Goal: Task Accomplishment & Management: Manage account settings

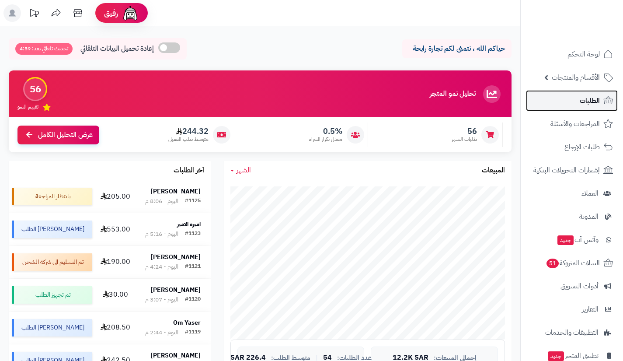
click at [579, 94] on link "الطلبات" at bounding box center [572, 100] width 92 height 21
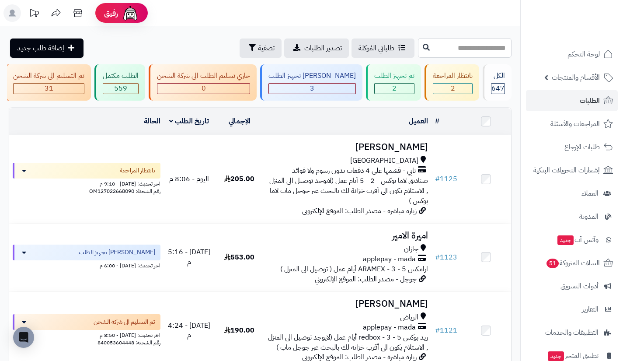
click at [454, 45] on input "text" at bounding box center [465, 48] width 94 height 20
type input "****"
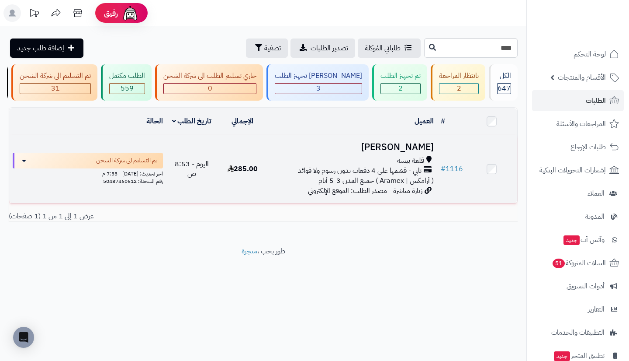
click at [409, 173] on span "تابي - قسّمها على 4 دفعات بدون رسوم ولا فوائد" at bounding box center [360, 171] width 124 height 10
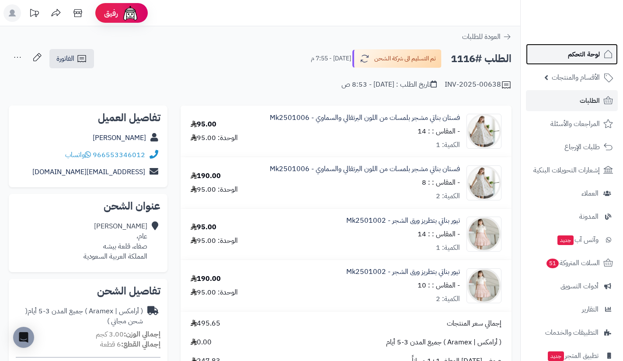
click at [561, 61] on link "لوحة التحكم" at bounding box center [572, 54] width 92 height 21
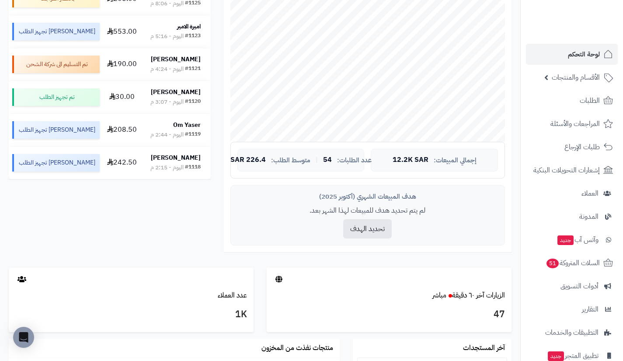
scroll to position [199, 0]
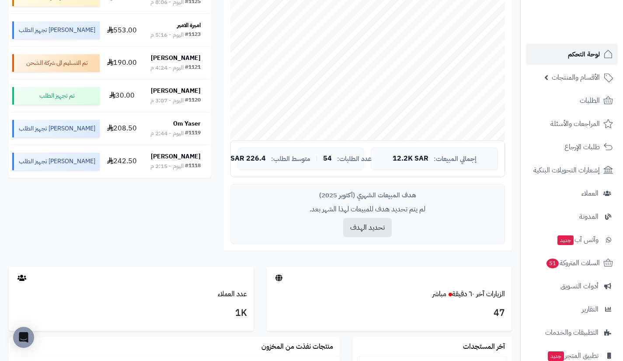
click at [572, 51] on span "لوحة التحكم" at bounding box center [584, 54] width 32 height 12
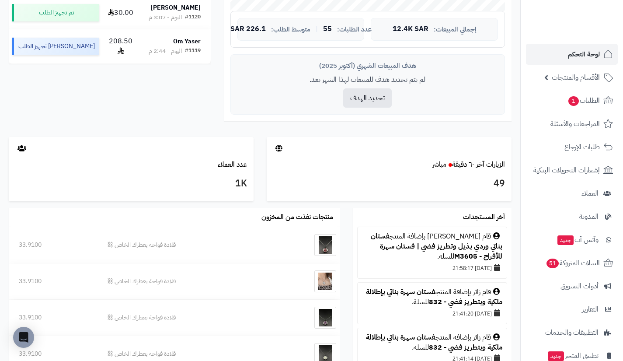
scroll to position [330, 0]
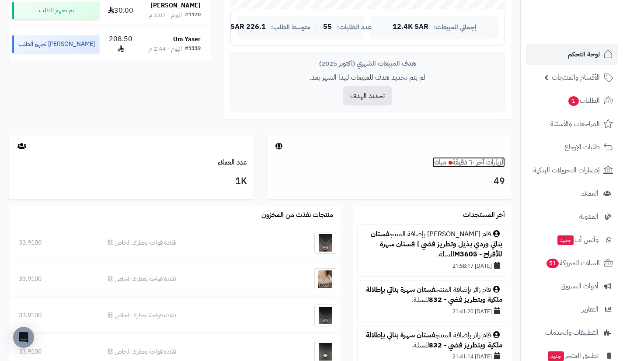
click at [480, 161] on link "الزيارات آخر ٦٠ دقيقة مباشر" at bounding box center [468, 162] width 73 height 10
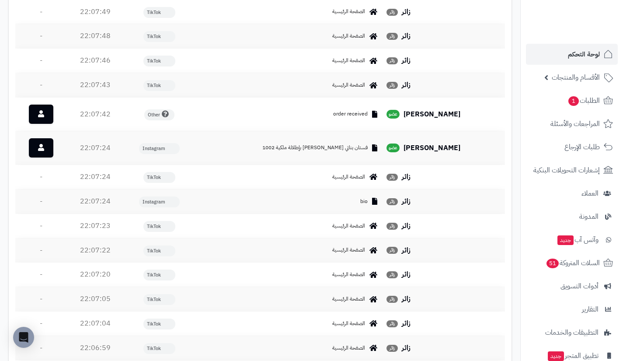
scroll to position [574, 0]
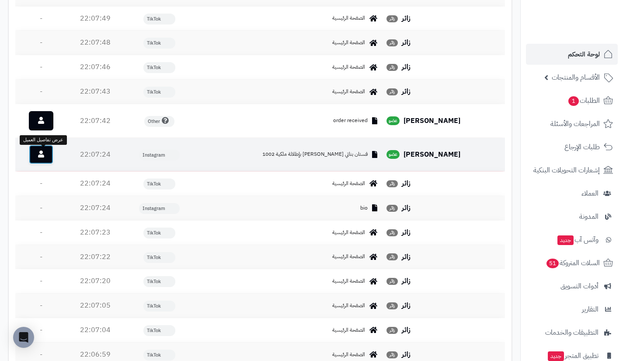
click at [48, 160] on link at bounding box center [41, 154] width 24 height 19
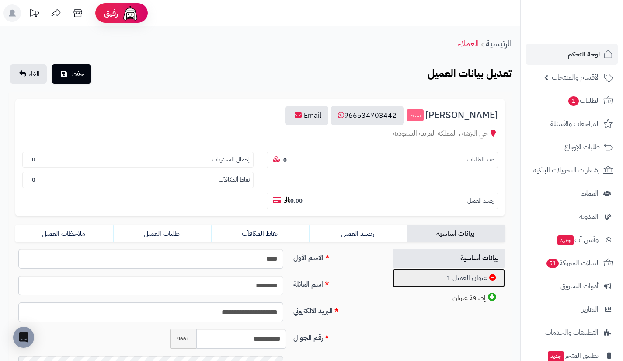
click at [420, 275] on link "عنوان العميل 1" at bounding box center [448, 277] width 113 height 19
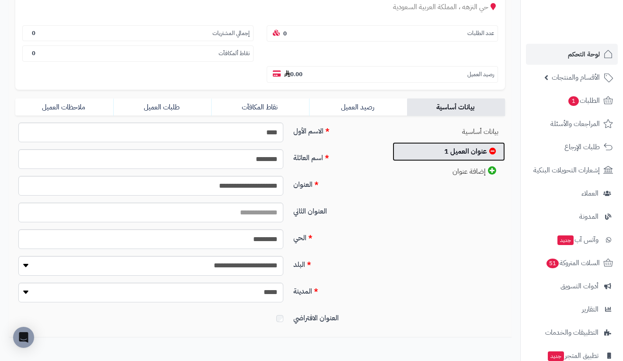
scroll to position [127, 0]
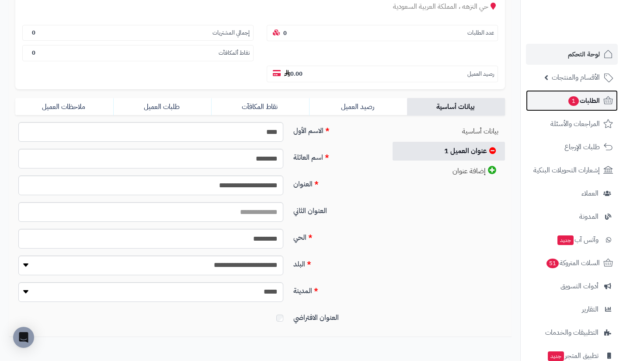
click at [568, 101] on span "1" at bounding box center [573, 101] width 10 height 10
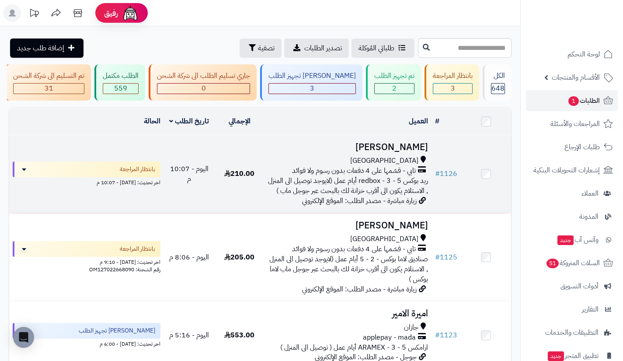
click at [386, 185] on span "ريد بوكس redbox - 3 - 5 أيام عمل (لايوجد توصيل الى المنزل , الاستلام يكون الى أ…" at bounding box center [348, 185] width 160 height 21
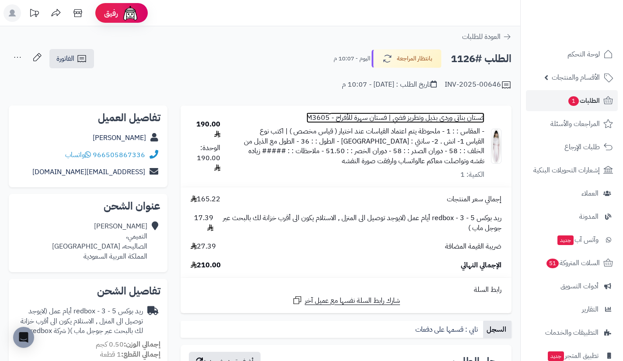
click at [459, 117] on link "فستان بناتي وردي بذيل وتطريز فضي | فستان سهرة للأفراح - M3605" at bounding box center [395, 118] width 178 height 10
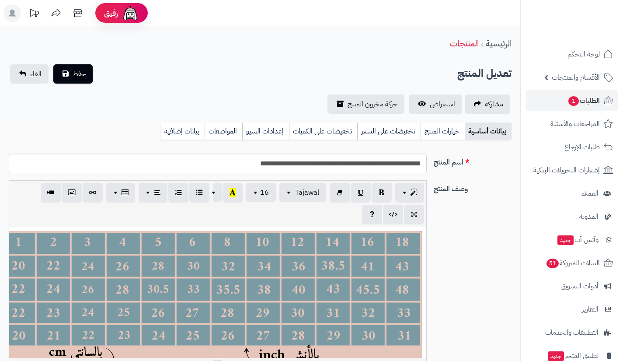
type input "******"
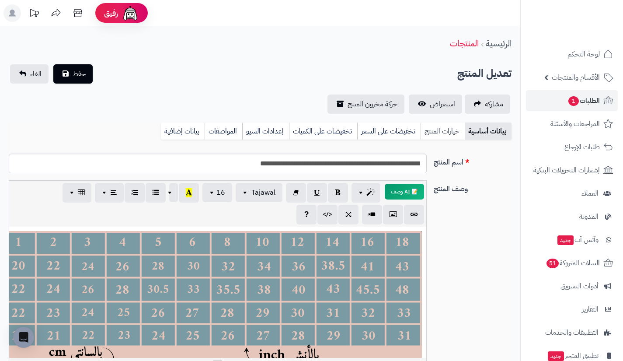
click at [437, 128] on link "خيارات المنتج" at bounding box center [442, 130] width 44 height 17
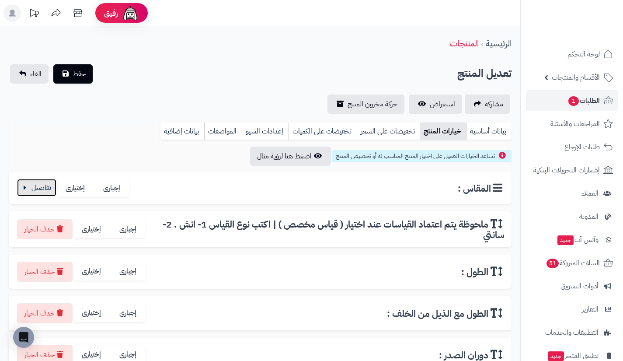
click at [49, 188] on button "button" at bounding box center [36, 187] width 39 height 17
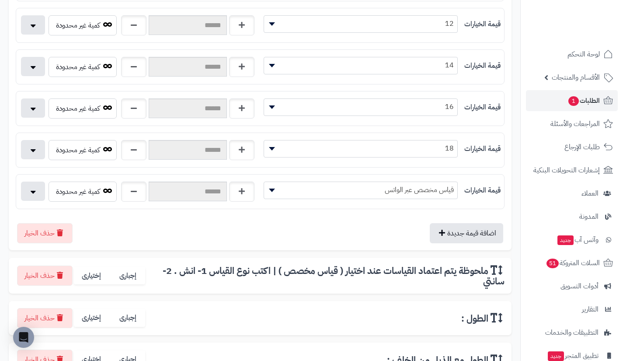
scroll to position [528, 0]
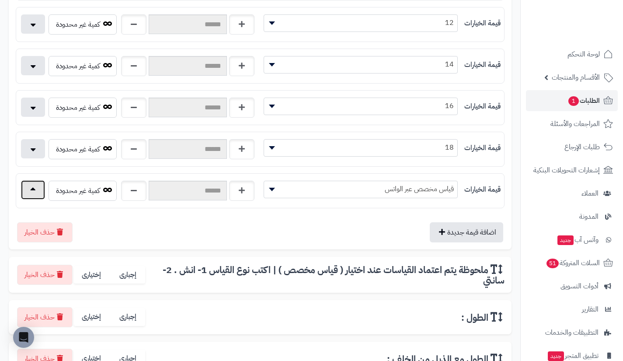
click at [29, 187] on button "button" at bounding box center [33, 189] width 24 height 19
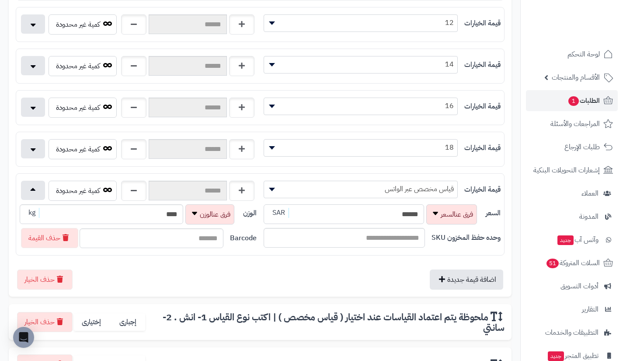
click at [358, 211] on input "******" at bounding box center [344, 214] width 160 height 20
click at [358, 211] on input "السعر" at bounding box center [344, 214] width 160 height 20
type input "**********"
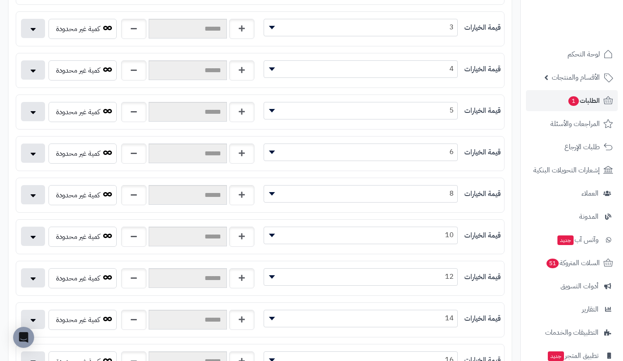
scroll to position [0, 0]
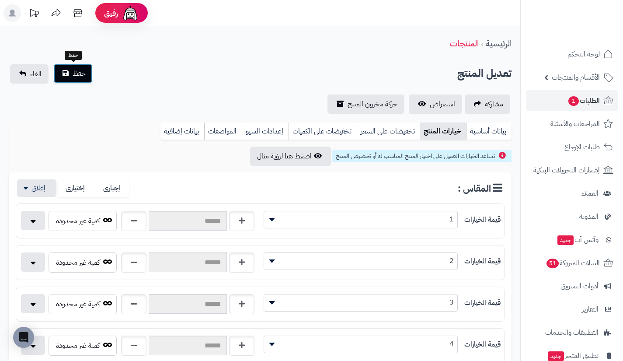
click at [86, 76] on button "حفظ" at bounding box center [72, 73] width 39 height 19
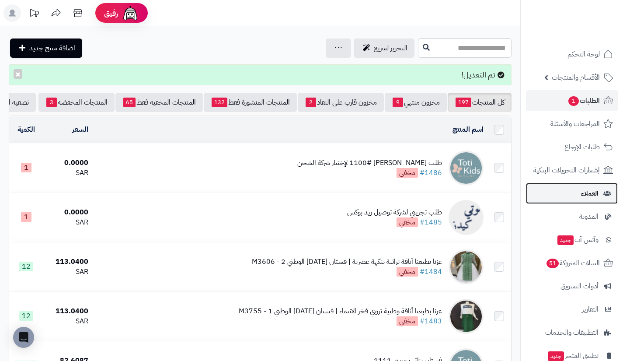
click at [569, 189] on link "العملاء" at bounding box center [572, 193] width 92 height 21
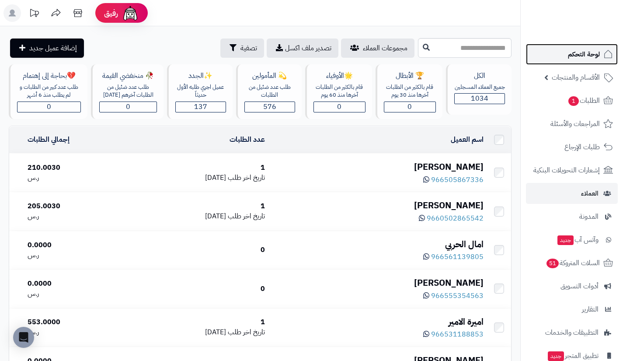
click at [566, 61] on link "لوحة التحكم" at bounding box center [572, 54] width 92 height 21
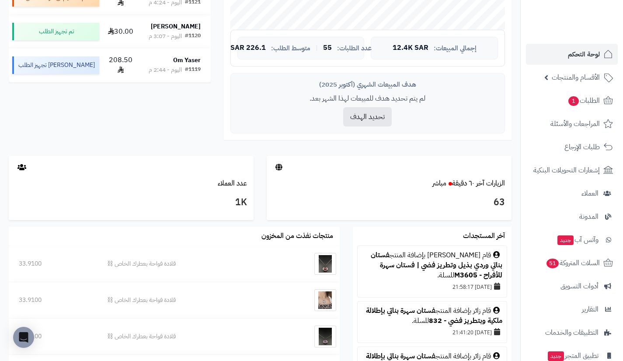
scroll to position [322, 0]
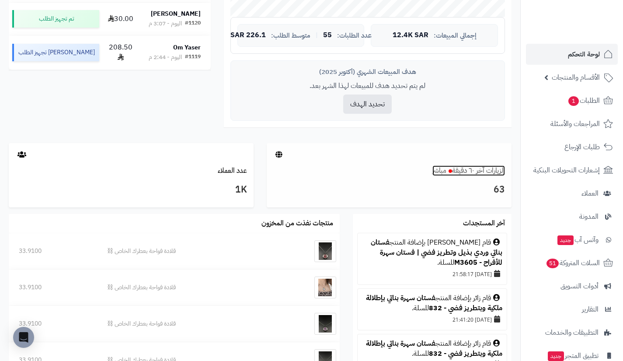
click at [469, 169] on link "الزيارات آخر ٦٠ دقيقة مباشر" at bounding box center [468, 170] width 73 height 10
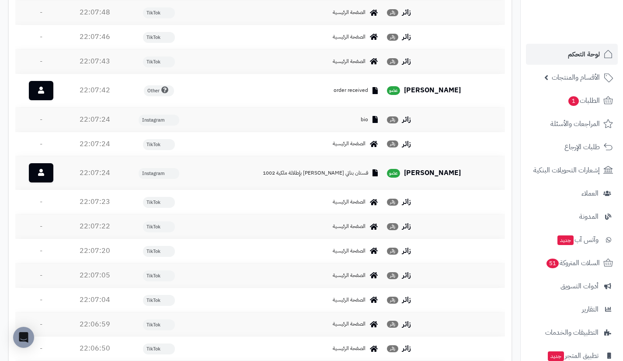
scroll to position [1451, 0]
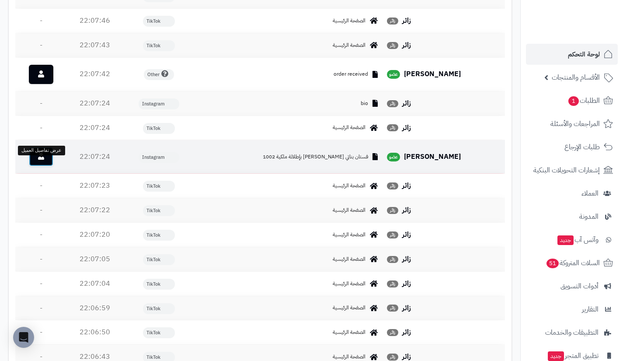
click at [50, 162] on link at bounding box center [41, 156] width 24 height 19
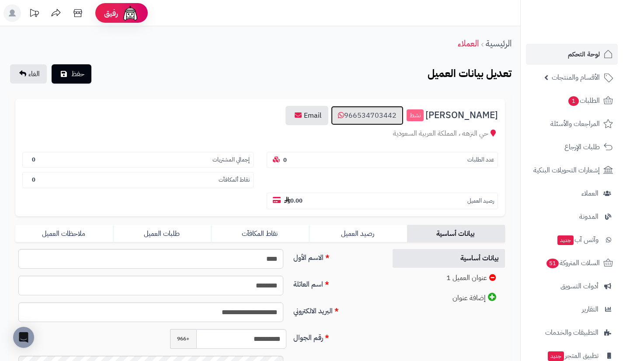
click at [385, 118] on link "966534703442" at bounding box center [367, 115] width 73 height 19
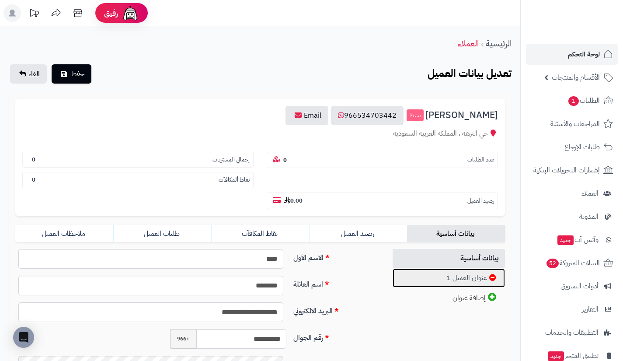
click at [462, 279] on link "عنوان العميل 1" at bounding box center [448, 277] width 113 height 19
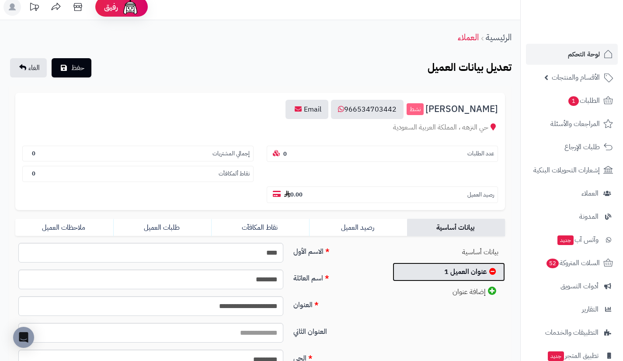
scroll to position [4, 0]
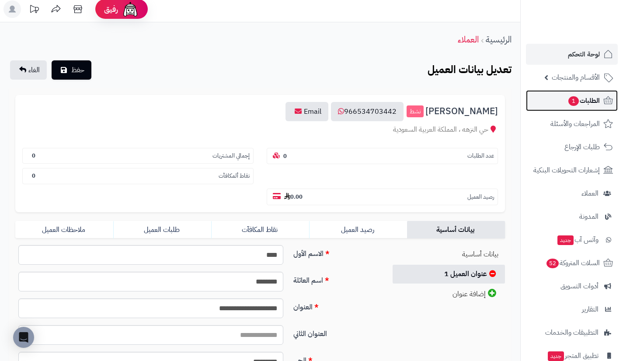
click at [568, 104] on span "1" at bounding box center [573, 101] width 10 height 10
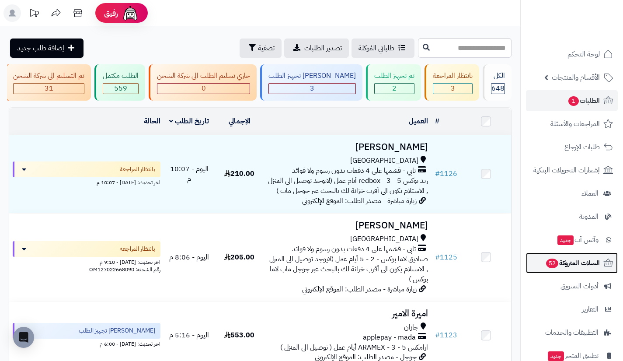
click at [537, 267] on link "السلات المتروكة 52" at bounding box center [572, 262] width 92 height 21
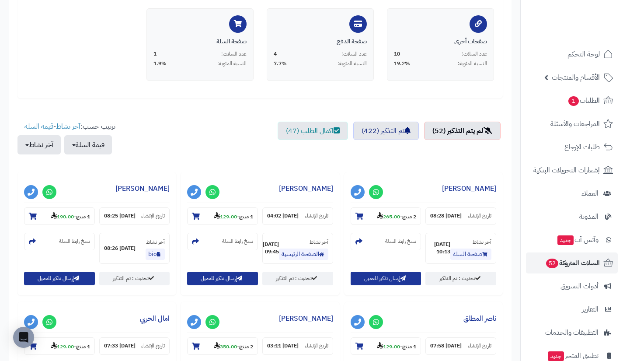
scroll to position [208, 0]
click at [390, 214] on strong "265.00" at bounding box center [388, 216] width 23 height 8
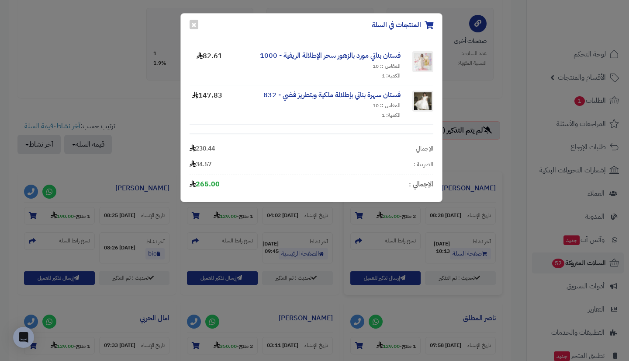
click at [508, 177] on div "المنتجات في السلة × فستان بناتي مورد بالزهور سحر الإطلالة الريفية - 1000 المقاس…" at bounding box center [314, 180] width 629 height 361
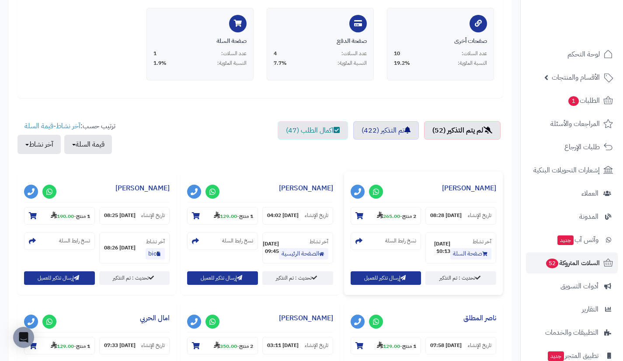
scroll to position [0, 0]
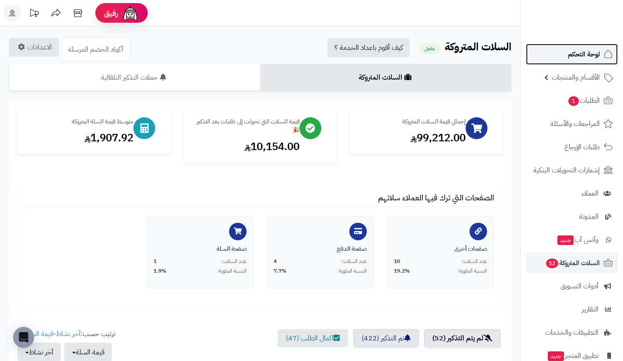
click at [567, 57] on link "لوحة التحكم" at bounding box center [572, 54] width 92 height 21
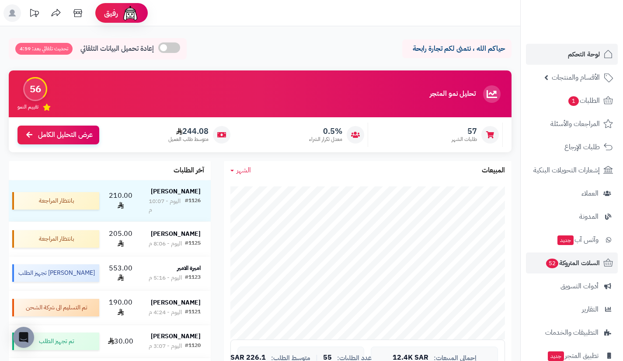
scroll to position [62, 0]
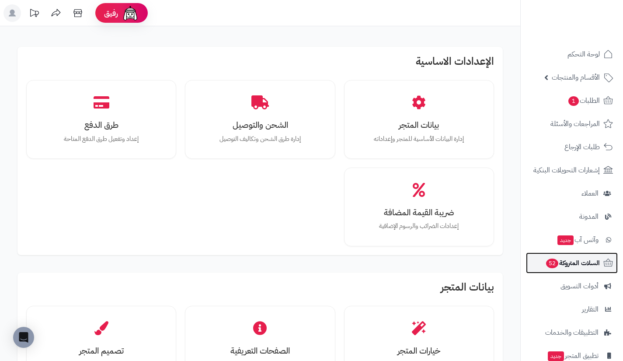
click at [590, 262] on span "السلات المتروكة 52" at bounding box center [572, 263] width 55 height 12
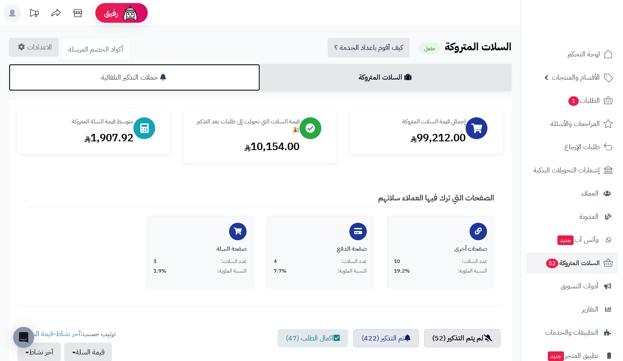
click at [228, 84] on link "حملات التذكير التلقائية" at bounding box center [134, 77] width 251 height 27
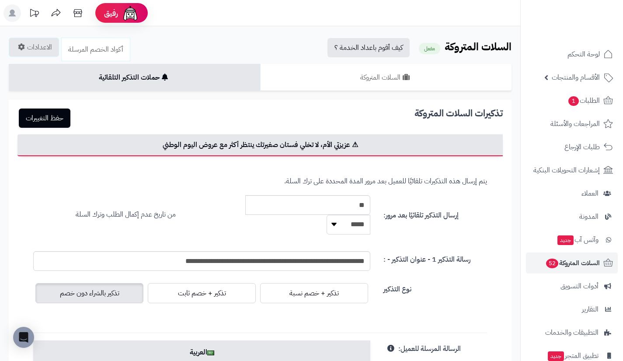
click at [349, 228] on select "***** ****" at bounding box center [348, 225] width 44 height 20
select select "****"
click at [326, 215] on select "***** ****" at bounding box center [348, 225] width 44 height 20
click at [352, 203] on input "**" at bounding box center [307, 205] width 125 height 20
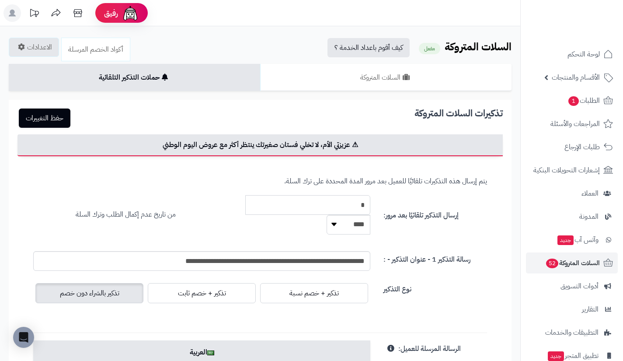
type input "*"
click at [308, 219] on div "* ***** ****" at bounding box center [307, 214] width 125 height 39
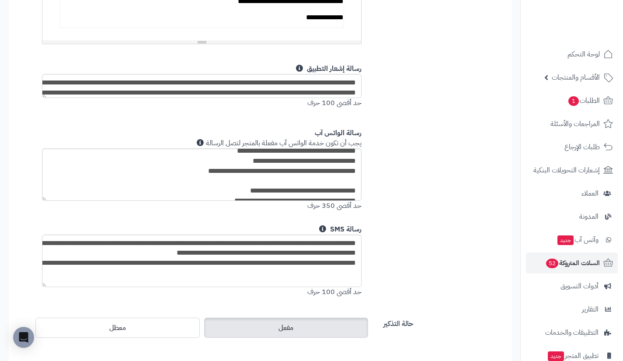
scroll to position [36, 0]
drag, startPoint x: 217, startPoint y: 160, endPoint x: 346, endPoint y: 162, distance: 128.9
click at [346, 162] on textarea "**********" at bounding box center [201, 174] width 319 height 52
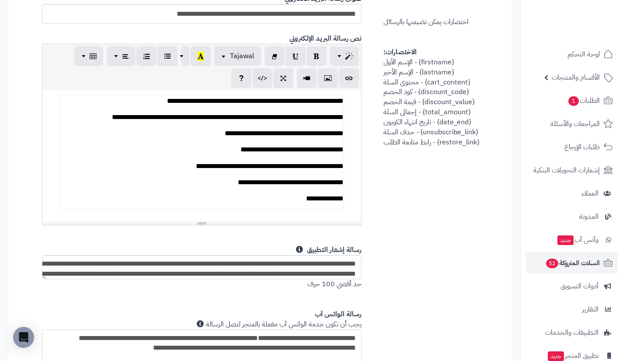
scroll to position [370, 0]
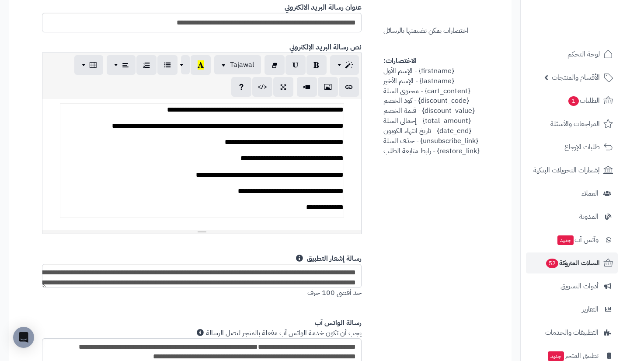
click at [192, 143] on p "**********" at bounding box center [201, 142] width 283 height 13
click at [431, 237] on div "**********" at bounding box center [260, 232] width 467 height 524
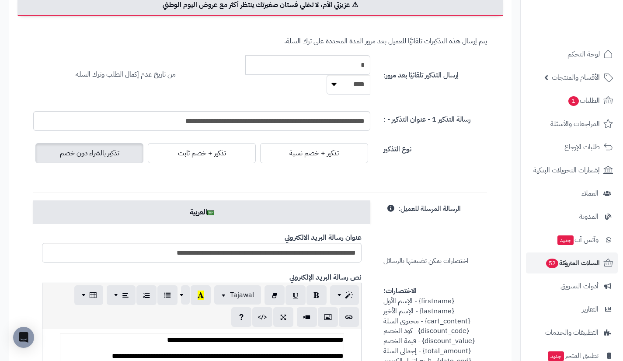
scroll to position [0, 0]
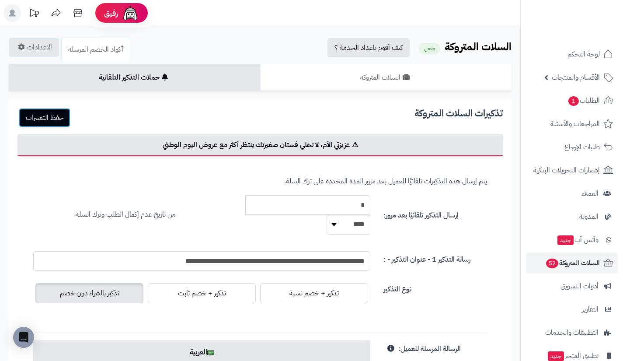
click at [65, 116] on button "حفظ التغييرات" at bounding box center [45, 117] width 52 height 19
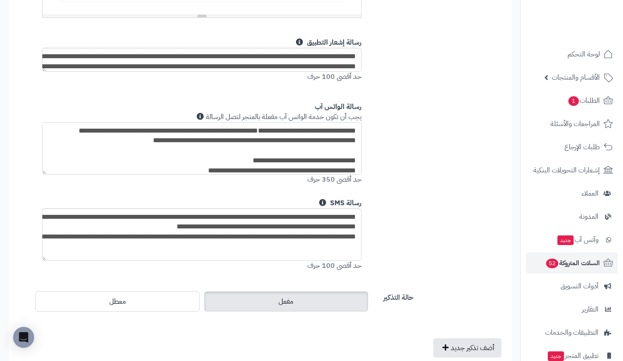
scroll to position [586, 0]
drag, startPoint x: 295, startPoint y: 138, endPoint x: 387, endPoint y: 108, distance: 96.1
click at [387, 108] on div "**********" at bounding box center [260, 16] width 467 height 524
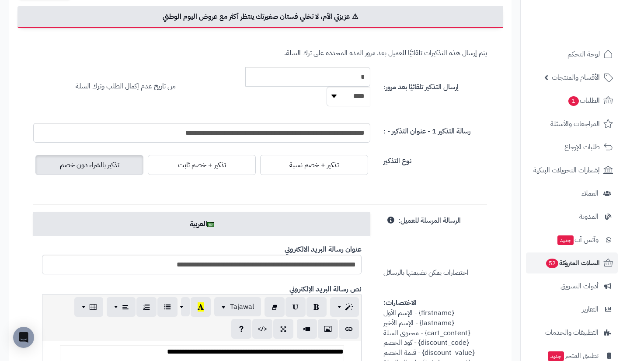
scroll to position [0, 0]
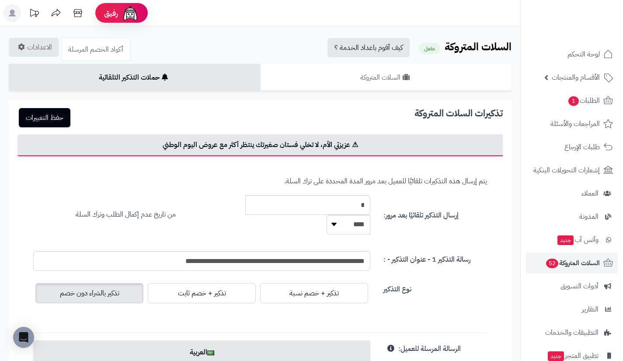
type textarea "**********"
click at [50, 109] on button "حفظ التغييرات" at bounding box center [45, 117] width 52 height 19
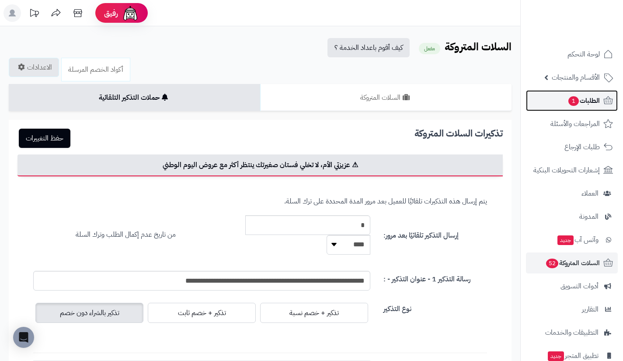
click at [584, 103] on span "الطلبات 1" at bounding box center [583, 100] width 32 height 12
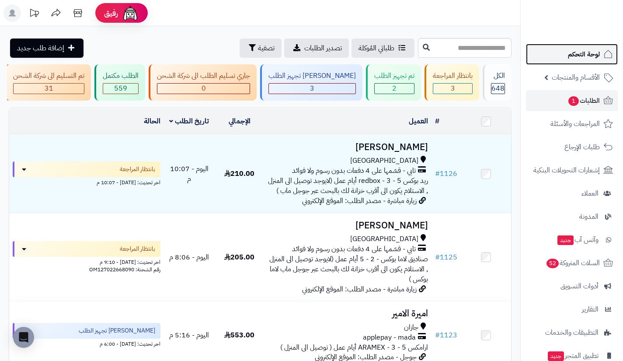
click at [558, 55] on link "لوحة التحكم" at bounding box center [572, 54] width 92 height 21
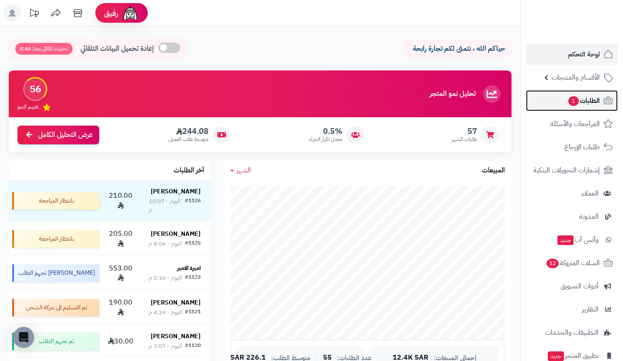
click at [544, 100] on link "الطلبات 1" at bounding box center [572, 100] width 92 height 21
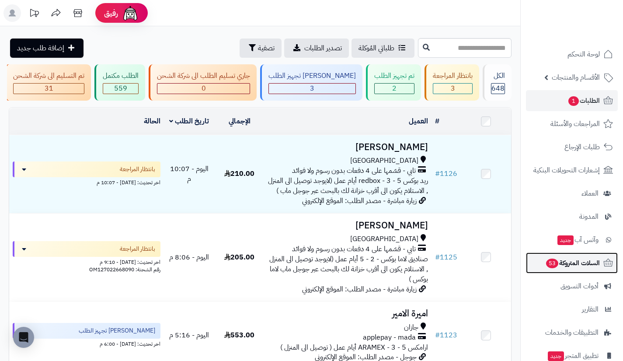
click at [560, 256] on link "السلات المتروكة 53" at bounding box center [572, 262] width 92 height 21
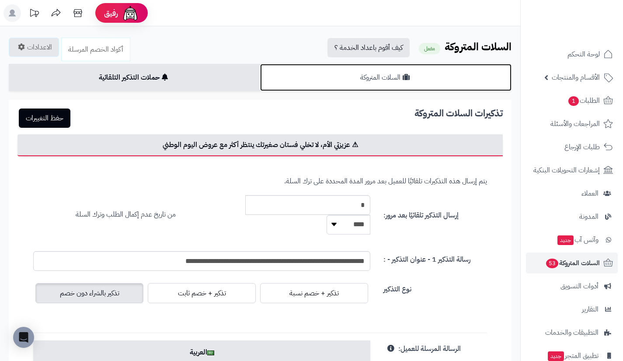
click at [421, 78] on link "السلات المتروكة" at bounding box center [385, 77] width 251 height 27
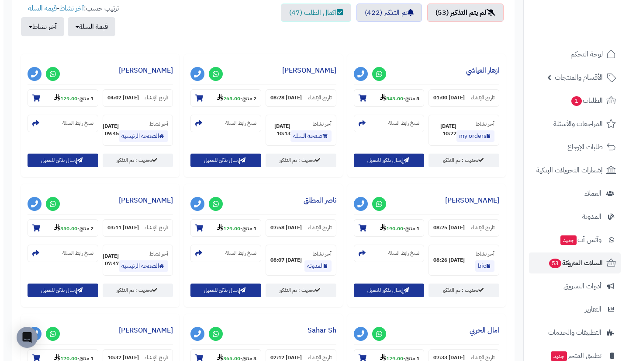
scroll to position [353, 0]
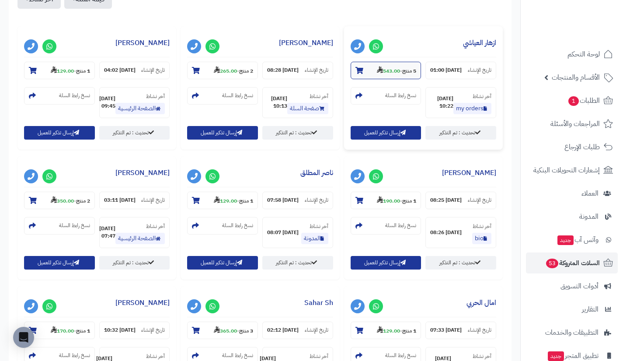
click at [386, 72] on strong "543.00" at bounding box center [388, 71] width 23 height 8
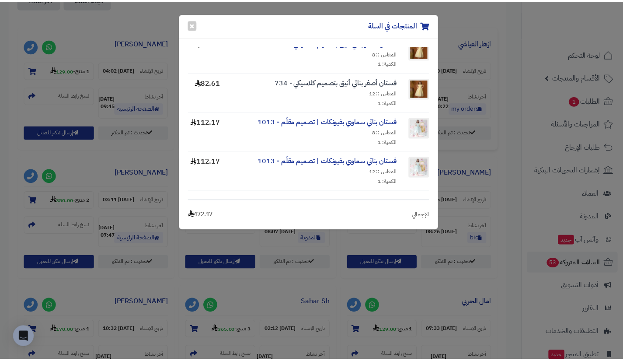
scroll to position [90, 0]
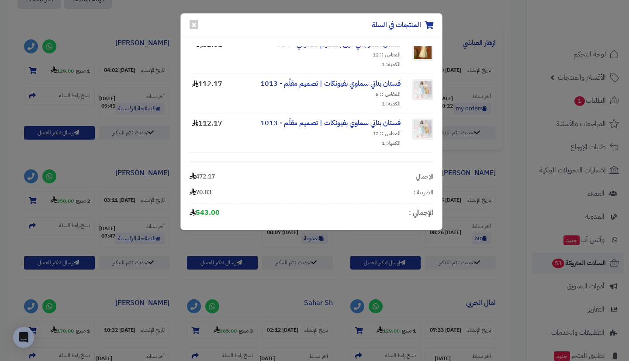
click at [504, 112] on div "المنتجات في السلة × فستان بناتي بطبعة الورود - 682 المقاس :: 8 الكمية: 1 82.61 …" at bounding box center [314, 180] width 629 height 361
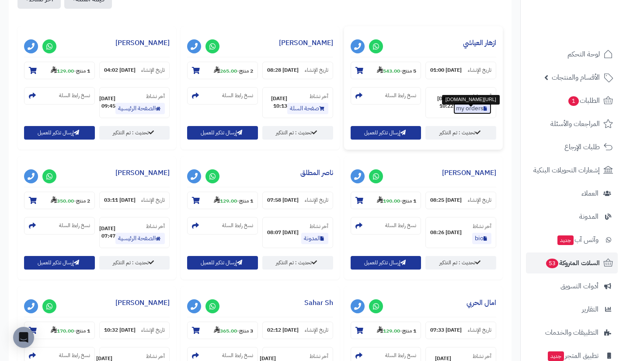
click at [472, 111] on link "my orders" at bounding box center [472, 108] width 38 height 11
click at [466, 114] on link "my orders" at bounding box center [472, 108] width 38 height 11
click at [472, 45] on link "ازهار العياشي" at bounding box center [479, 43] width 33 height 10
click at [472, 42] on link "ازهار العياشي" at bounding box center [479, 43] width 33 height 10
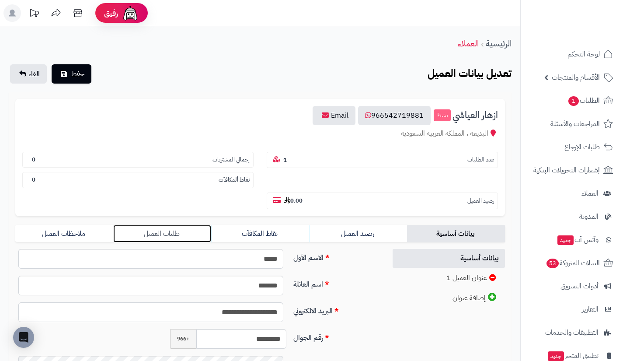
click at [192, 233] on link "طلبات العميل" at bounding box center [162, 233] width 98 height 17
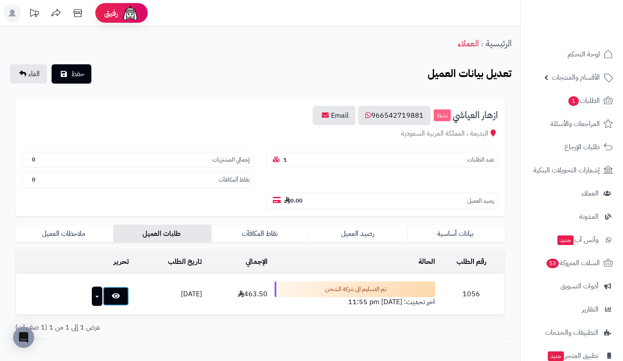
click at [110, 297] on link at bounding box center [116, 295] width 26 height 19
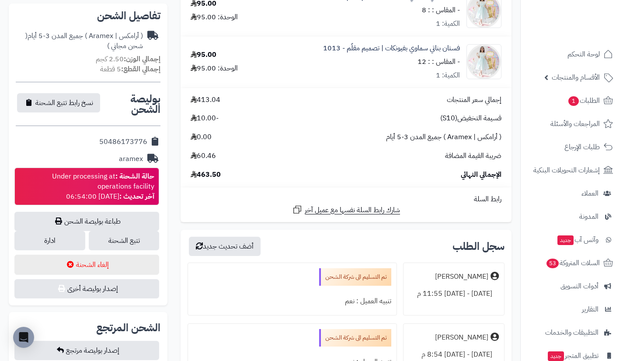
scroll to position [279, 0]
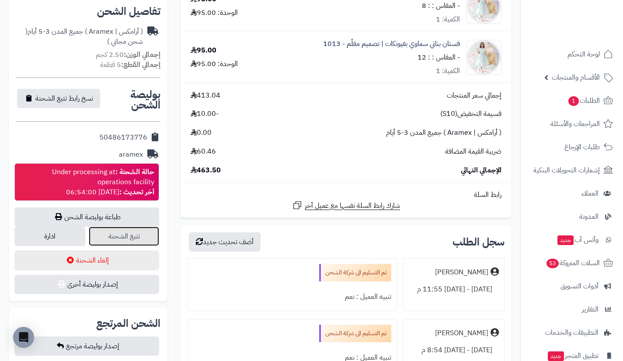
click at [140, 235] on link "تتبع الشحنة" at bounding box center [124, 235] width 71 height 19
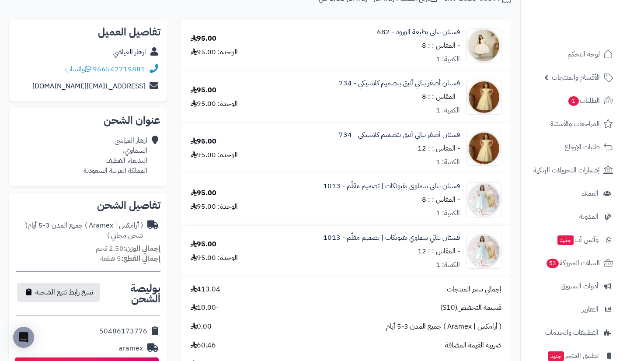
scroll to position [0, 0]
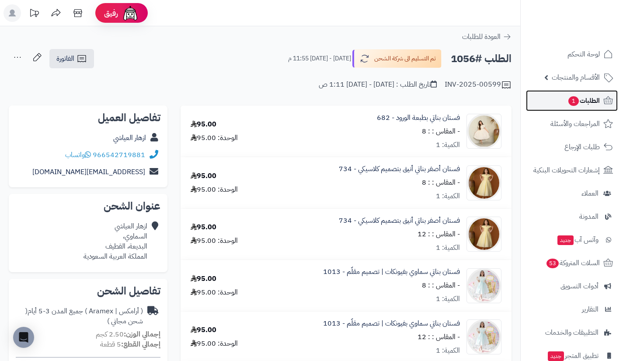
click at [556, 97] on link "الطلبات 1" at bounding box center [572, 100] width 92 height 21
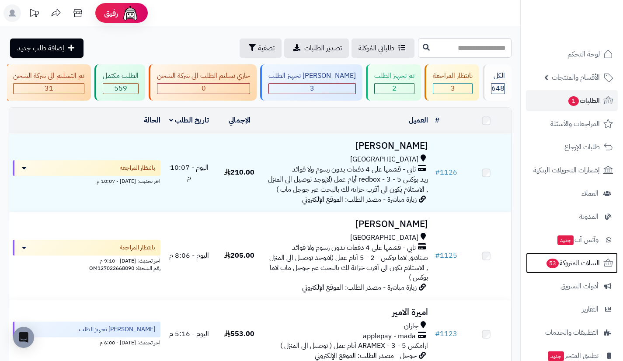
click at [545, 253] on link "السلات المتروكة 53" at bounding box center [572, 262] width 92 height 21
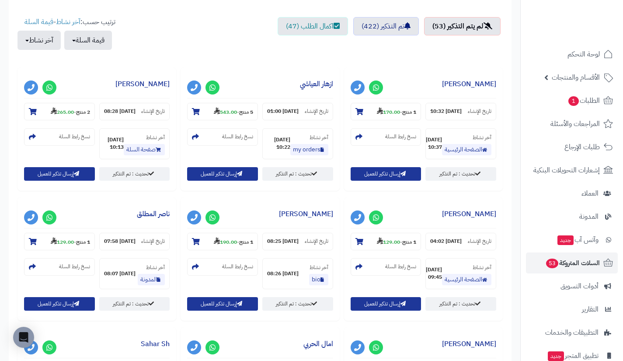
scroll to position [313, 0]
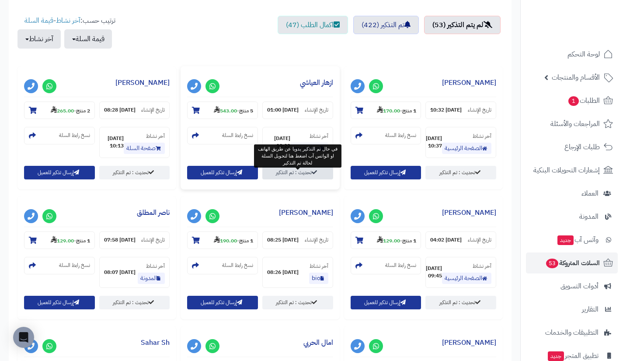
click at [300, 179] on link "تحديث : تم التذكير" at bounding box center [297, 173] width 71 height 14
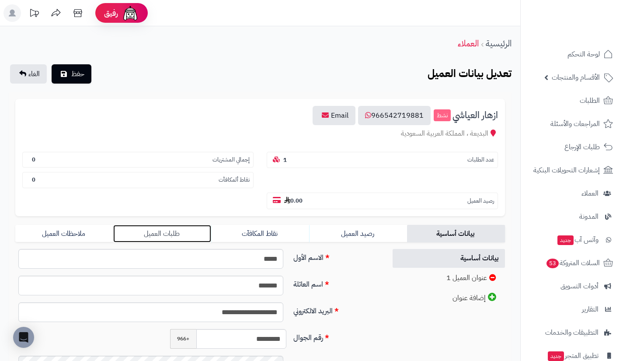
click at [193, 232] on link "طلبات العميل" at bounding box center [162, 233] width 98 height 17
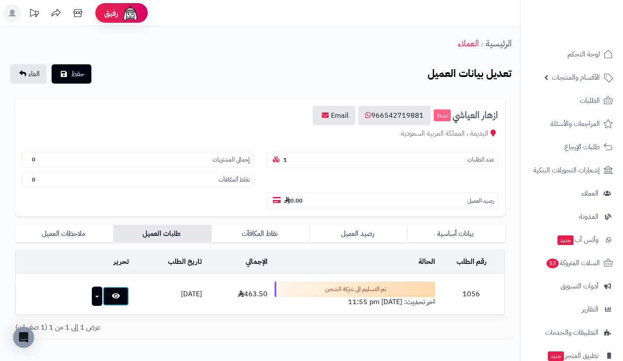
click at [112, 293] on link at bounding box center [116, 295] width 26 height 19
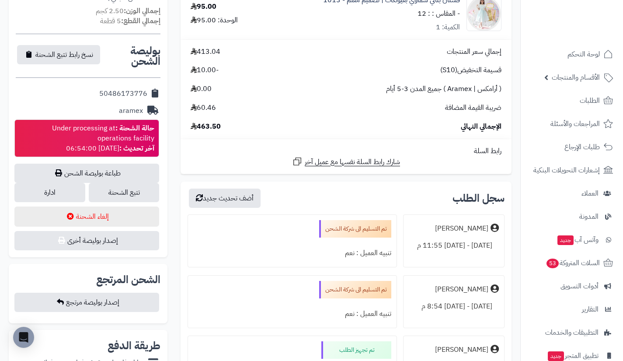
scroll to position [323, 0]
drag, startPoint x: 99, startPoint y: 93, endPoint x: 146, endPoint y: 94, distance: 47.2
click at [146, 94] on div "50486173776" at bounding box center [88, 93] width 145 height 17
copy div "50486173776"
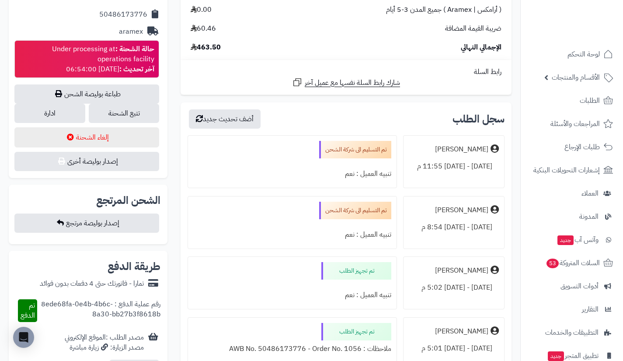
scroll to position [400, 0]
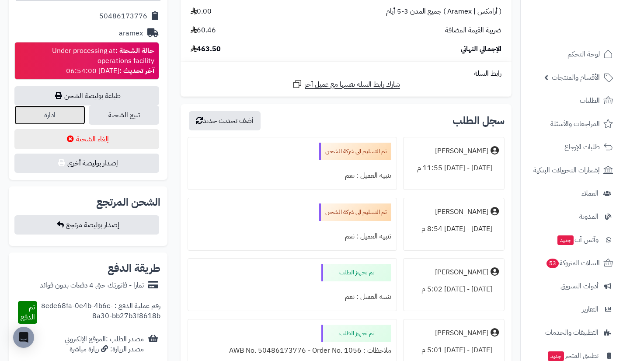
click at [72, 117] on link "ادارة" at bounding box center [49, 114] width 71 height 19
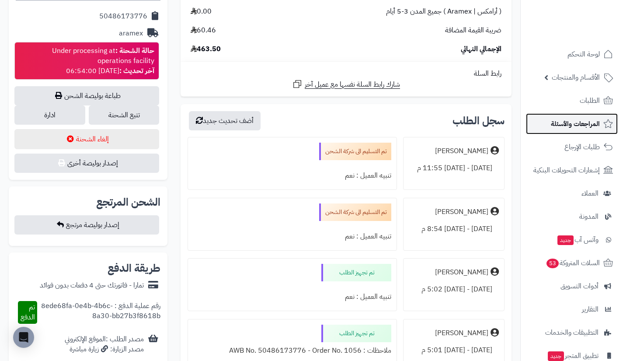
click at [549, 124] on link "المراجعات والأسئلة" at bounding box center [572, 123] width 92 height 21
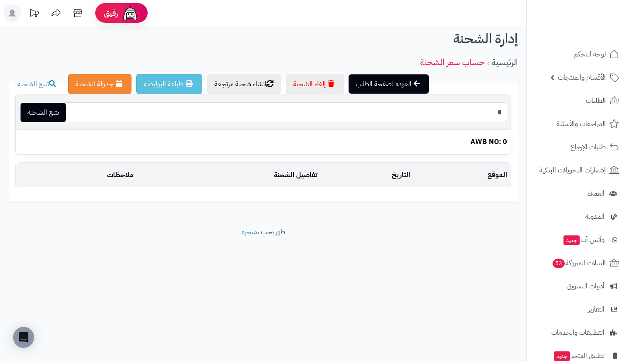
click at [371, 118] on input "*" at bounding box center [286, 112] width 442 height 20
paste input "**********"
type input "**********"
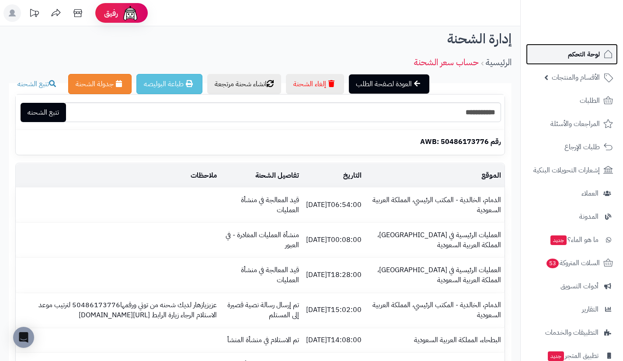
click at [566, 59] on link "لوحة التحكم" at bounding box center [572, 54] width 92 height 21
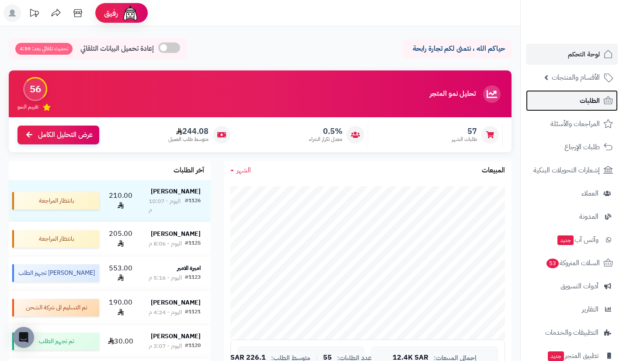
click at [543, 108] on link "الطلبات" at bounding box center [572, 100] width 92 height 21
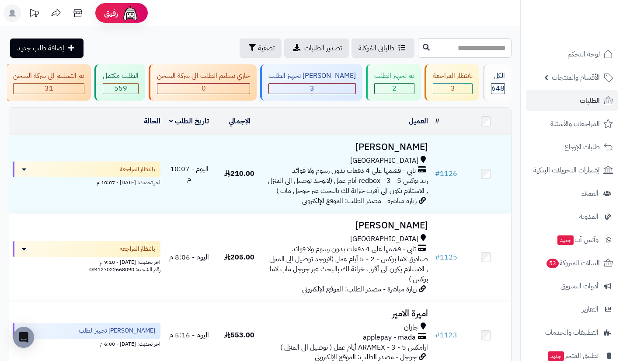
scroll to position [0, -134]
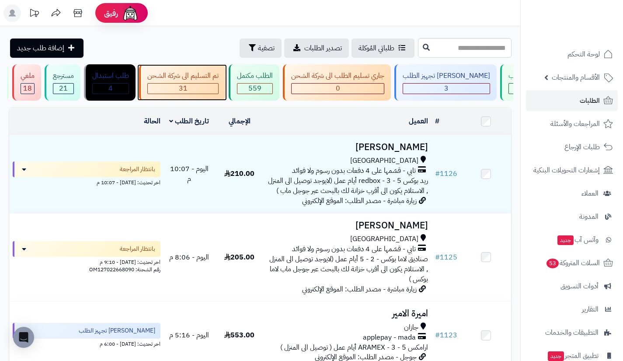
click at [220, 82] on div "تم التسليم الى شركة الشحن 31" at bounding box center [182, 82] width 86 height 36
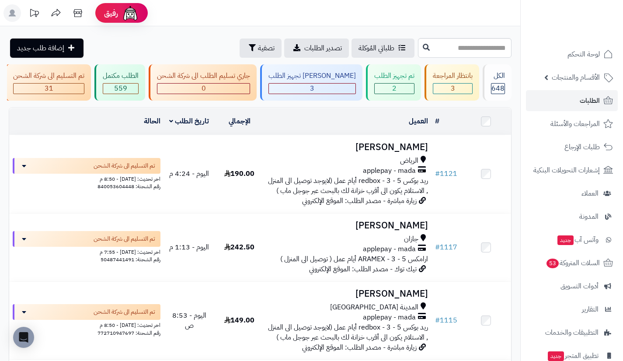
scroll to position [0, -134]
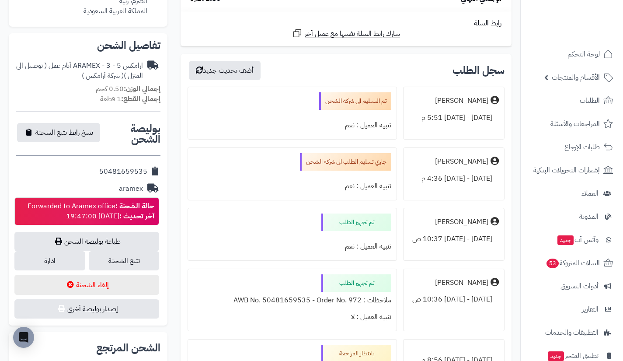
scroll to position [247, 0]
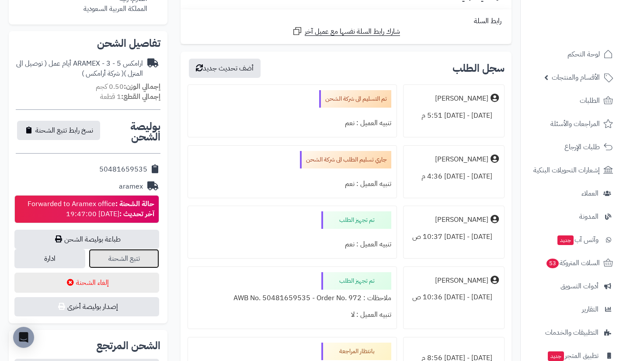
click at [129, 252] on link "تتبع الشحنة" at bounding box center [124, 258] width 71 height 19
drag, startPoint x: 97, startPoint y: 168, endPoint x: 146, endPoint y: 170, distance: 49.0
click at [146, 170] on div "50481659535" at bounding box center [88, 169] width 145 height 17
copy div "50481659535"
click at [67, 263] on link "ادارة" at bounding box center [49, 258] width 71 height 19
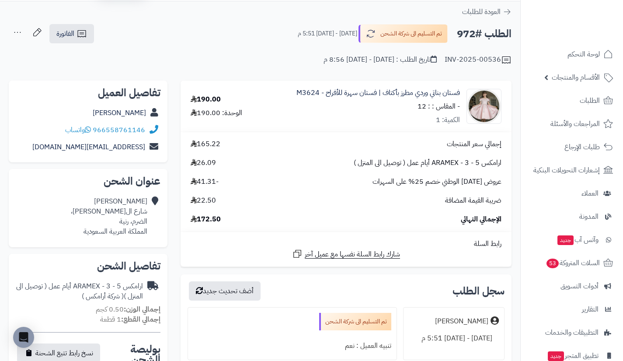
scroll to position [0, 0]
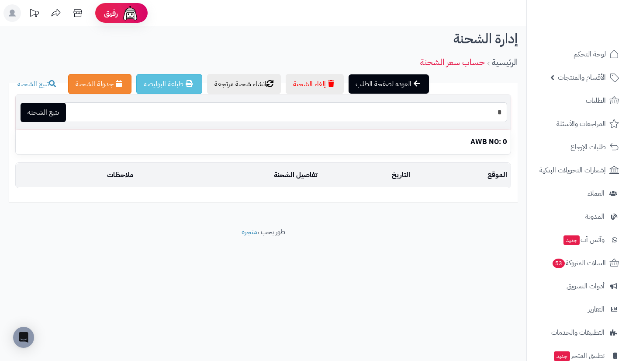
click at [281, 111] on input "*" at bounding box center [286, 112] width 442 height 20
paste input "**********"
type input "**********"
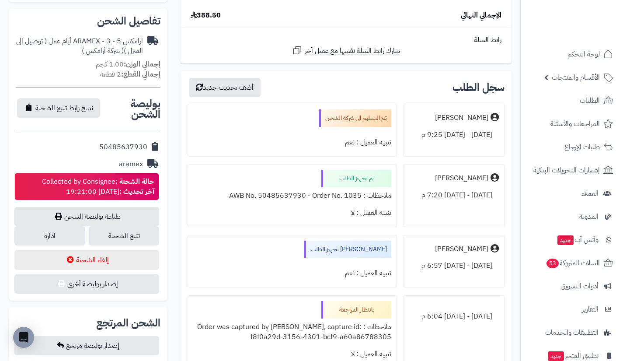
scroll to position [281, 0]
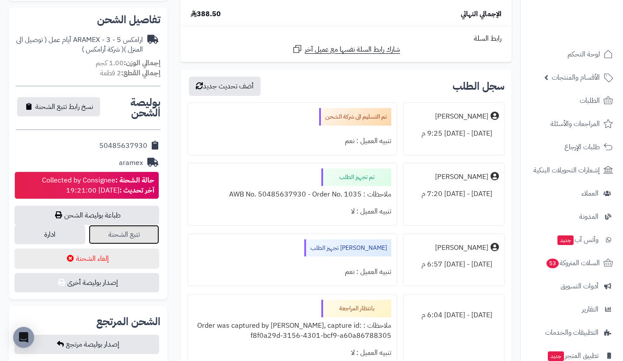
click at [150, 231] on link "تتبع الشحنة" at bounding box center [124, 234] width 71 height 19
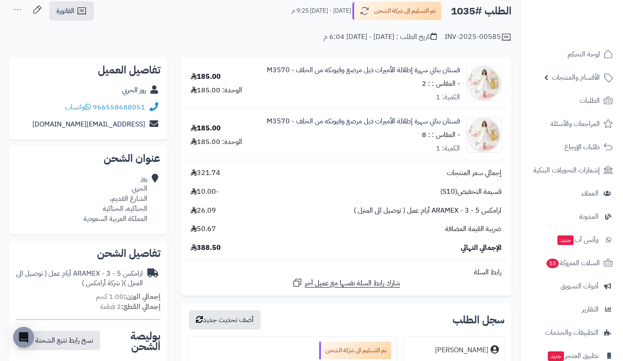
scroll to position [0, 0]
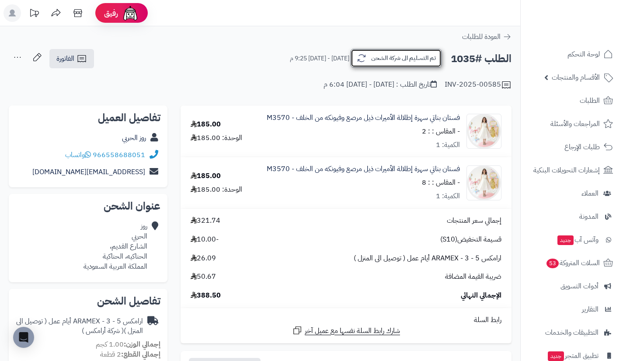
click at [378, 51] on button "تم التسليم الى شركة الشحن" at bounding box center [396, 58] width 91 height 18
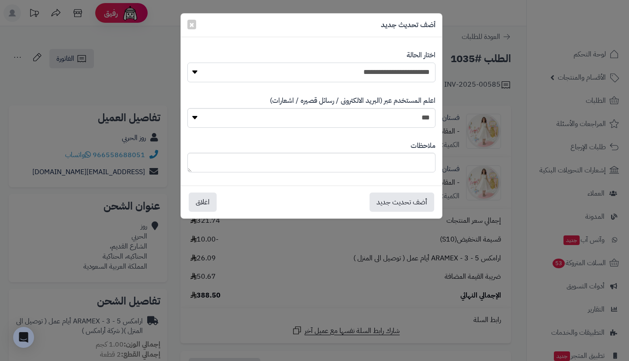
click at [376, 65] on select "**********" at bounding box center [311, 72] width 248 height 20
select select "**"
click at [187, 62] on select "**********" at bounding box center [311, 72] width 248 height 20
click at [393, 199] on button "أضف تحديث جديد" at bounding box center [402, 201] width 65 height 19
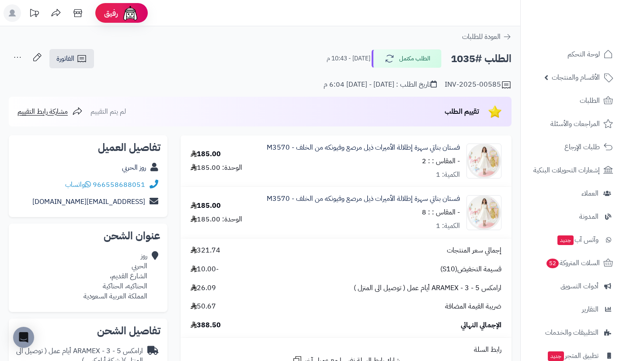
click at [169, 66] on div "الطلب #1035 الطلب مكتمل [DATE] - 10:43 م الفاتورة طباعة الفاتورة إرسال الفاتورة…" at bounding box center [260, 59] width 503 height 21
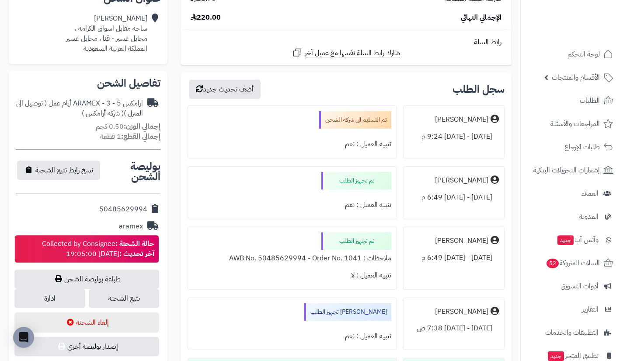
scroll to position [208, 0]
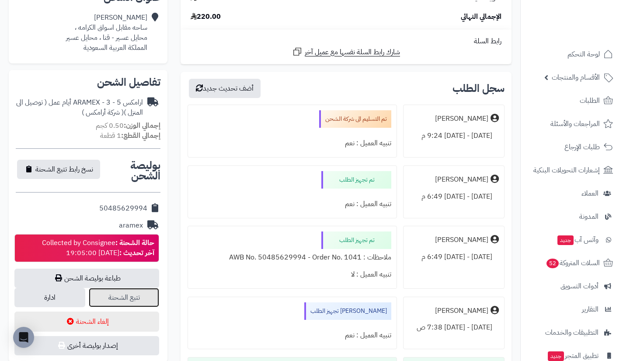
click at [148, 294] on link "تتبع الشحنة" at bounding box center [124, 297] width 71 height 19
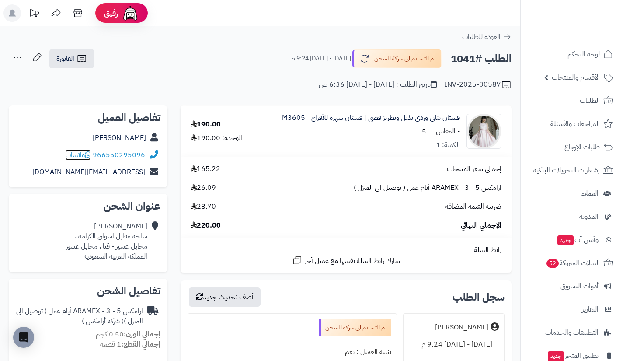
click at [82, 153] on span "واتساب" at bounding box center [78, 154] width 26 height 10
click at [421, 63] on button "تم التسليم الى شركة الشحن" at bounding box center [396, 58] width 91 height 18
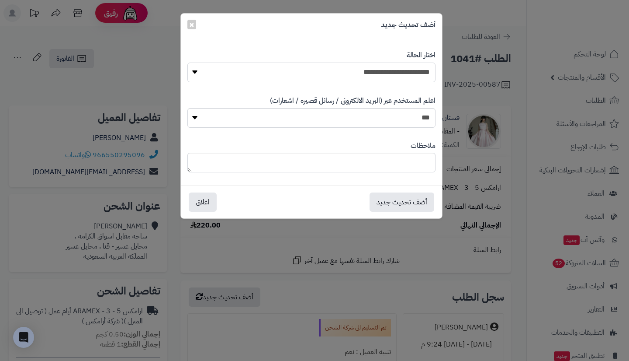
click at [389, 76] on select "**********" at bounding box center [311, 72] width 248 height 20
select select "**"
click at [187, 62] on select "**********" at bounding box center [311, 72] width 248 height 20
click at [382, 205] on button "أضف تحديث جديد" at bounding box center [402, 201] width 65 height 19
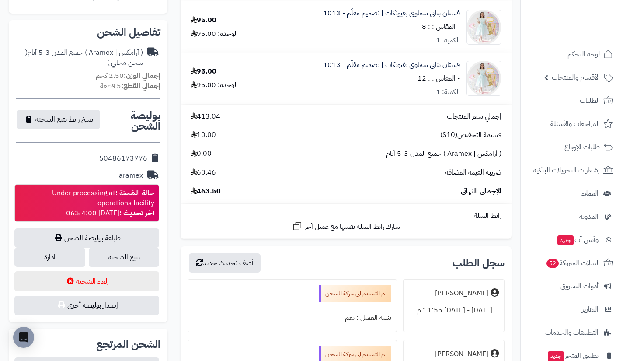
scroll to position [259, 0]
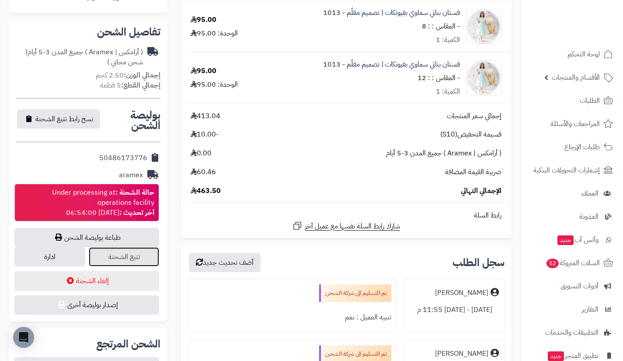
click at [149, 253] on link "تتبع الشحنة" at bounding box center [124, 256] width 71 height 19
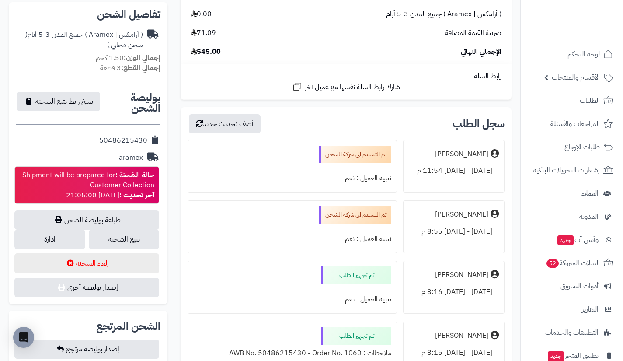
scroll to position [277, 0]
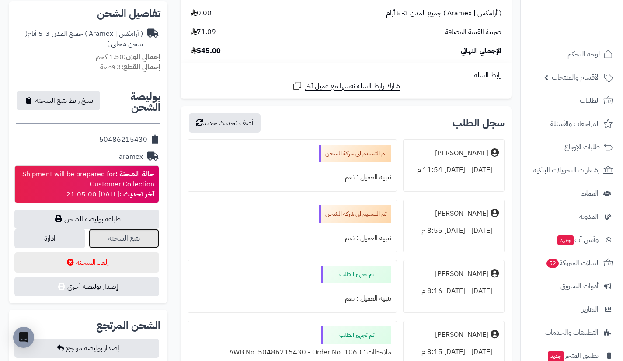
click at [155, 239] on link "تتبع الشحنة" at bounding box center [124, 238] width 71 height 19
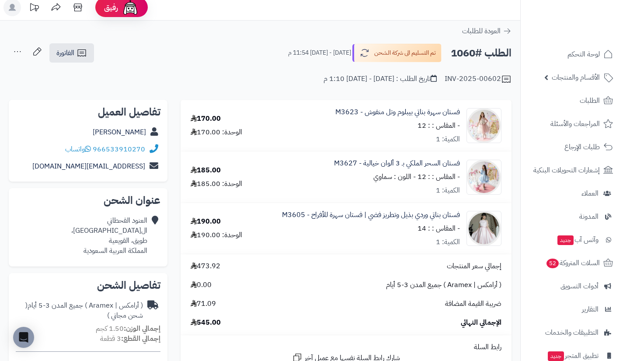
scroll to position [0, 0]
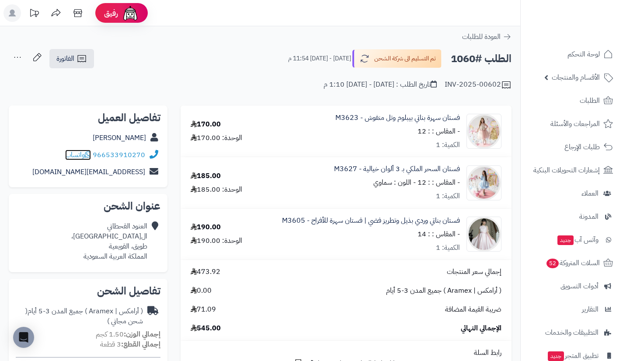
click at [77, 152] on span "واتساب" at bounding box center [78, 154] width 26 height 10
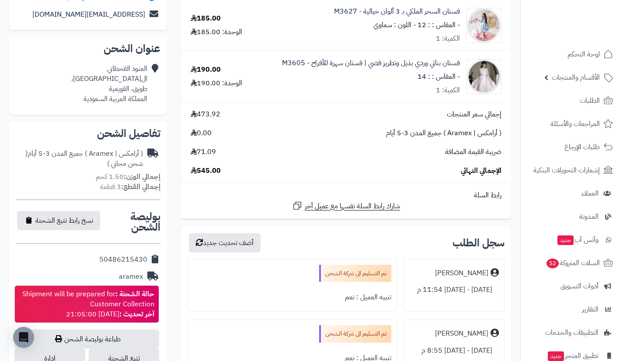
scroll to position [159, 0]
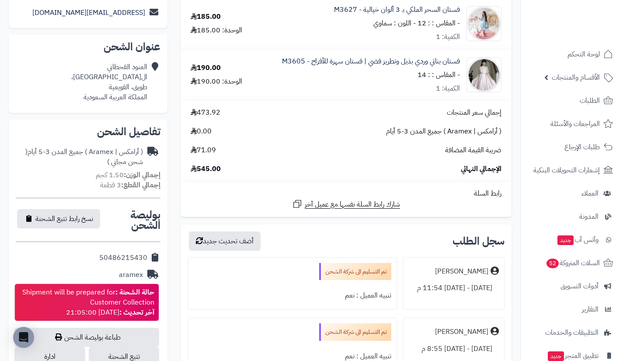
drag, startPoint x: 99, startPoint y: 257, endPoint x: 149, endPoint y: 260, distance: 50.8
click at [149, 260] on div "50486215430" at bounding box center [88, 257] width 145 height 17
copy div "50486215430"
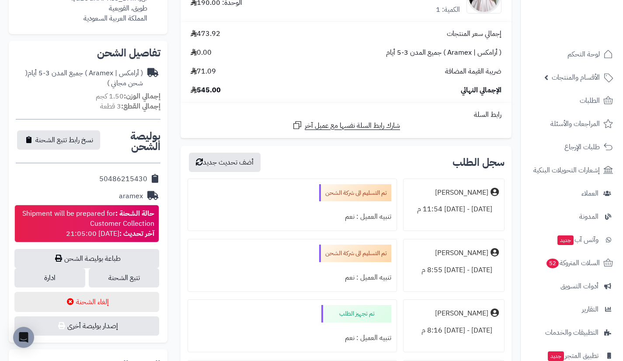
scroll to position [239, 0]
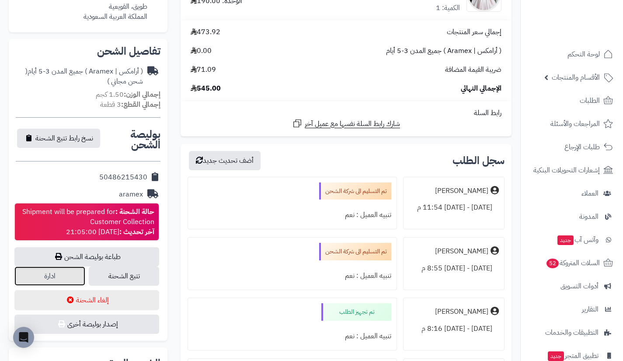
click at [75, 271] on link "ادارة" at bounding box center [49, 275] width 71 height 19
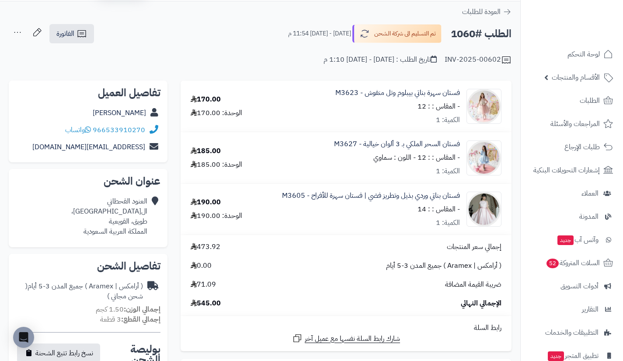
scroll to position [0, 0]
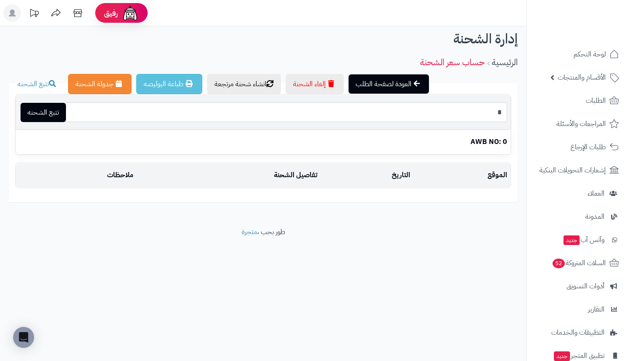
click at [386, 120] on input "*" at bounding box center [286, 112] width 442 height 20
paste input "**********"
type input "**********"
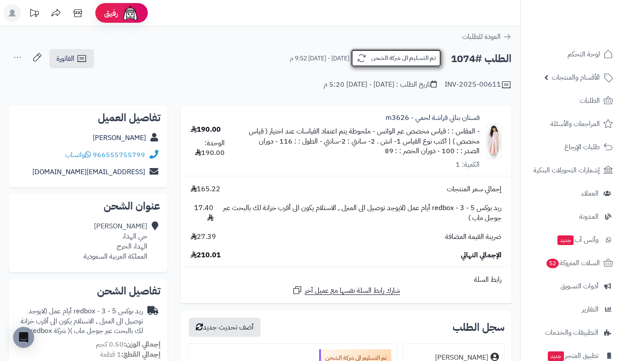
click at [365, 62] on icon "button" at bounding box center [361, 58] width 10 height 10
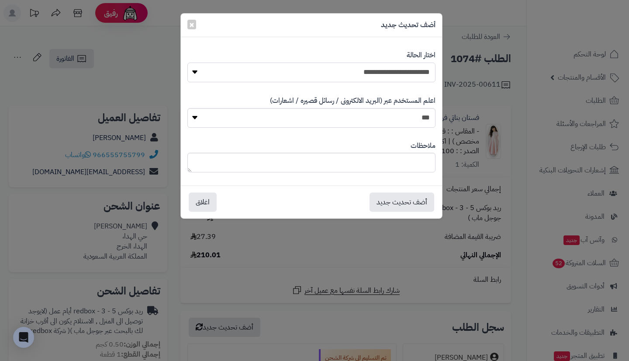
click at [353, 74] on select "**********" at bounding box center [311, 72] width 248 height 20
select select "**"
click at [187, 62] on select "**********" at bounding box center [311, 72] width 248 height 20
click at [404, 199] on button "أضف تحديث جديد" at bounding box center [402, 201] width 65 height 19
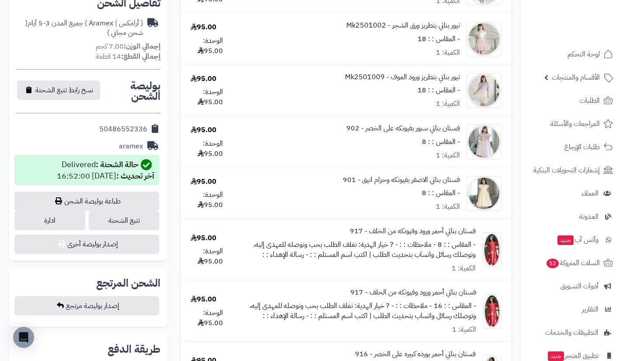
scroll to position [310, 0]
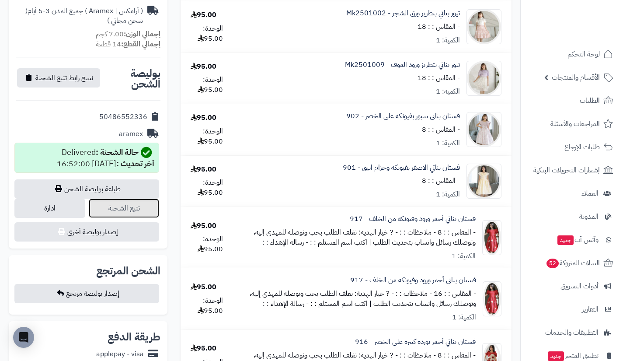
click at [151, 198] on link "تتبع الشحنة" at bounding box center [124, 207] width 71 height 19
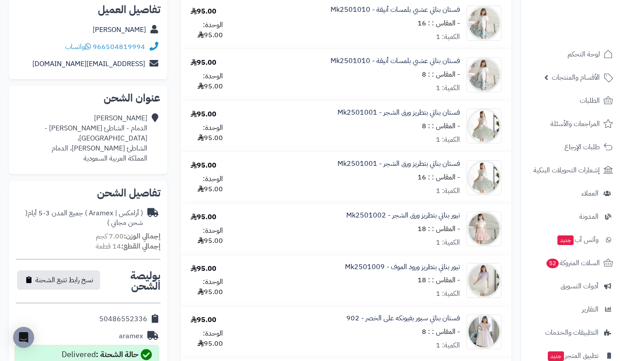
scroll to position [0, 0]
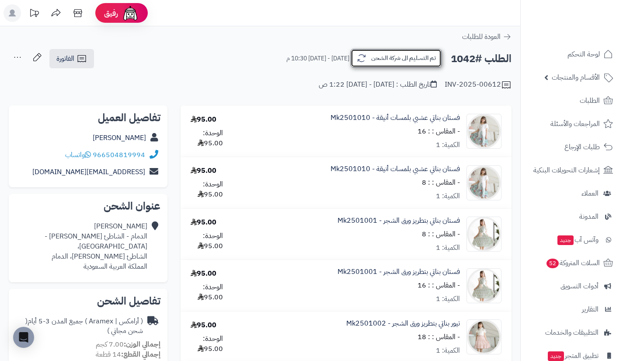
click at [367, 65] on button "تم التسليم الى شركة الشحن" at bounding box center [396, 58] width 91 height 18
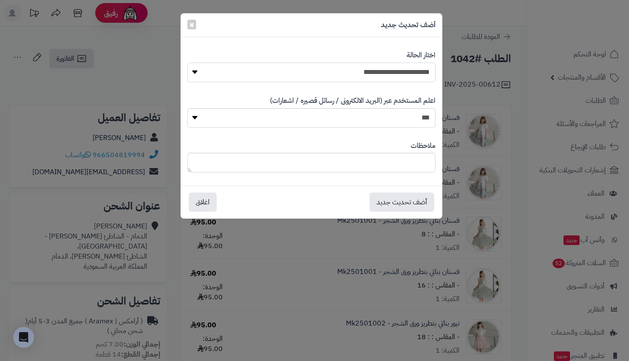
click at [377, 71] on select "**********" at bounding box center [311, 72] width 248 height 20
select select "**"
click at [187, 62] on select "**********" at bounding box center [311, 72] width 248 height 20
click at [390, 203] on button "أضف تحديث جديد" at bounding box center [402, 201] width 65 height 19
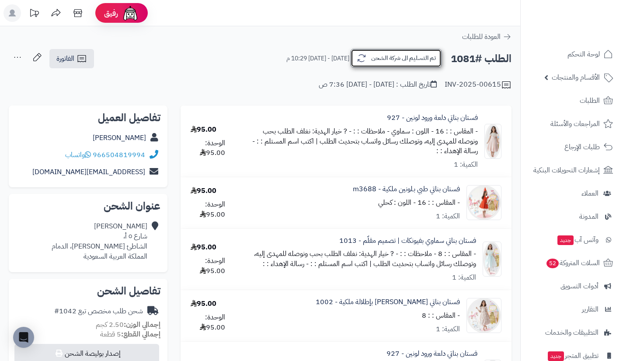
click at [372, 52] on button "تم التسليم الى شركة الشحن" at bounding box center [396, 58] width 91 height 18
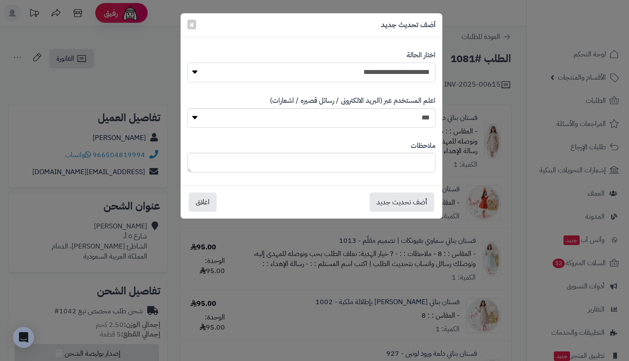
click at [355, 69] on select "**********" at bounding box center [311, 72] width 248 height 20
select select "**"
click at [187, 62] on select "**********" at bounding box center [311, 72] width 248 height 20
click at [382, 201] on button "أضف تحديث جديد" at bounding box center [402, 201] width 65 height 19
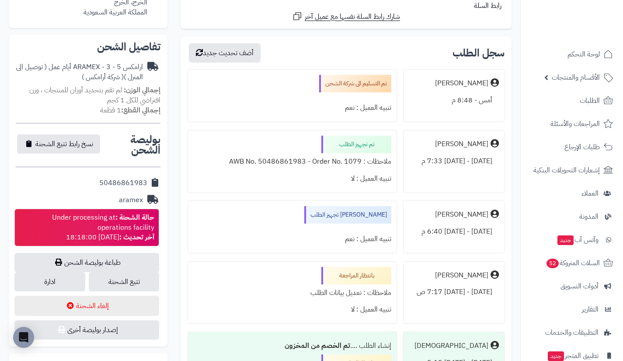
scroll to position [257, 0]
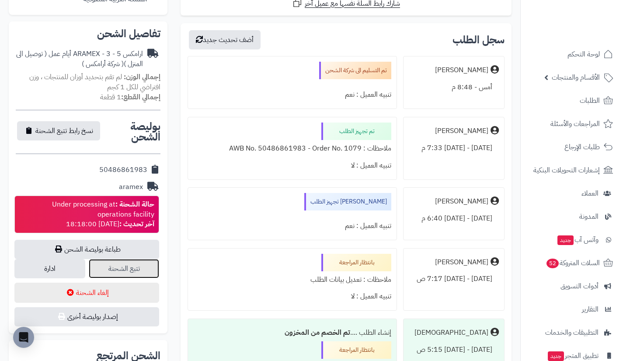
click at [151, 272] on link "تتبع الشحنة" at bounding box center [124, 268] width 71 height 19
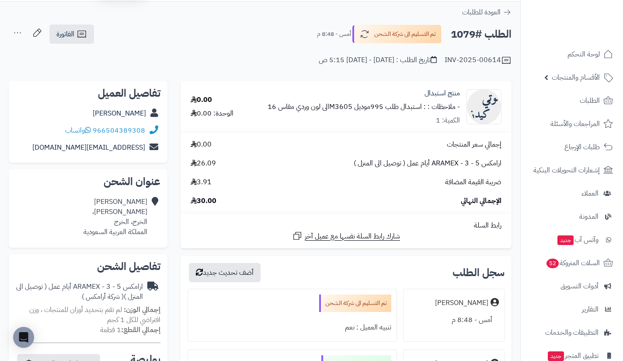
scroll to position [0, 0]
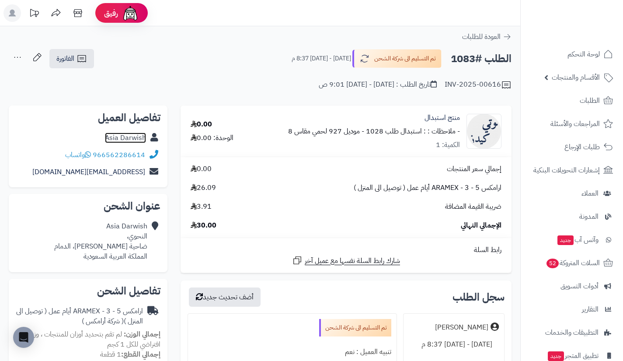
click at [123, 134] on link "Asia Darwish" at bounding box center [125, 137] width 41 height 10
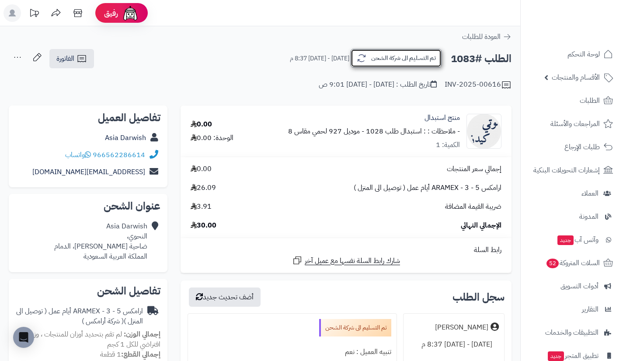
click at [390, 61] on button "تم التسليم الى شركة الشحن" at bounding box center [396, 58] width 91 height 18
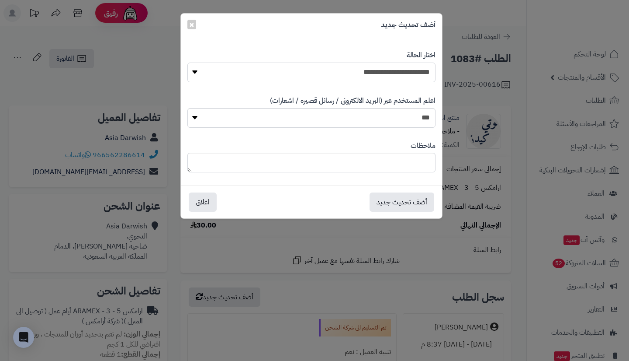
click at [363, 79] on select "**********" at bounding box center [311, 72] width 248 height 20
select select "**"
click at [187, 62] on select "**********" at bounding box center [311, 72] width 248 height 20
click at [368, 119] on select "*** **" at bounding box center [311, 118] width 248 height 20
select select "*"
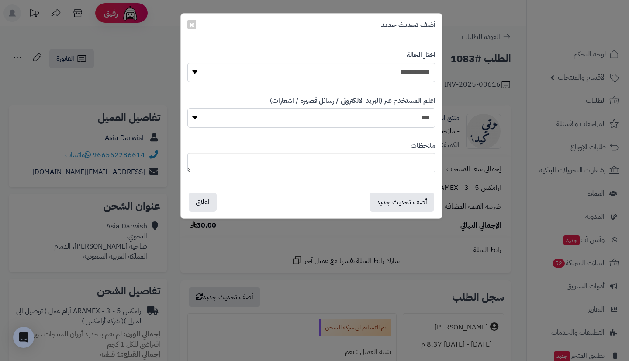
click at [187, 108] on select "*** **" at bounding box center [311, 118] width 248 height 20
click at [385, 198] on button "أضف تحديث جديد" at bounding box center [402, 201] width 65 height 19
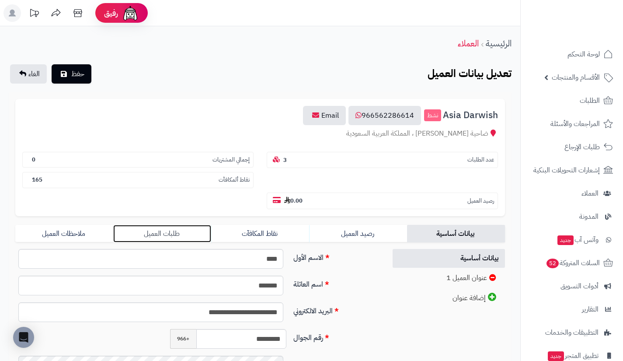
click at [202, 236] on link "طلبات العميل" at bounding box center [162, 233] width 98 height 17
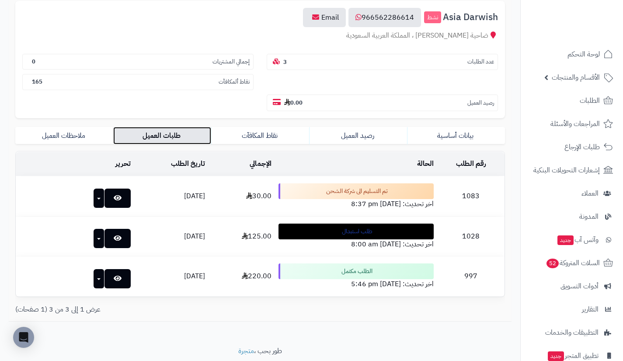
scroll to position [128, 0]
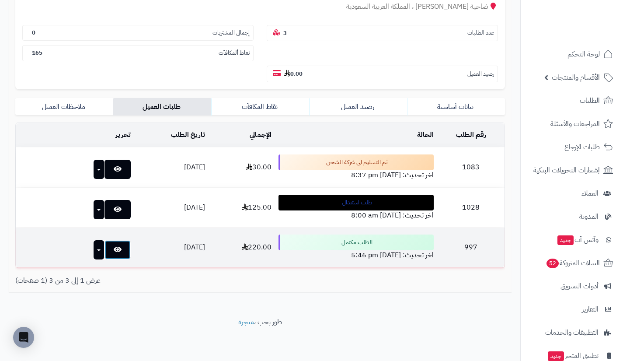
click at [111, 246] on link at bounding box center [117, 249] width 26 height 19
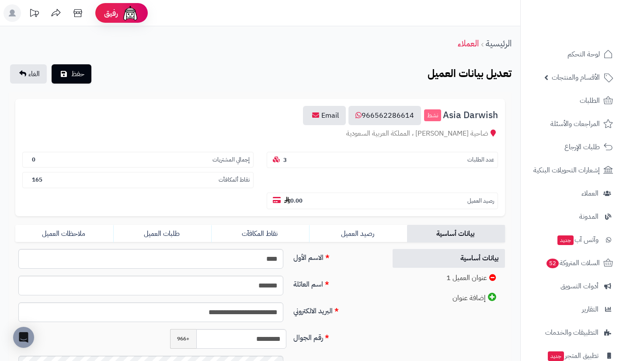
scroll to position [128, 0]
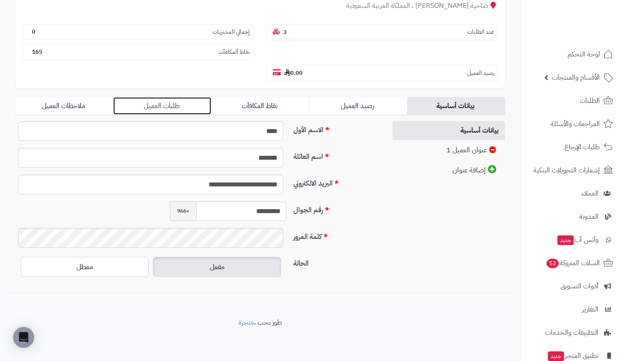
click at [191, 114] on link "طلبات العميل" at bounding box center [162, 105] width 98 height 17
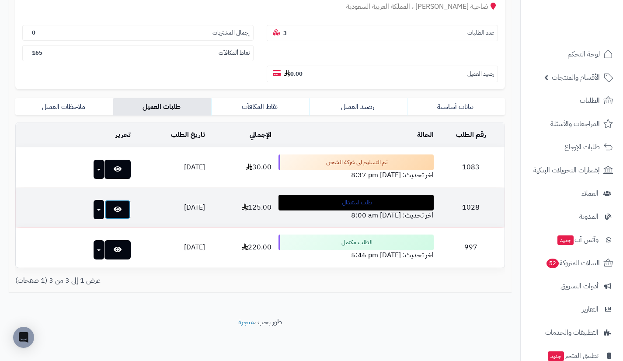
click at [104, 212] on link at bounding box center [117, 209] width 26 height 19
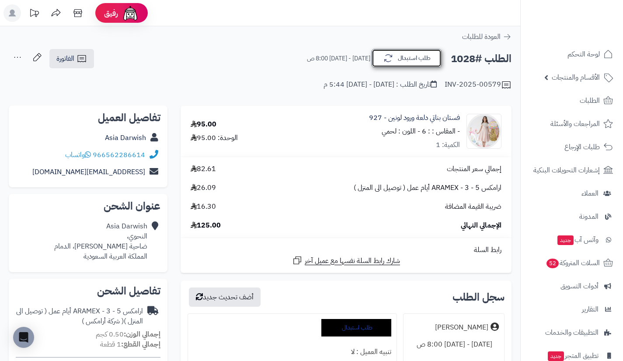
click at [419, 58] on button "طلب استبدال" at bounding box center [406, 58] width 70 height 18
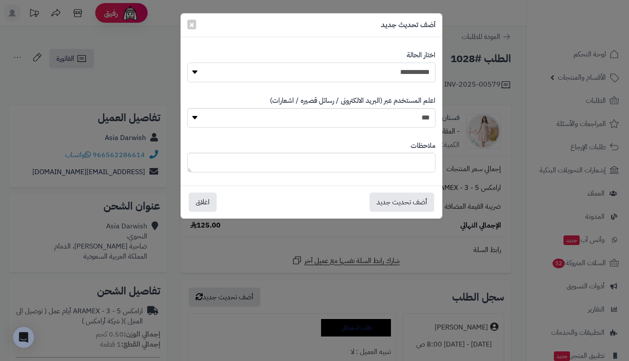
click at [400, 78] on select "**********" at bounding box center [311, 72] width 248 height 20
select select "**"
click at [187, 62] on select "**********" at bounding box center [311, 72] width 248 height 20
click at [400, 197] on button "أضف تحديث جديد" at bounding box center [402, 201] width 65 height 19
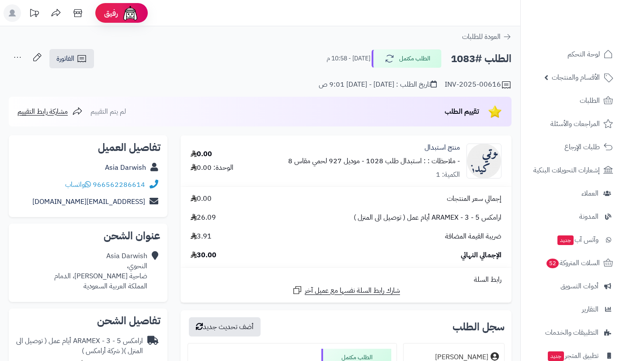
click at [135, 161] on div "Asia Darwish" at bounding box center [88, 167] width 145 height 17
click at [134, 163] on link "Asia Darwish" at bounding box center [125, 167] width 41 height 10
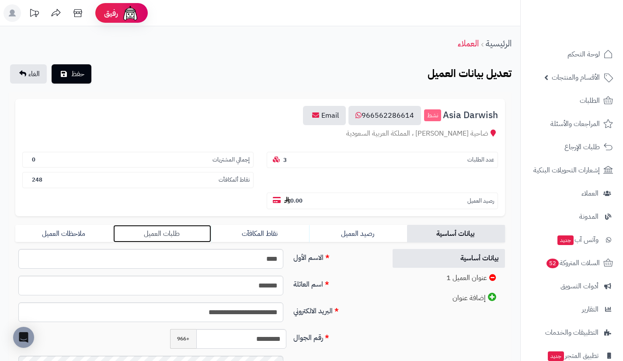
click at [182, 237] on link "طلبات العميل" at bounding box center [162, 233] width 98 height 17
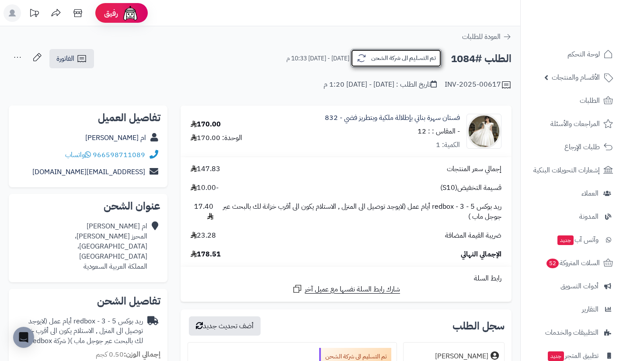
click at [374, 59] on button "تم التسليم الى شركة الشحن" at bounding box center [396, 58] width 91 height 18
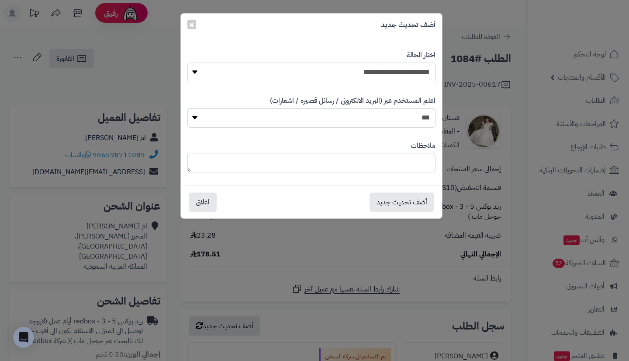
click at [360, 69] on select "**********" at bounding box center [311, 72] width 248 height 20
select select "**"
click at [187, 62] on select "**********" at bounding box center [311, 72] width 248 height 20
click at [386, 193] on button "أضف تحديث جديد" at bounding box center [402, 201] width 65 height 19
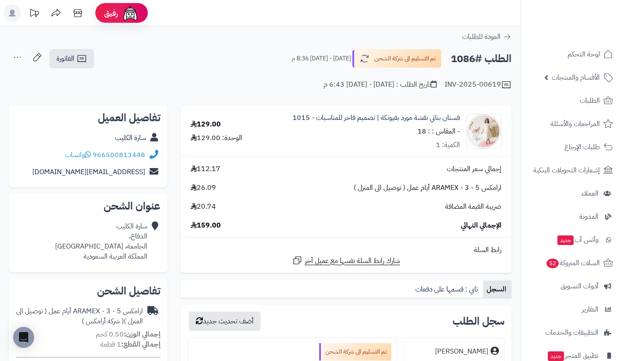
click at [163, 69] on div "INV-2025-00619 تاريخ الطلب : [DATE] - [DATE] 6:43 م" at bounding box center [260, 79] width 503 height 21
click at [73, 151] on span "واتساب" at bounding box center [78, 154] width 26 height 10
click at [381, 69] on div "INV-2025-00619 تاريخ الطلب : [DATE] - [DATE] 6:43 م" at bounding box center [260, 79] width 503 height 21
click at [372, 64] on button "تم التسليم الى شركة الشحن" at bounding box center [396, 58] width 91 height 18
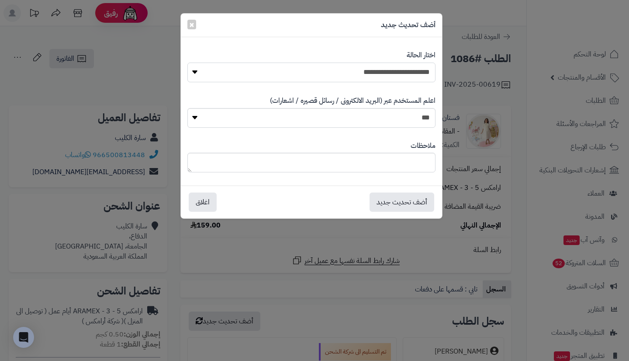
click at [362, 72] on select "**********" at bounding box center [311, 72] width 248 height 20
select select "**"
click at [187, 62] on select "**********" at bounding box center [311, 72] width 248 height 20
click at [400, 203] on button "أضف تحديث جديد" at bounding box center [402, 201] width 65 height 19
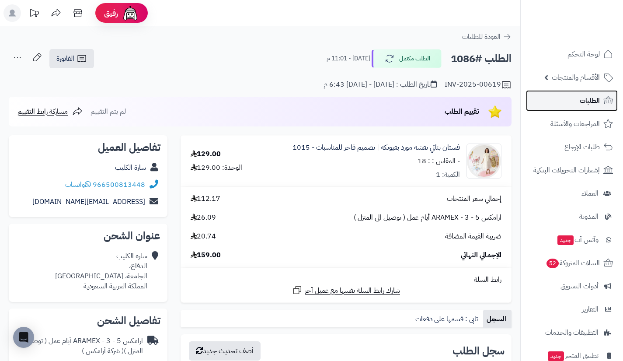
click at [583, 108] on link "الطلبات" at bounding box center [572, 100] width 92 height 21
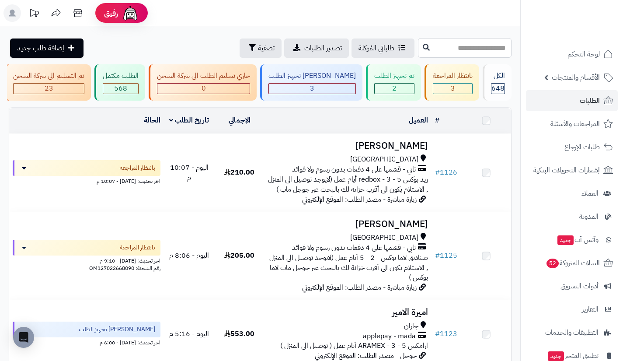
drag, startPoint x: 0, startPoint y: 0, endPoint x: 449, endPoint y: 49, distance: 451.5
click at [449, 49] on input "text" at bounding box center [465, 48] width 94 height 20
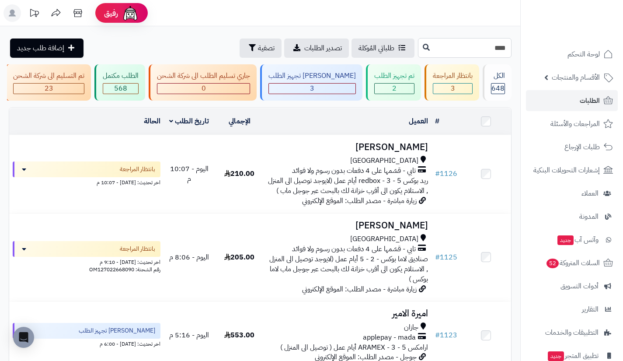
type input "****"
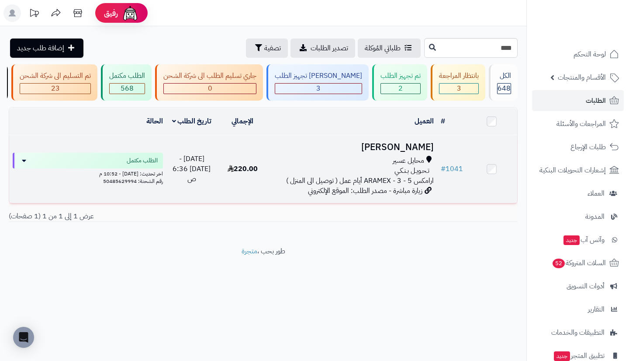
click at [407, 162] on span "محايل عسير" at bounding box center [408, 161] width 31 height 10
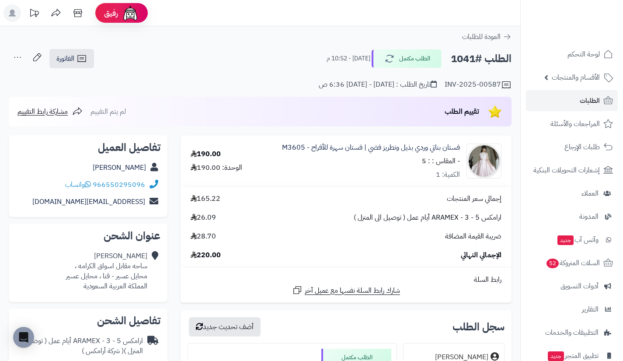
click at [165, 117] on div "تقييم الطلب لم يتم التقييم مشاركة رابط التقييم" at bounding box center [260, 112] width 503 height 30
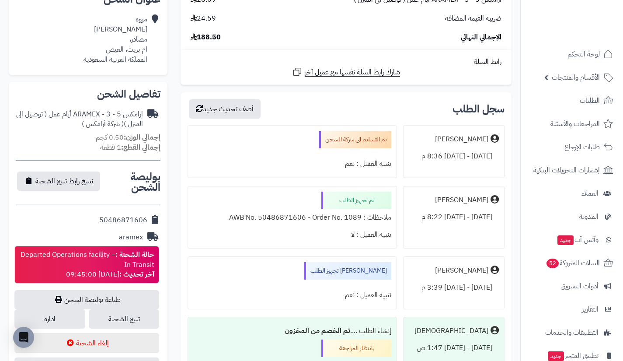
scroll to position [210, 0]
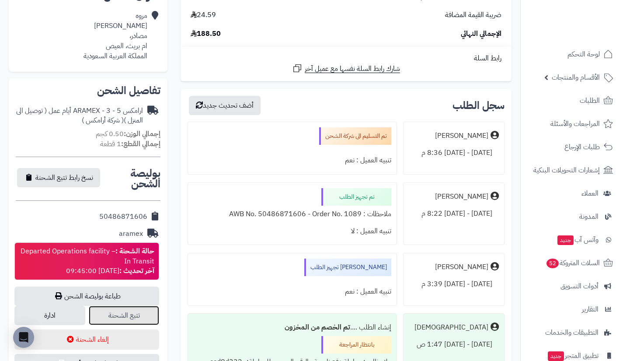
click at [149, 310] on link "تتبع الشحنة" at bounding box center [124, 314] width 71 height 19
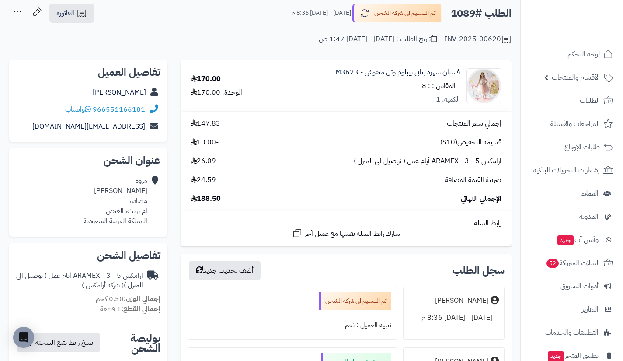
scroll to position [0, 0]
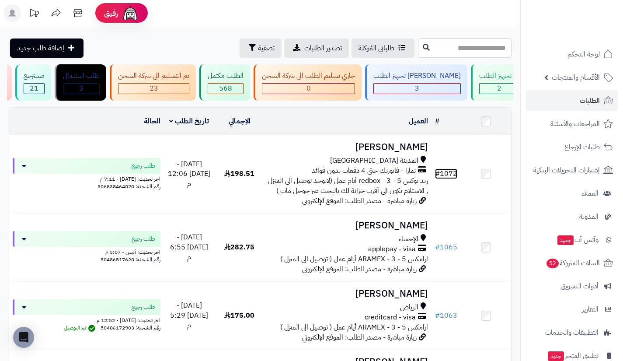
scroll to position [0, -108]
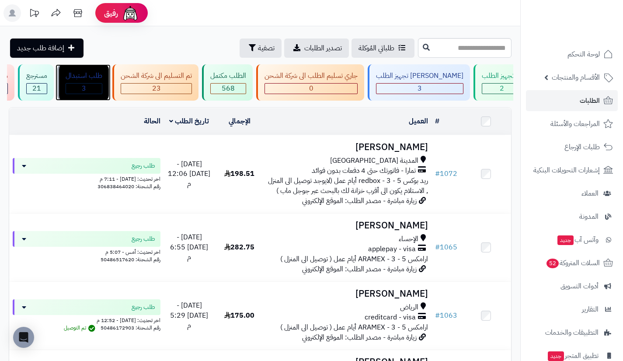
click at [102, 80] on div "طلب استبدال" at bounding box center [84, 76] width 37 height 10
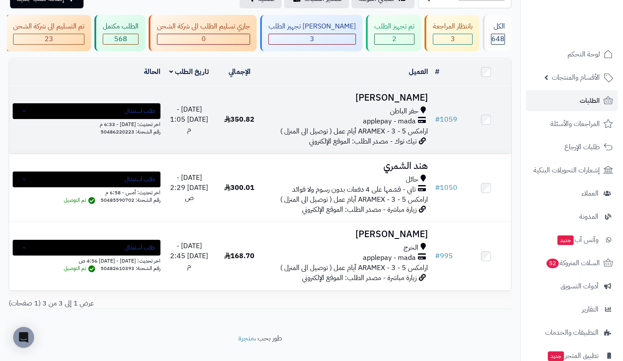
scroll to position [51, 0]
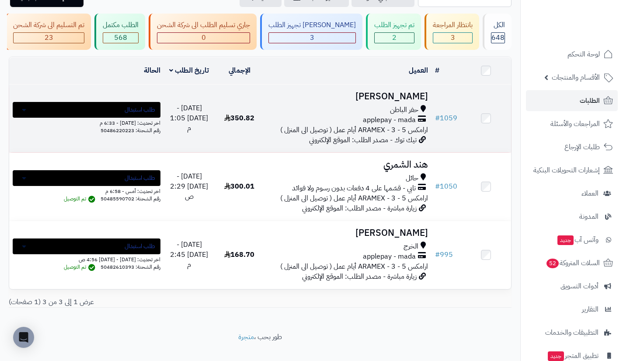
click at [375, 131] on span "ارامكس ARAMEX - 3 - 5 أيام عمل ( توصيل الى المنزل )" at bounding box center [354, 130] width 148 height 10
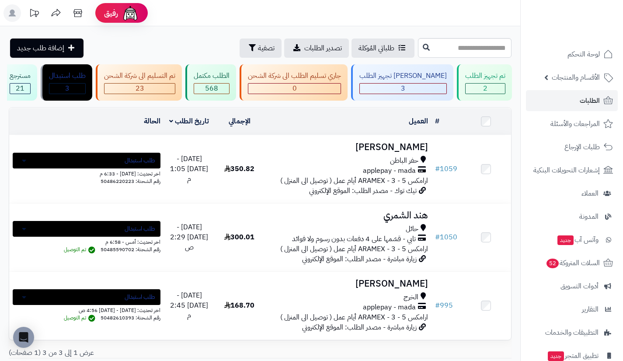
scroll to position [0, -134]
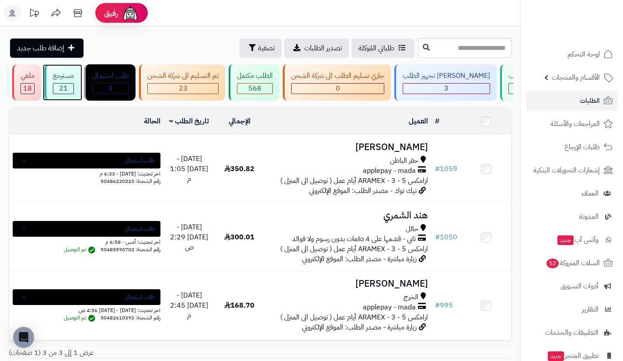
click at [73, 85] on div "21" at bounding box center [63, 88] width 20 height 10
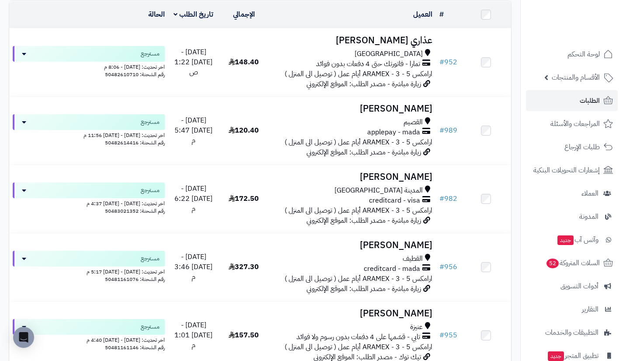
scroll to position [106, 0]
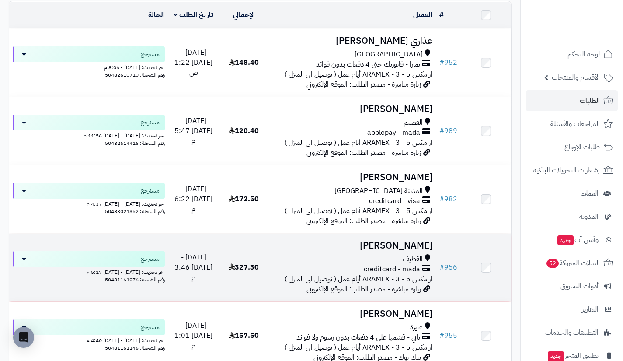
click at [418, 271] on span "creditcard - mada" at bounding box center [392, 269] width 56 height 10
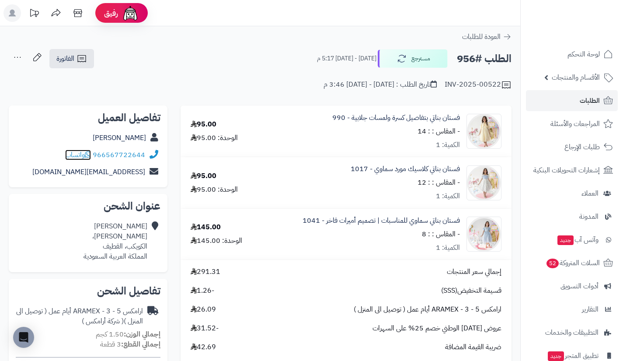
click at [78, 153] on span "واتساب" at bounding box center [78, 154] width 26 height 10
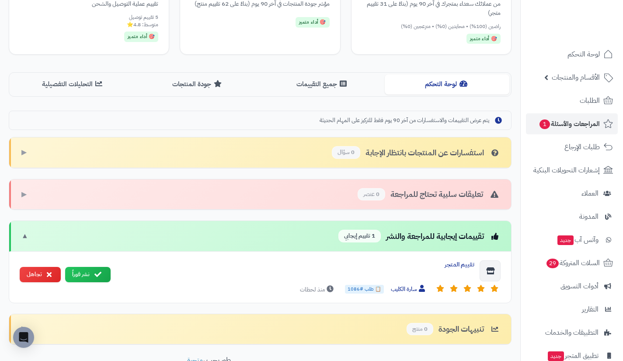
scroll to position [217, 0]
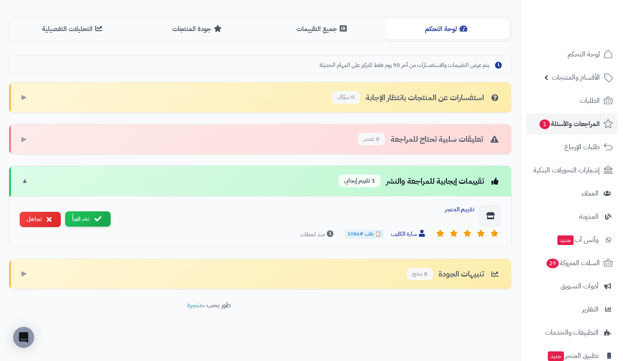
click at [104, 220] on button "نشر فوراً" at bounding box center [87, 218] width 45 height 15
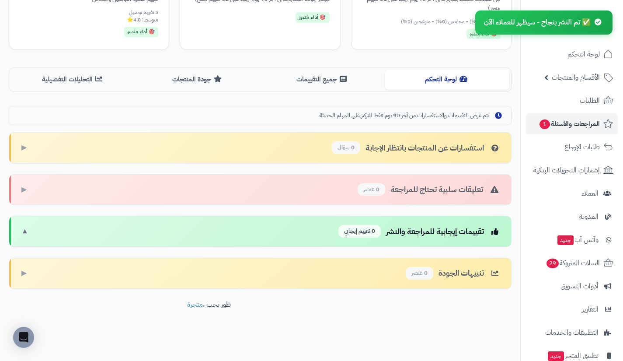
scroll to position [166, 0]
click at [562, 100] on link "الطلبات" at bounding box center [572, 100] width 92 height 21
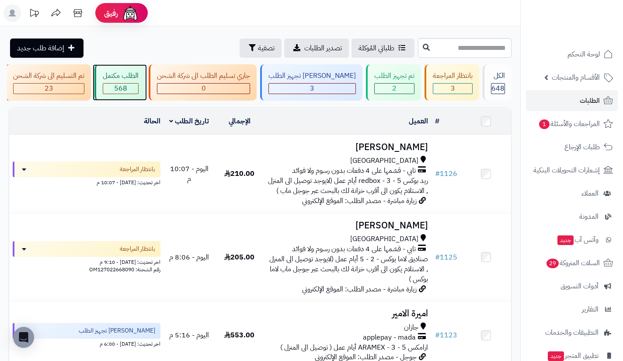
click at [139, 80] on div "الطلب مكتمل" at bounding box center [121, 76] width 36 height 10
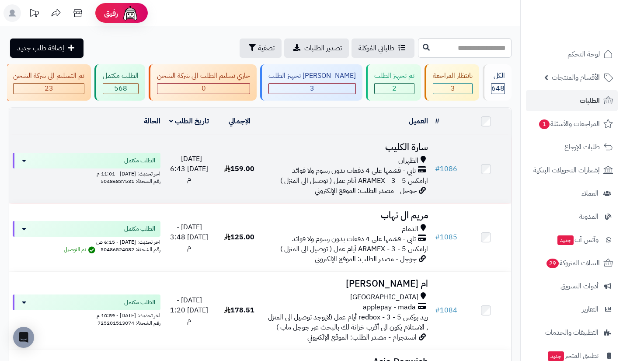
click at [410, 172] on span "تابي - قسّمها على 4 دفعات بدون رسوم ولا فوائد" at bounding box center [354, 171] width 124 height 10
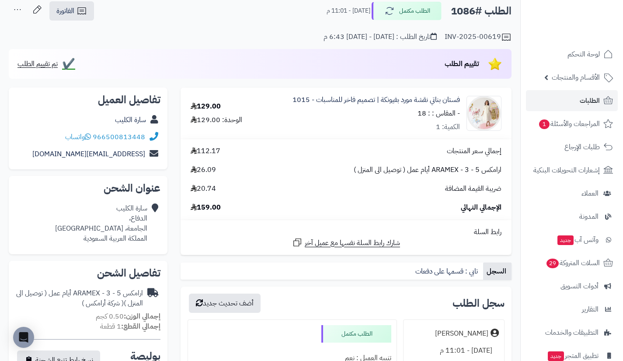
scroll to position [49, 0]
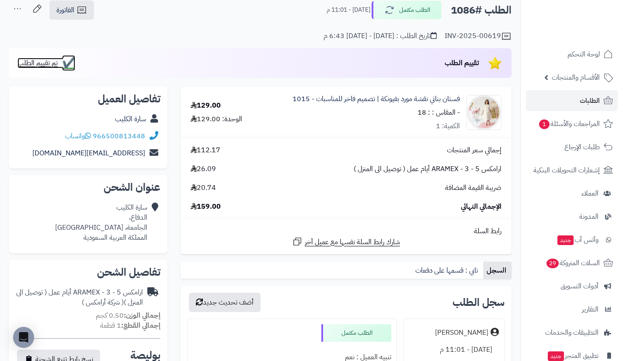
click at [51, 61] on span "تم تقييم الطلب" at bounding box center [37, 63] width 40 height 10
click at [135, 118] on link "سارة الكليب" at bounding box center [130, 119] width 31 height 10
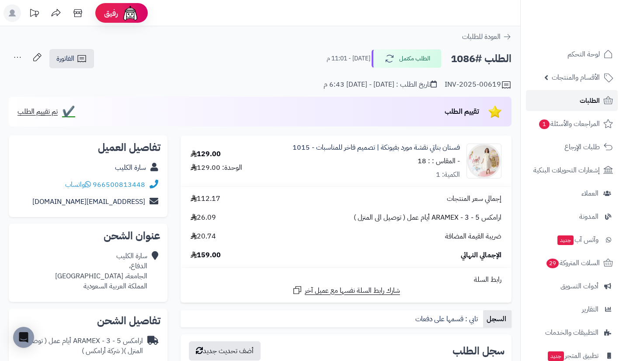
click at [569, 104] on link "الطلبات" at bounding box center [572, 100] width 92 height 21
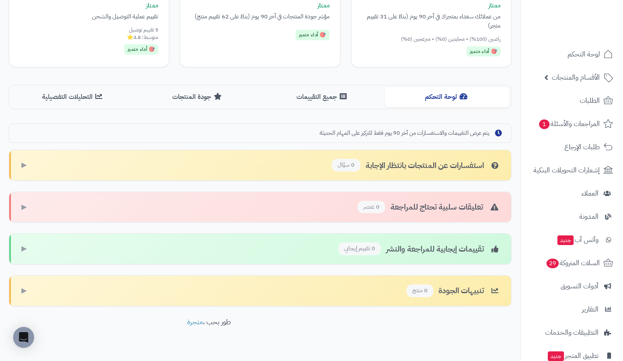
scroll to position [166, 0]
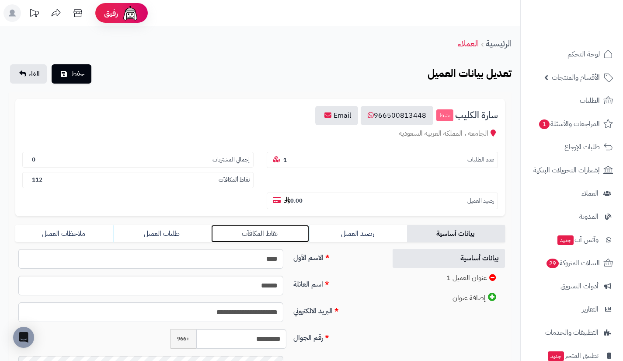
click at [296, 226] on link "نقاط المكافآت" at bounding box center [260, 233] width 98 height 17
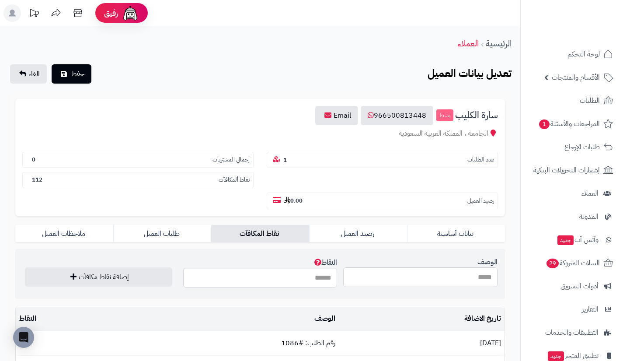
click at [411, 281] on input "الوصف" at bounding box center [420, 277] width 154 height 20
type input "**********"
type input "***"
click at [25, 267] on button "إضافة نقاط مكافآت" at bounding box center [98, 276] width 147 height 19
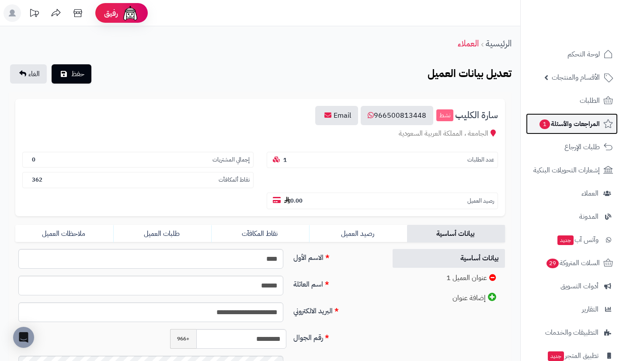
click at [566, 123] on span "المراجعات والأسئلة 1" at bounding box center [568, 124] width 61 height 12
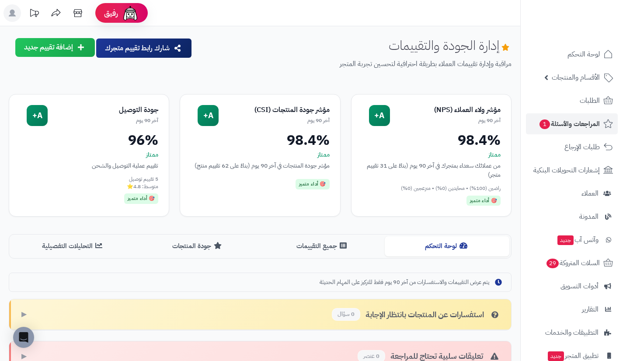
scroll to position [0, 0]
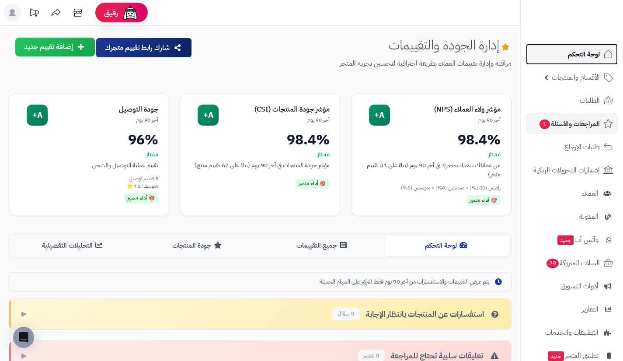
click at [565, 59] on link "لوحة التحكم" at bounding box center [572, 54] width 92 height 21
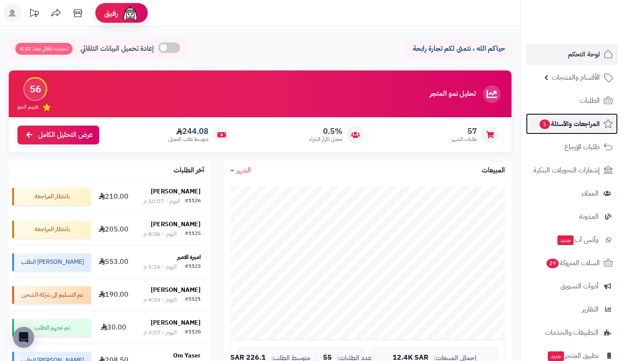
click at [564, 131] on link "المراجعات والأسئلة 1" at bounding box center [572, 123] width 92 height 21
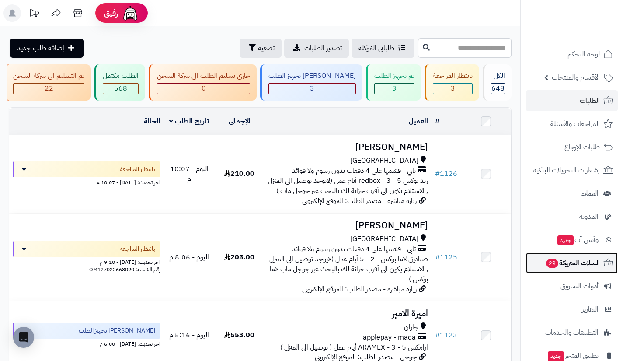
click at [559, 268] on span "السلات المتروكة 29" at bounding box center [572, 263] width 55 height 12
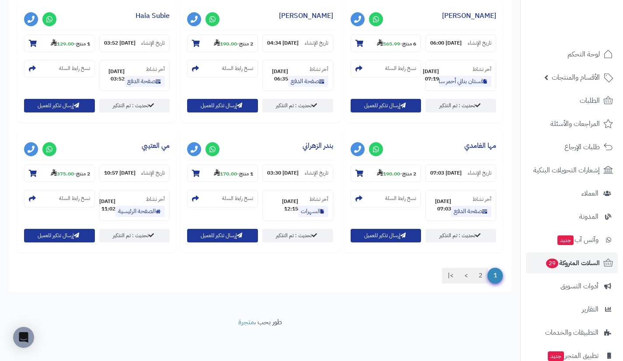
scroll to position [958, 0]
click at [547, 97] on link "الطلبات" at bounding box center [572, 100] width 92 height 21
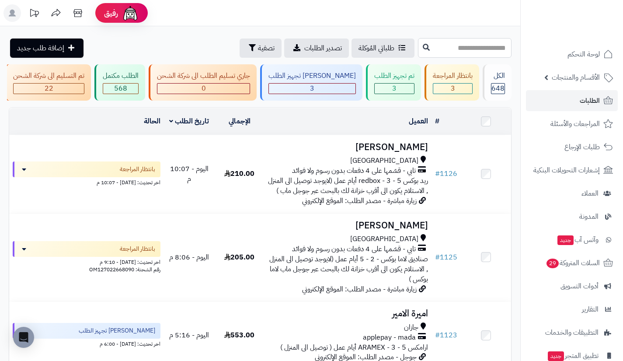
click at [442, 46] on input "text" at bounding box center [465, 48] width 94 height 20
type input "****"
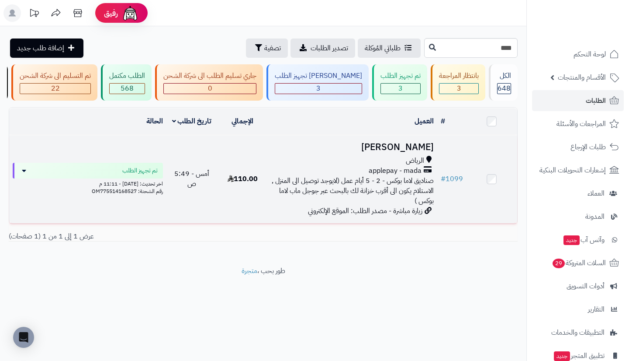
click at [399, 166] on div "الرياض" at bounding box center [352, 161] width 162 height 10
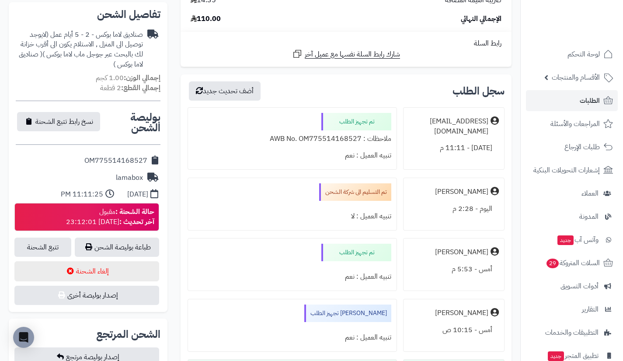
scroll to position [287, 0]
click at [57, 244] on link "تتبع الشحنة" at bounding box center [42, 246] width 57 height 19
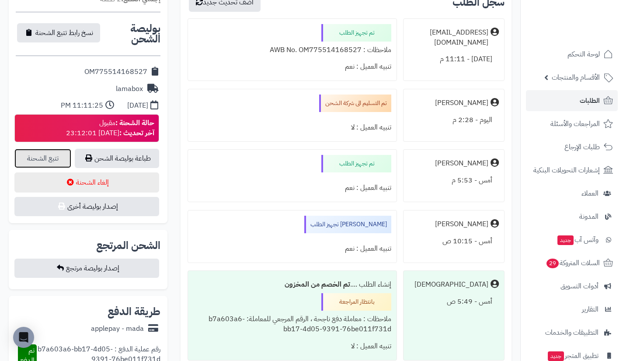
scroll to position [376, 0]
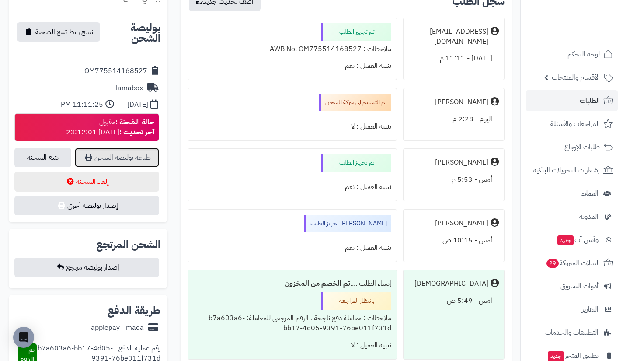
click at [142, 160] on link "طباعة بوليصة الشحن" at bounding box center [117, 157] width 84 height 19
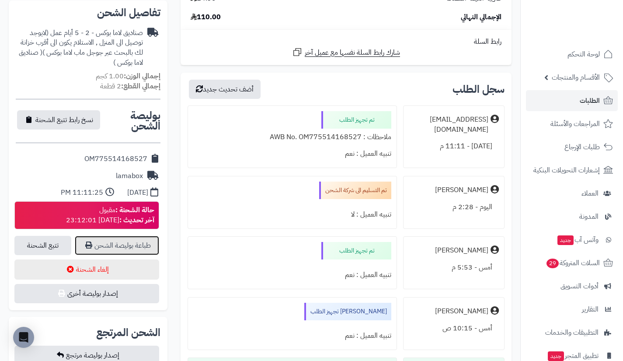
scroll to position [286, 0]
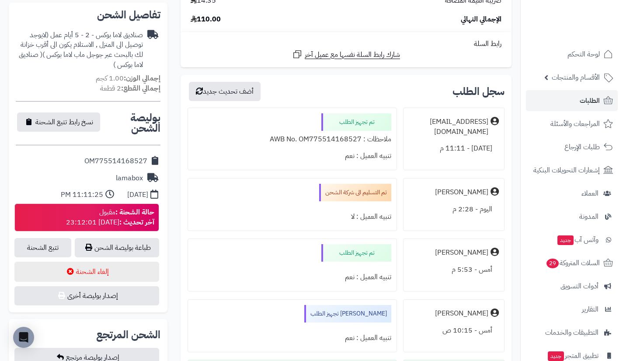
click at [269, 348] on div "جاري تجهيز الطلب تنبيه العميل : نعم" at bounding box center [291, 325] width 209 height 53
click at [58, 249] on link "تتبع الشحنة" at bounding box center [42, 247] width 57 height 19
click at [555, 102] on link "الطلبات" at bounding box center [572, 100] width 92 height 21
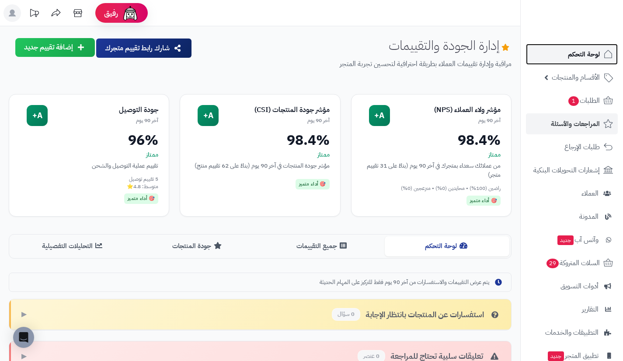
click at [566, 48] on link "لوحة التحكم" at bounding box center [572, 54] width 92 height 21
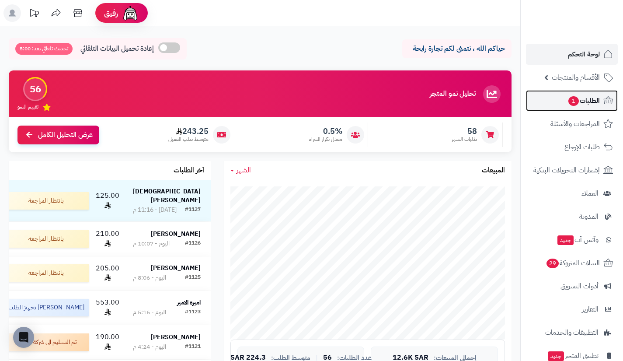
click at [561, 96] on link "الطلبات 1" at bounding box center [572, 100] width 92 height 21
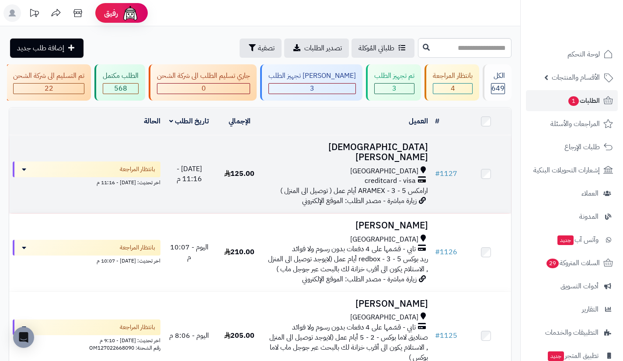
click at [400, 180] on span "creditcard - visa" at bounding box center [389, 181] width 51 height 10
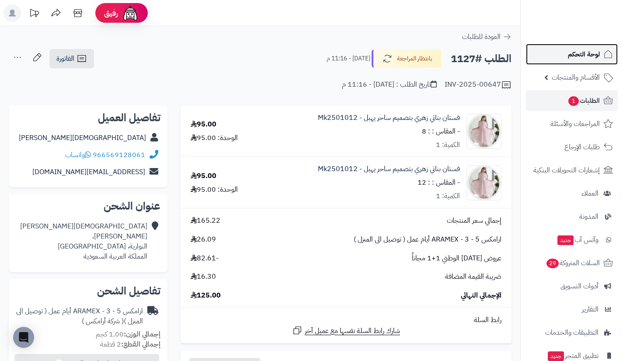
click at [566, 54] on link "لوحة التحكم" at bounding box center [572, 54] width 92 height 21
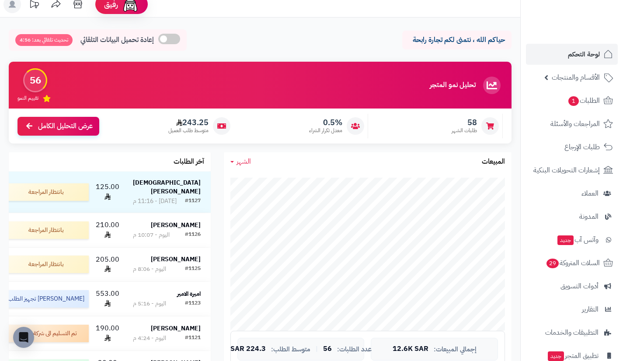
scroll to position [8, 0]
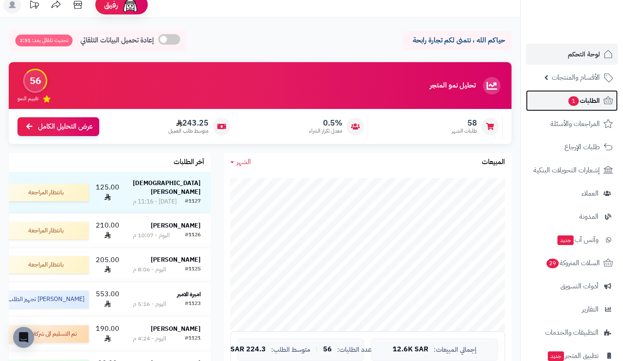
click at [566, 99] on link "الطلبات 1" at bounding box center [572, 100] width 92 height 21
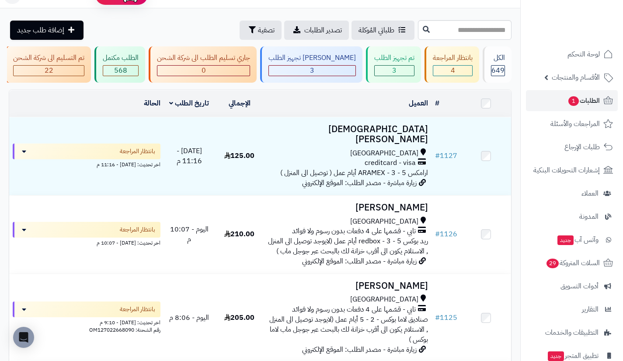
scroll to position [22, 0]
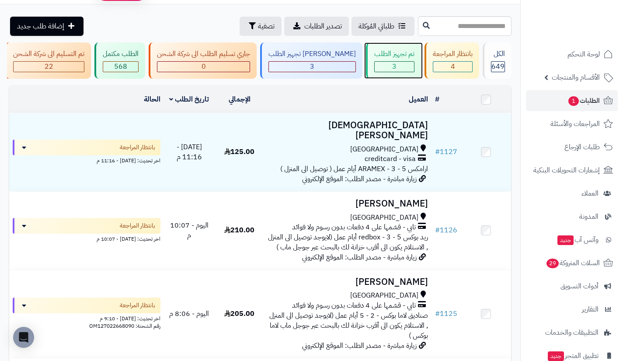
click at [392, 62] on div "3" at bounding box center [394, 67] width 39 height 10
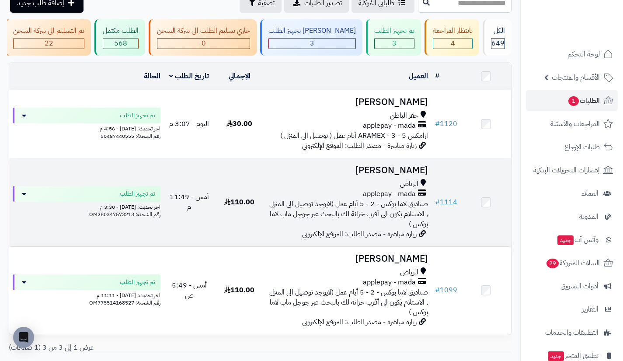
scroll to position [45, 0]
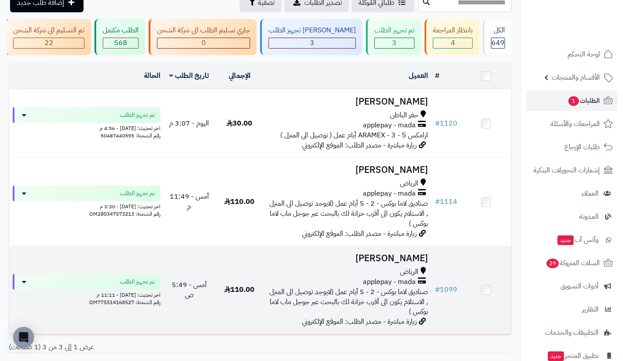
click at [393, 277] on div "الرياض" at bounding box center [348, 272] width 160 height 10
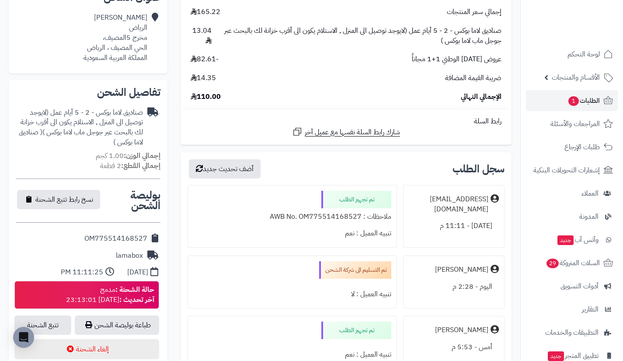
scroll to position [209, 0]
click at [56, 316] on link "تتبع الشحنة" at bounding box center [42, 324] width 57 height 19
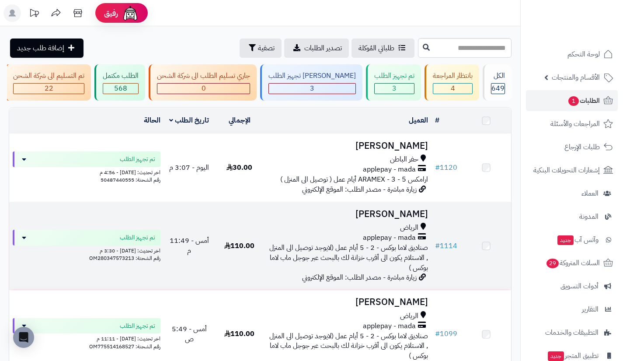
scroll to position [45, 0]
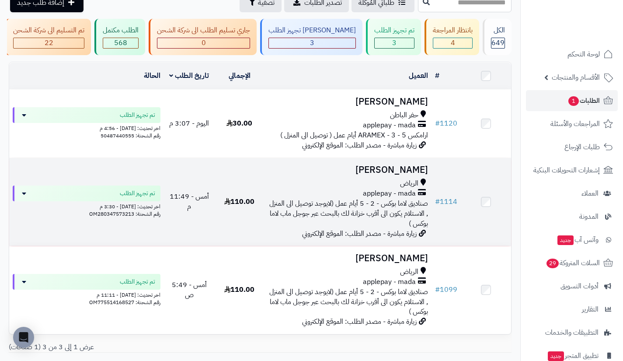
click at [394, 198] on span "applepay - mada" at bounding box center [389, 193] width 53 height 10
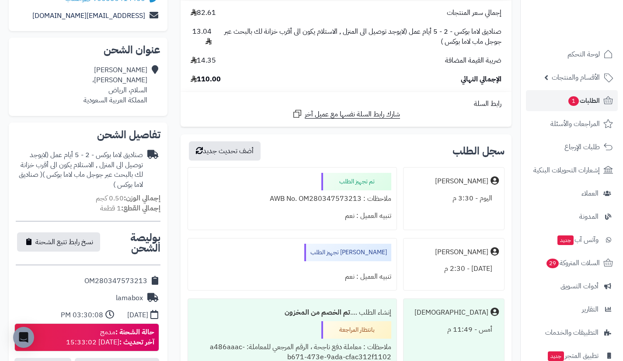
scroll to position [157, 0]
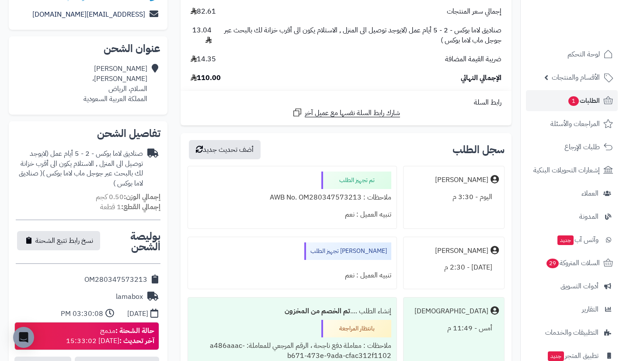
drag, startPoint x: 86, startPoint y: 278, endPoint x: 147, endPoint y: 281, distance: 61.2
click at [147, 281] on div "OM280347573213" at bounding box center [88, 279] width 145 height 17
copy div "OM280347573213"
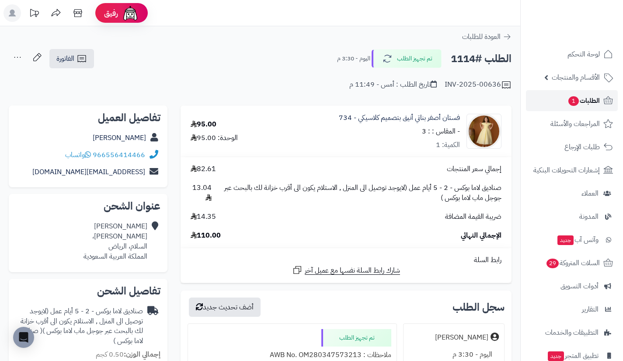
click at [593, 104] on span "الطلبات 1" at bounding box center [583, 100] width 32 height 12
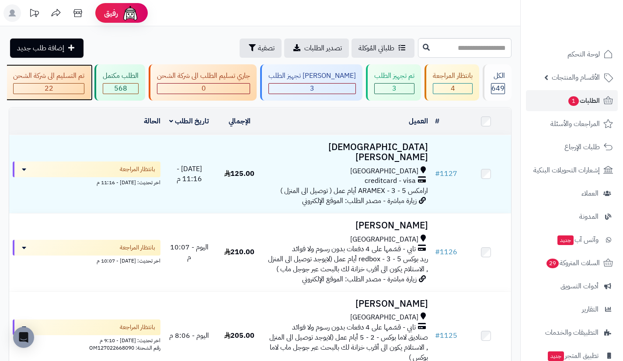
click at [84, 90] on div "22" at bounding box center [49, 88] width 70 height 10
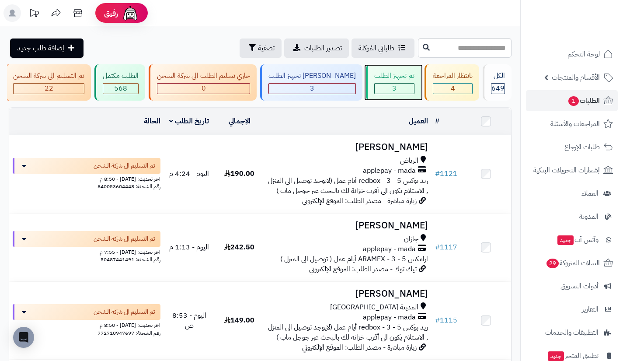
click at [382, 81] on div "تم تجهيز الطلب 3" at bounding box center [393, 82] width 55 height 36
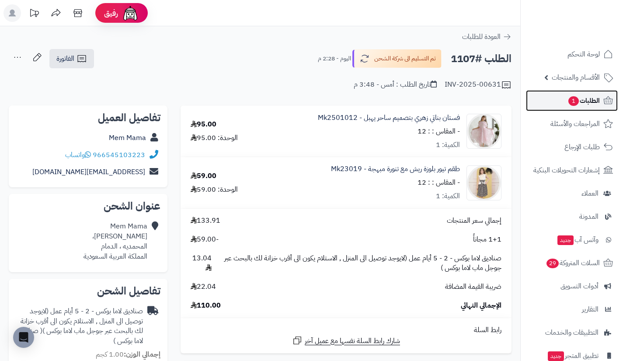
click at [558, 93] on link "الطلبات 1" at bounding box center [572, 100] width 92 height 21
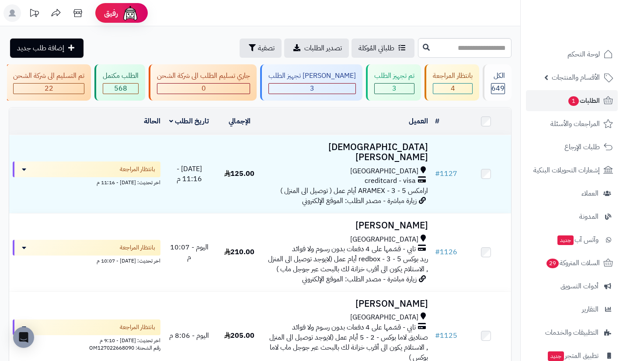
scroll to position [0, -134]
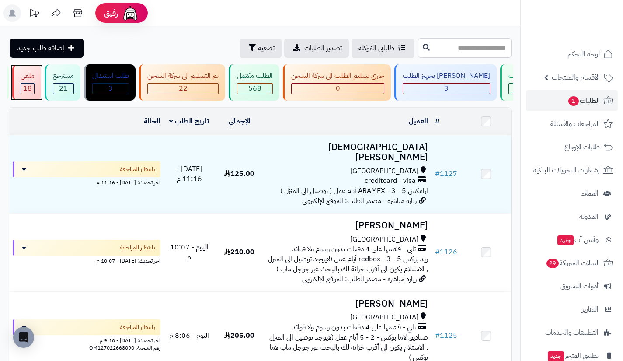
click at [34, 87] on div "18" at bounding box center [27, 88] width 13 height 10
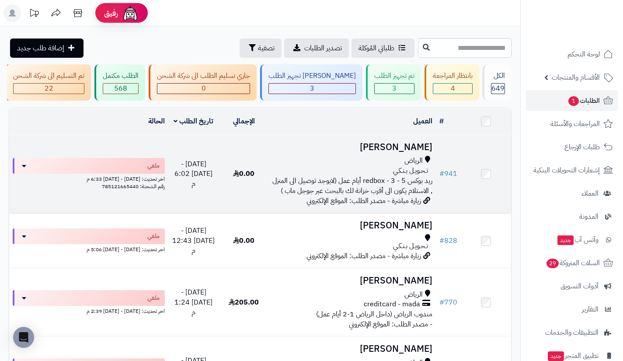
click at [406, 187] on span "ريد بوكس redbox - 3 - 5 أيام عمل (لايوجد توصيل الى المنزل , الاستلام يكون الى أ…" at bounding box center [352, 185] width 160 height 21
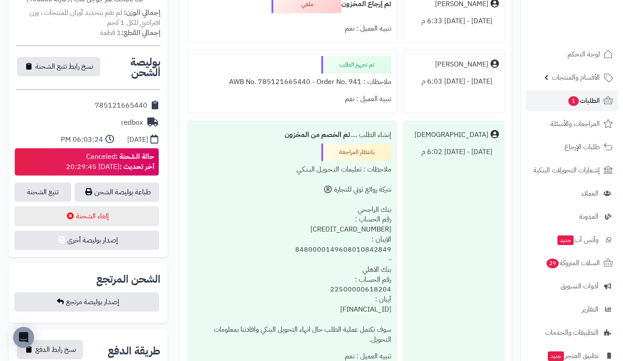
scroll to position [332, 0]
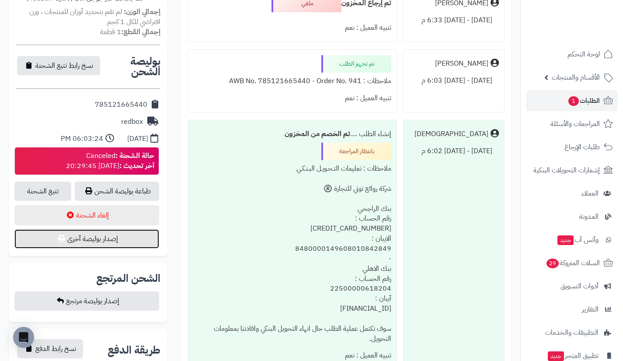
click at [140, 236] on button "إصدار بوليصة أخرى" at bounding box center [86, 238] width 145 height 19
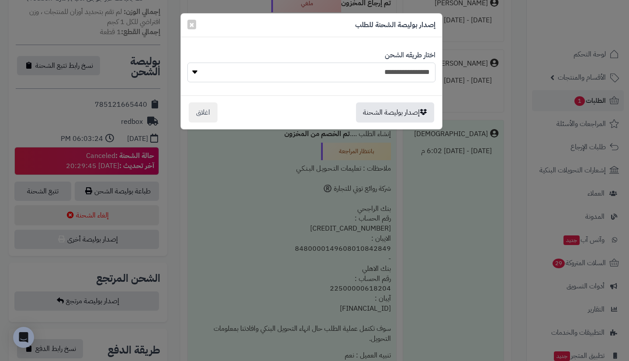
click at [340, 66] on select "**********" at bounding box center [311, 72] width 248 height 20
click at [457, 79] on div "**********" at bounding box center [314, 180] width 629 height 361
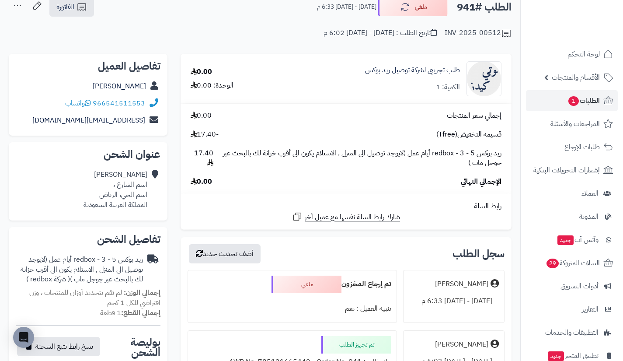
scroll to position [0, 0]
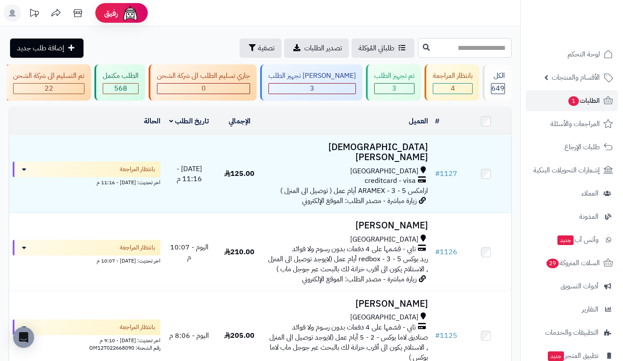
click at [446, 56] on input "text" at bounding box center [465, 48] width 94 height 20
type input "****"
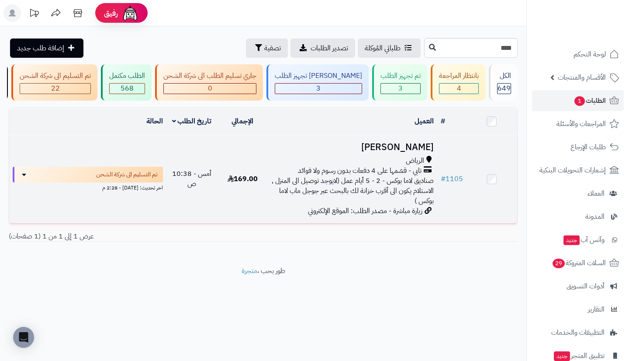
click at [410, 216] on span "زيارة مباشرة - مصدر الطلب: الموقع الإلكتروني" at bounding box center [365, 210] width 115 height 10
click at [413, 194] on span "صناديق لاما بوكس - 2 - 5 أيام عمل (لايوجد توصيل الى المنزل , الاستلام يكون الى …" at bounding box center [353, 190] width 162 height 31
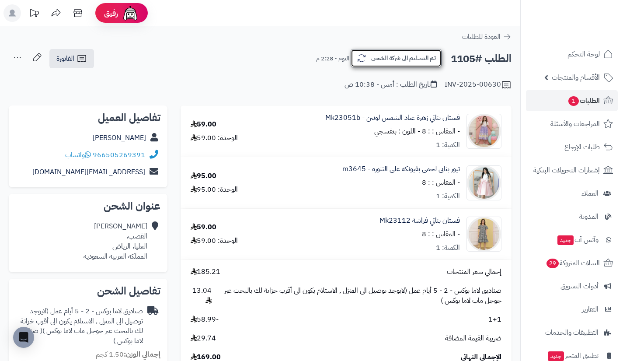
click at [368, 64] on button "تم التسليم الى شركة الشحن" at bounding box center [396, 58] width 91 height 18
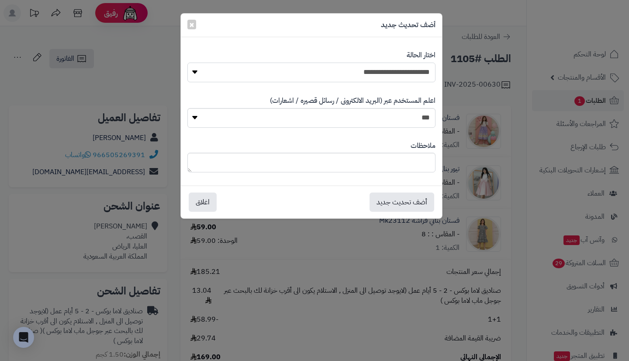
click at [384, 77] on select "**********" at bounding box center [311, 72] width 248 height 20
select select "**"
click at [187, 62] on select "**********" at bounding box center [311, 72] width 248 height 20
click at [407, 201] on button "أضف تحديث جديد" at bounding box center [402, 201] width 65 height 19
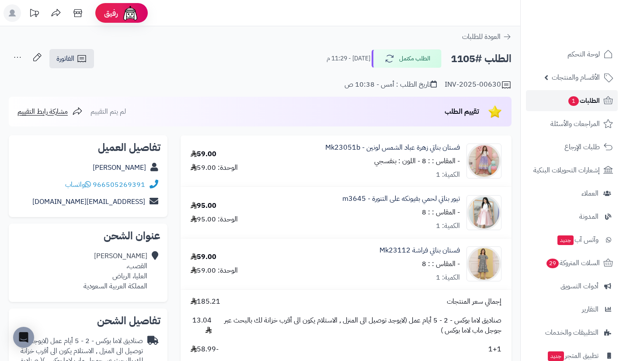
click at [569, 96] on span "الطلبات 1" at bounding box center [583, 100] width 32 height 12
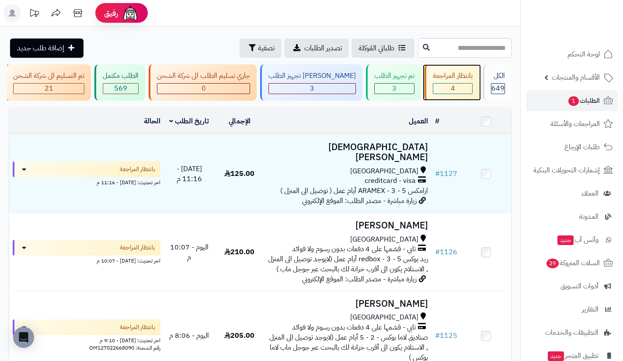
click at [446, 86] on div "4" at bounding box center [452, 88] width 39 height 10
click at [392, 83] on div "3" at bounding box center [394, 88] width 40 height 11
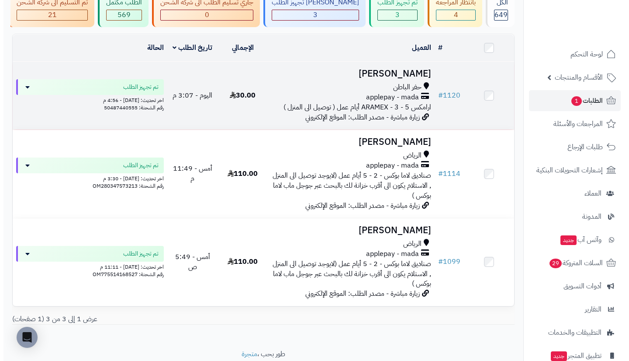
scroll to position [74, 0]
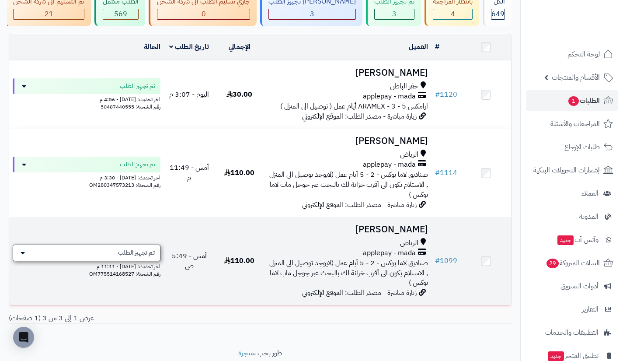
click at [140, 257] on span "تم تجهيز الطلب" at bounding box center [136, 252] width 37 height 9
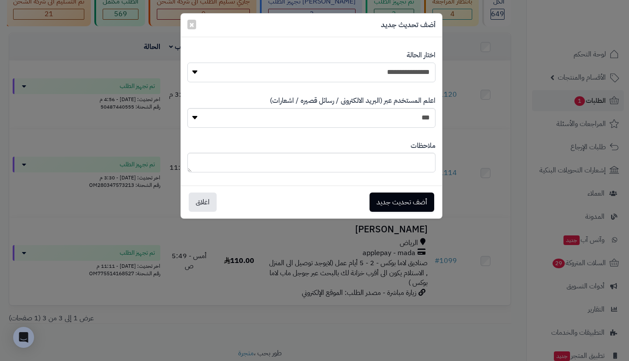
click at [334, 73] on select "**********" at bounding box center [311, 72] width 248 height 20
select select "**"
click at [187, 62] on select "**********" at bounding box center [311, 72] width 248 height 20
click at [370, 122] on select "*** **" at bounding box center [311, 118] width 248 height 20
select select "*"
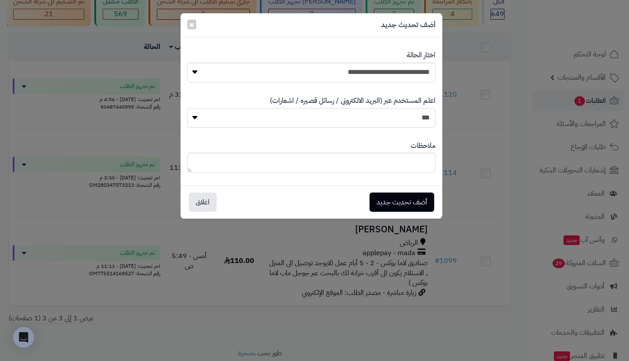
click at [187, 108] on select "*** **" at bounding box center [311, 118] width 248 height 20
click at [395, 204] on button "أضف تحديث جديد" at bounding box center [402, 201] width 65 height 19
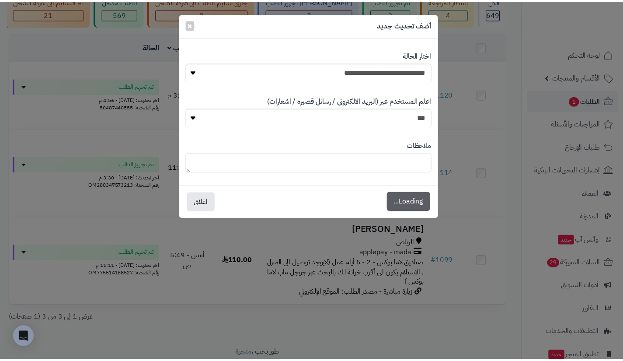
scroll to position [102, 0]
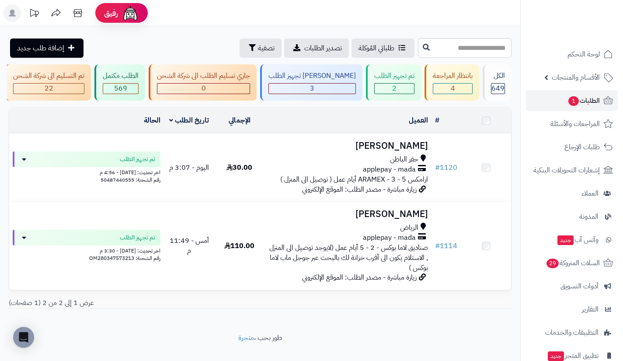
scroll to position [23, 0]
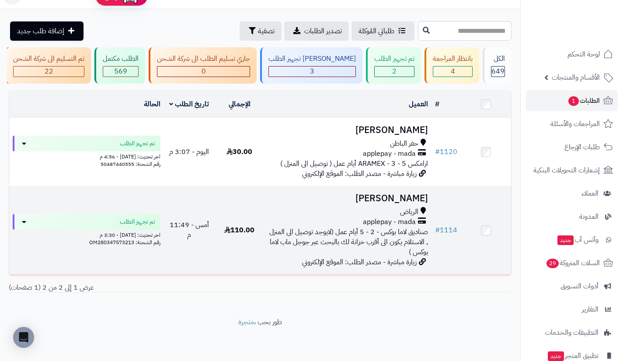
click at [397, 228] on span "صناديق لاما بوكس - 2 - 5 أيام عمل (لايوجد توصيل الى المنزل , الاستلام يكون الى …" at bounding box center [348, 241] width 159 height 31
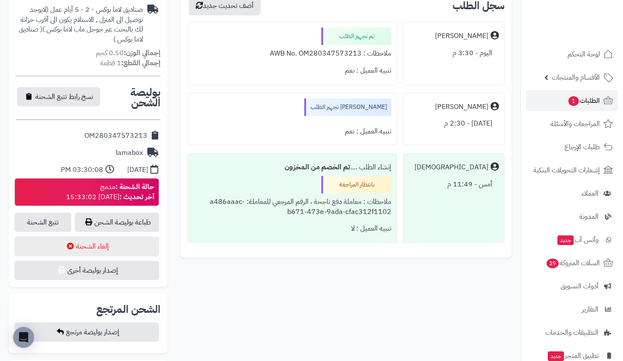
scroll to position [301, 0]
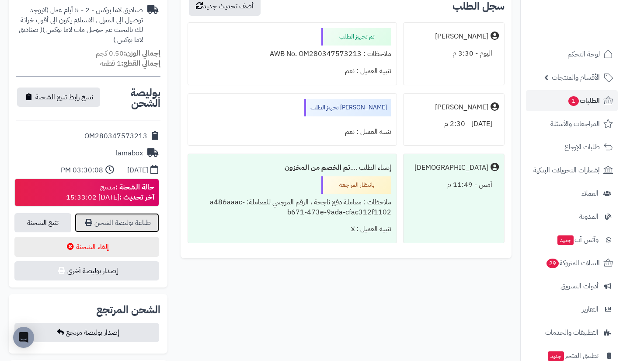
click at [140, 230] on link "طباعة بوليصة الشحن" at bounding box center [117, 222] width 84 height 19
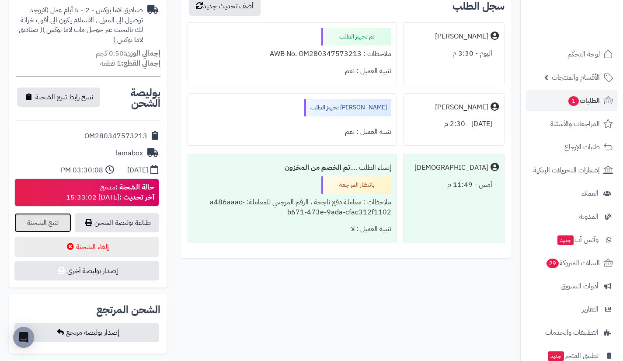
click at [58, 219] on link "تتبع الشحنة" at bounding box center [42, 222] width 57 height 19
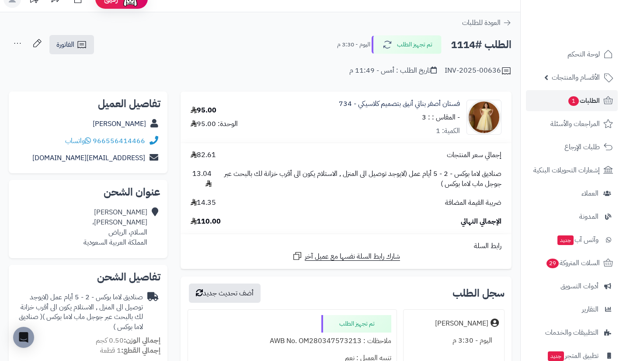
scroll to position [0, 0]
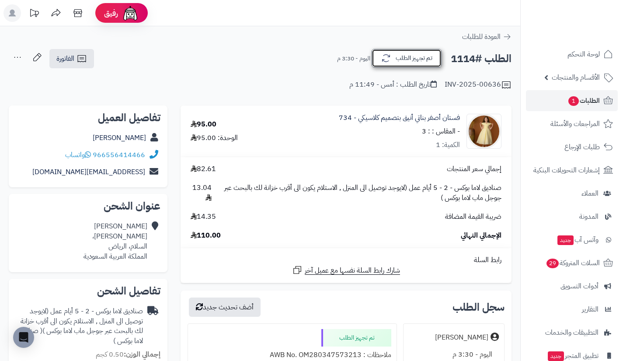
click at [394, 56] on button "تم تجهيز الطلب" at bounding box center [406, 58] width 70 height 18
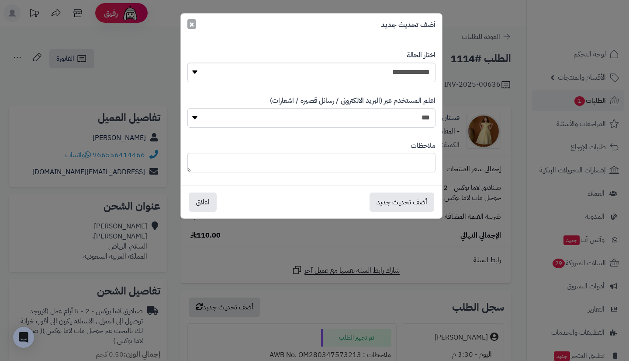
click at [193, 23] on span "×" at bounding box center [191, 23] width 5 height 13
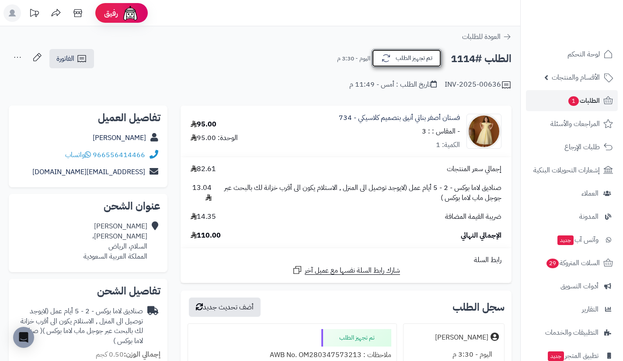
click at [380, 54] on button "تم تجهيز الطلب" at bounding box center [406, 58] width 70 height 18
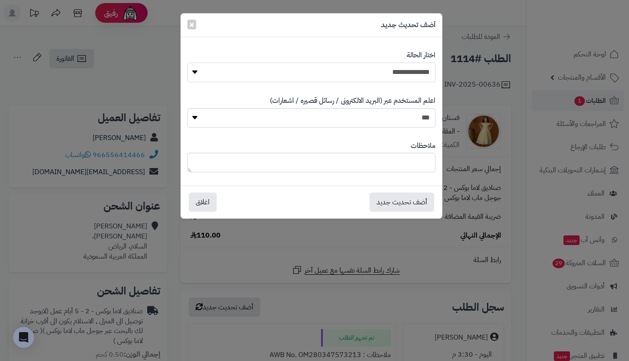
click at [337, 66] on select "**********" at bounding box center [311, 72] width 248 height 20
select select "**"
click at [187, 62] on select "**********" at bounding box center [311, 72] width 248 height 20
drag, startPoint x: 371, startPoint y: 121, endPoint x: 391, endPoint y: 145, distance: 31.1
click at [391, 145] on div "**********" at bounding box center [311, 111] width 261 height 135
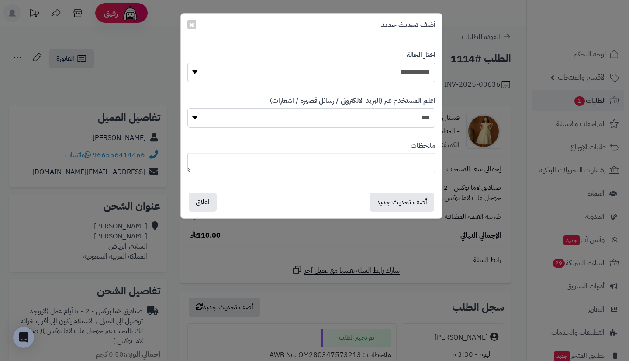
select select "*"
click at [187, 108] on select "*** **" at bounding box center [311, 118] width 248 height 20
click at [396, 198] on button "أضف تحديث جديد" at bounding box center [402, 201] width 65 height 19
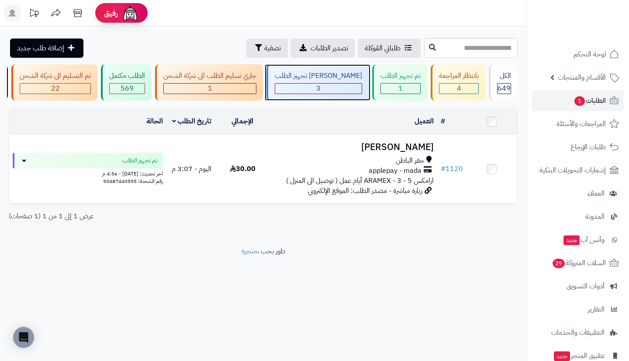
click at [351, 87] on div "3" at bounding box center [318, 88] width 87 height 10
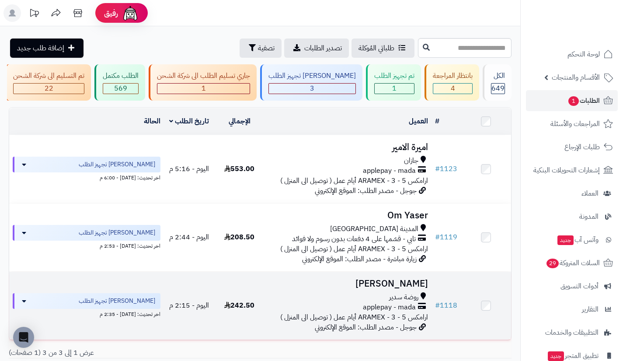
click at [405, 288] on h3 "[PERSON_NAME]" at bounding box center [348, 283] width 160 height 10
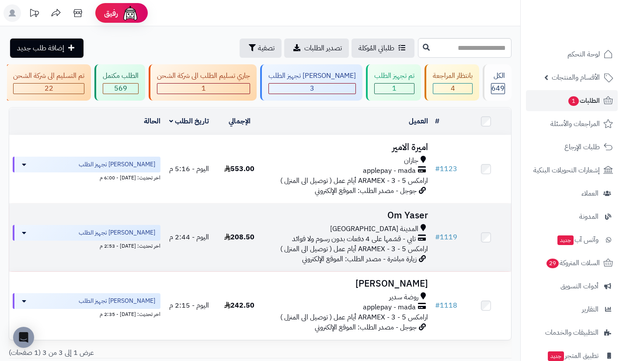
click at [396, 234] on span "المدينة [GEOGRAPHIC_DATA]" at bounding box center [374, 229] width 88 height 10
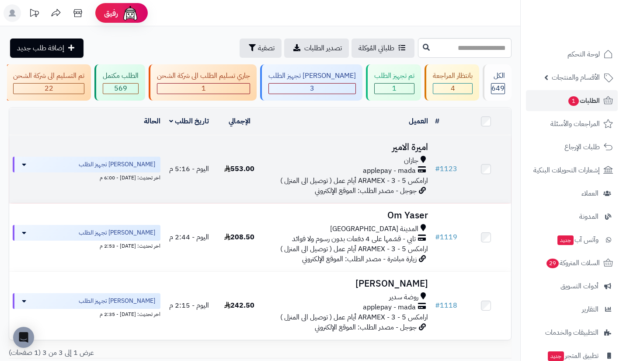
click at [387, 181] on span "ارامكس ARAMEX - 3 - 5 أيام عمل ( توصيل الى المنزل )" at bounding box center [354, 180] width 148 height 10
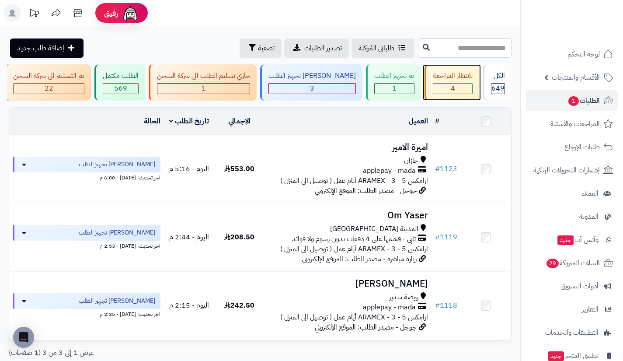
click at [446, 85] on div "4" at bounding box center [452, 88] width 39 height 10
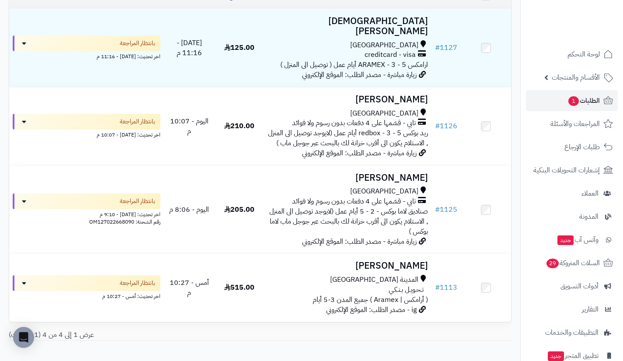
scroll to position [128, 0]
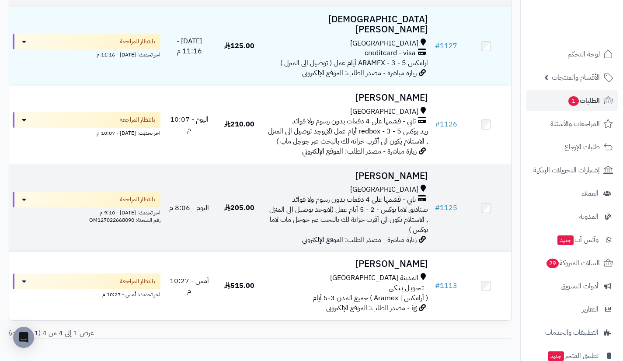
click at [388, 204] on span "صناديق لاما بوكس - 2 - 5 أيام عمل (لايوجد توصيل الى المنزل , الاستلام يكون الى …" at bounding box center [348, 219] width 159 height 31
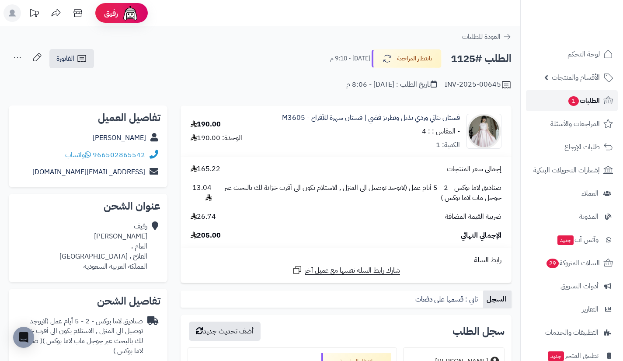
click at [563, 104] on link "الطلبات 1" at bounding box center [572, 100] width 92 height 21
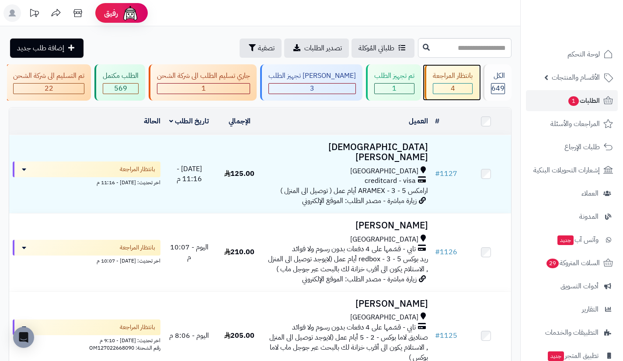
click at [449, 86] on div "4" at bounding box center [452, 88] width 39 height 10
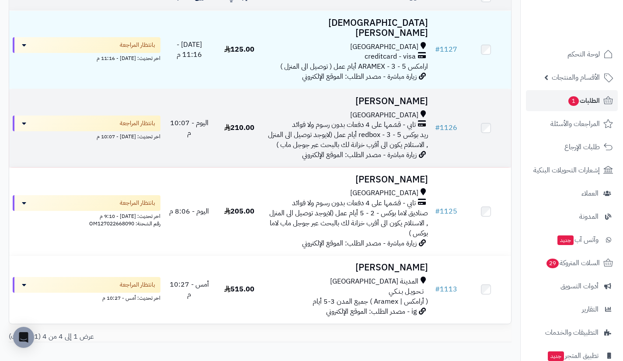
scroll to position [125, 0]
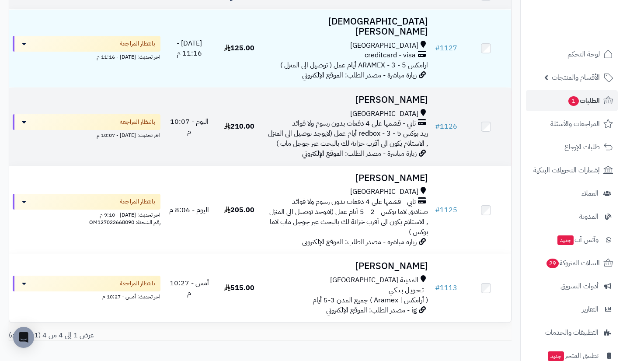
click at [389, 137] on span "ريد بوكس redbox - 3 - 5 أيام عمل (لايوجد توصيل الى المنزل , الاستلام يكون الى أ…" at bounding box center [348, 138] width 160 height 21
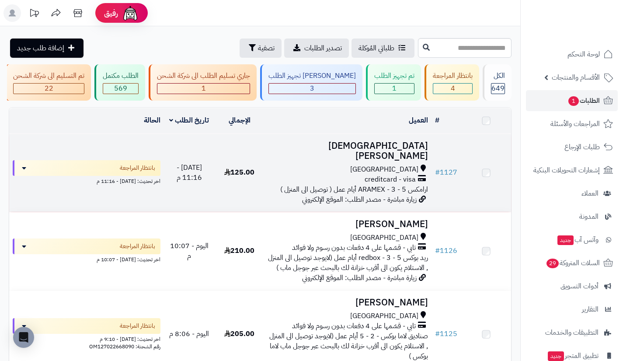
scroll to position [125, 0]
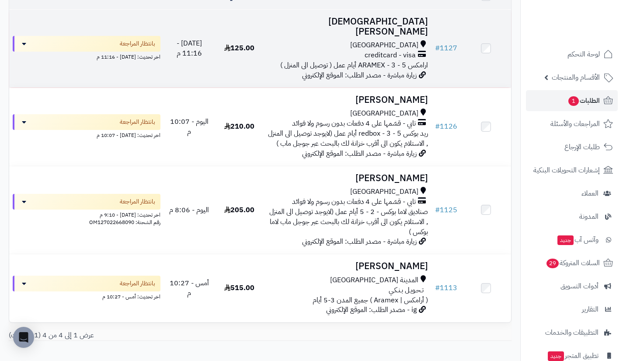
click at [400, 60] on span "ارامكس ARAMEX - 3 - 5 أيام عمل ( توصيل الى المنزل )" at bounding box center [354, 65] width 148 height 10
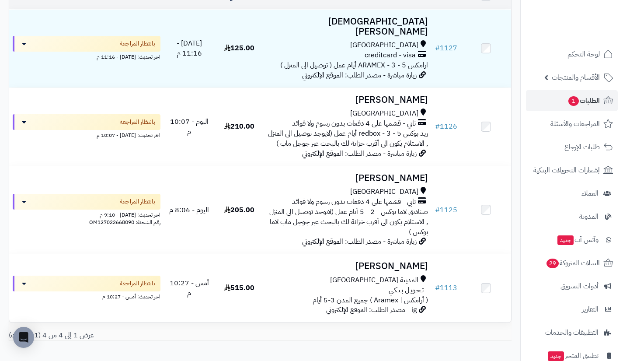
scroll to position [62, 0]
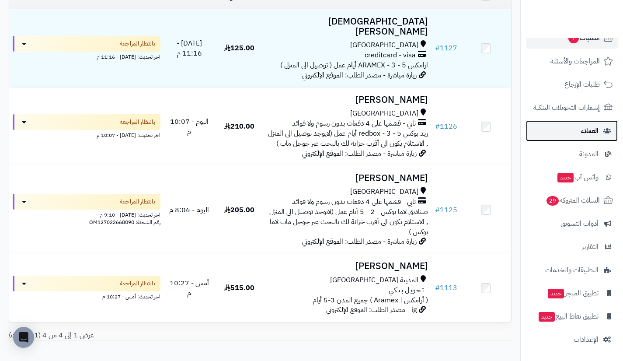
click at [584, 130] on span "العملاء" at bounding box center [589, 131] width 17 height 12
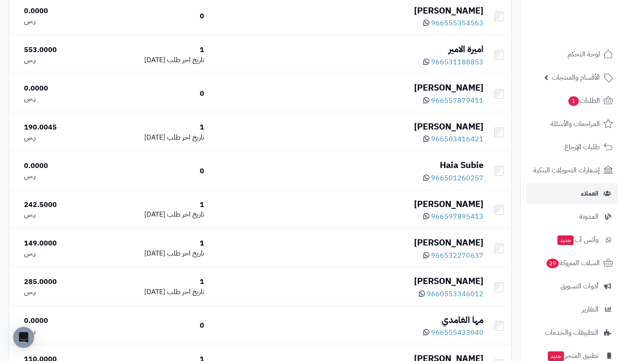
scroll to position [310, 0]
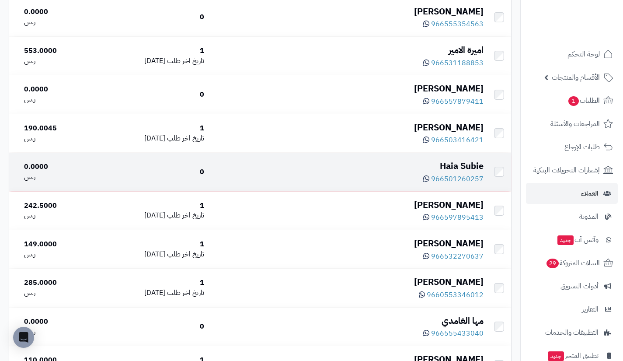
click at [451, 163] on div "Haia Subie" at bounding box center [347, 166] width 272 height 13
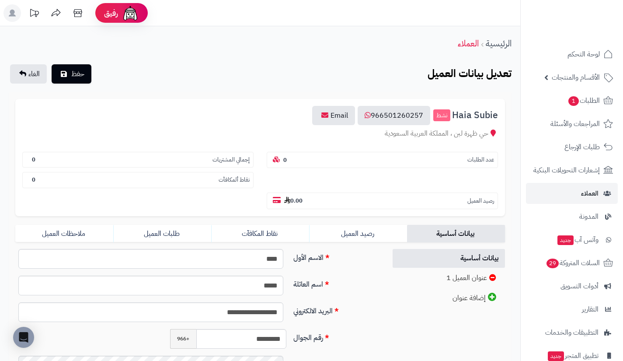
click at [284, 242] on form "**********" at bounding box center [259, 256] width 489 height 315
click at [422, 268] on link "عنوان العميل 1" at bounding box center [448, 277] width 113 height 19
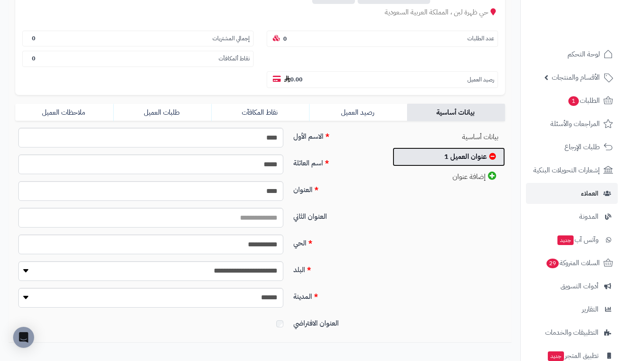
scroll to position [123, 0]
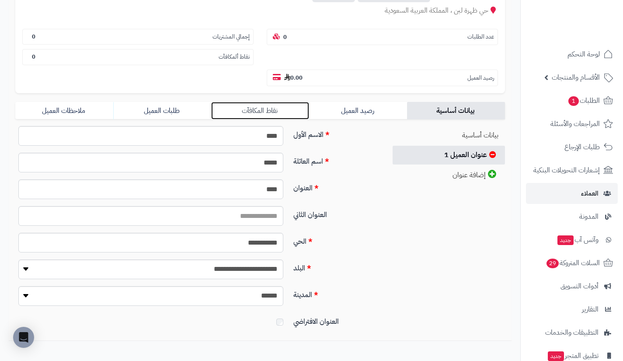
click at [259, 114] on link "نقاط المكافآت" at bounding box center [260, 110] width 98 height 17
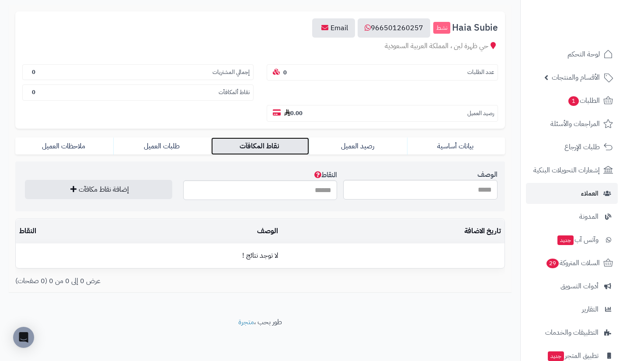
scroll to position [88, 0]
click at [372, 186] on input "الوصف" at bounding box center [420, 190] width 154 height 20
type input "**********"
click at [317, 189] on input "النقاط" at bounding box center [260, 190] width 154 height 20
type input "***"
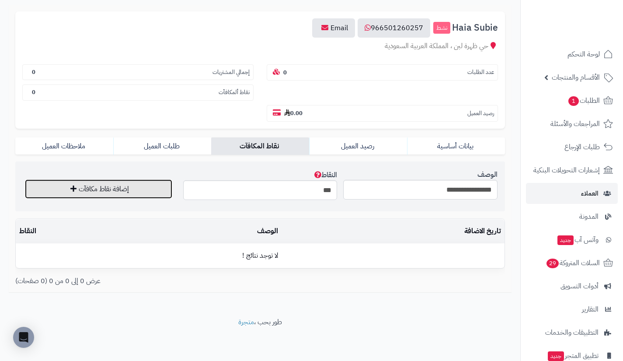
click at [166, 191] on button "إضافة نقاط مكافآت" at bounding box center [98, 188] width 147 height 19
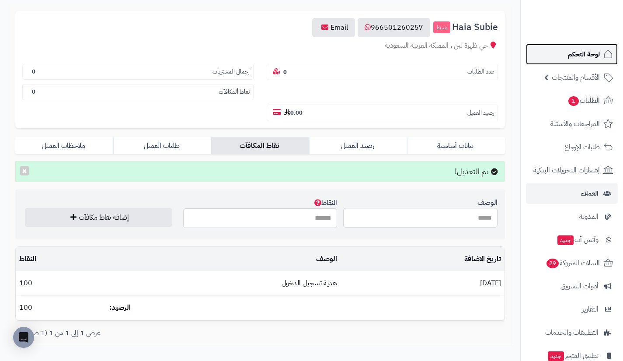
click at [578, 48] on link "لوحة التحكم" at bounding box center [572, 54] width 92 height 21
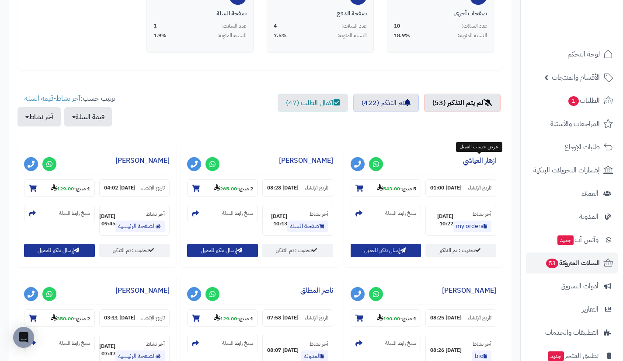
scroll to position [234, 0]
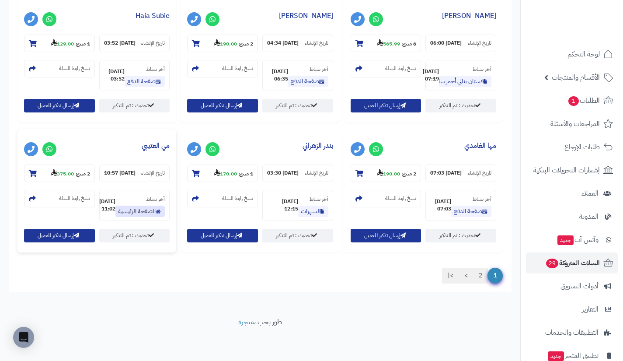
scroll to position [921, 0]
click at [478, 283] on link "2" at bounding box center [480, 275] width 15 height 16
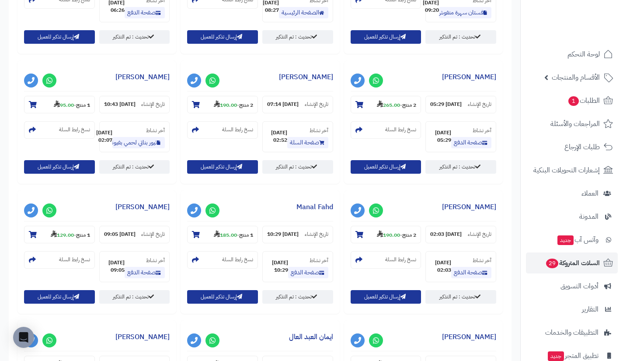
scroll to position [450, 0]
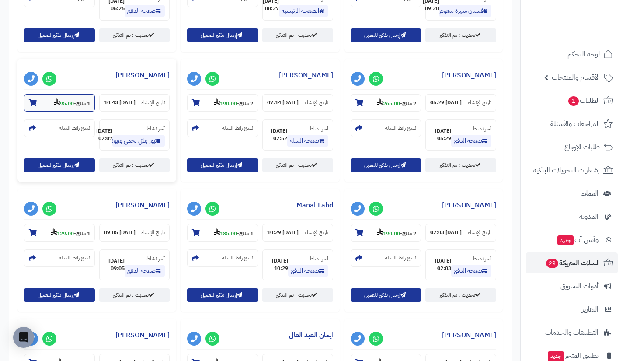
click at [74, 107] on strong "95.00" at bounding box center [64, 103] width 20 height 8
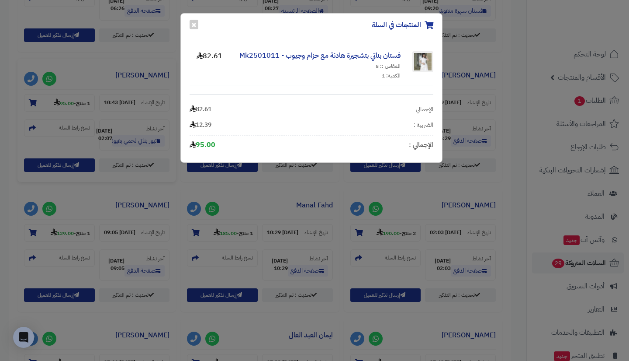
click at [292, 184] on div "المنتجات في السلة × فستان بناتي بتشجيرة هادئة مع حزام وجيوب - Mk2501011 المقاس …" at bounding box center [314, 180] width 629 height 361
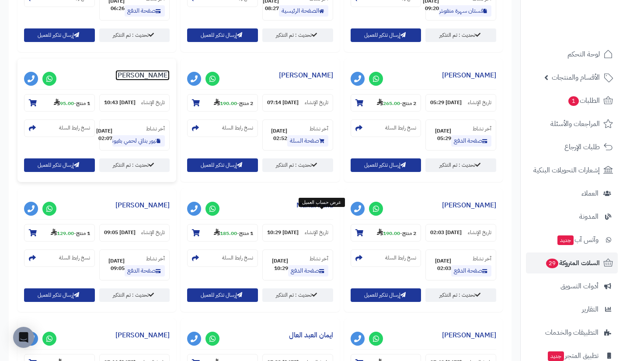
click at [170, 80] on link "ريم عزيز" at bounding box center [142, 75] width 54 height 10
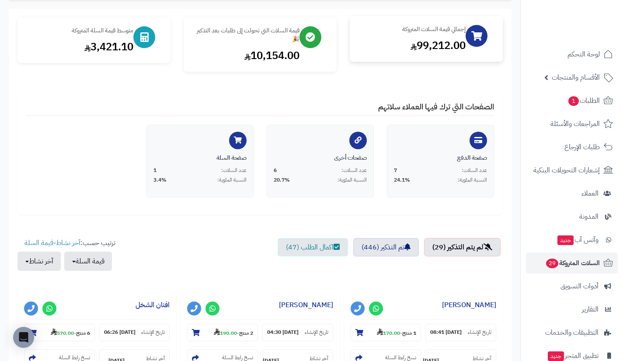
scroll to position [90, 0]
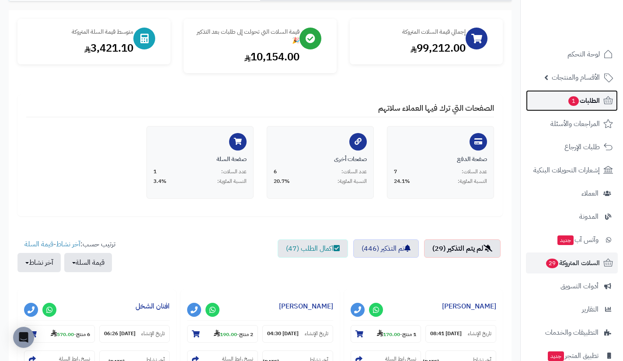
click at [554, 101] on link "الطلبات 1" at bounding box center [572, 100] width 92 height 21
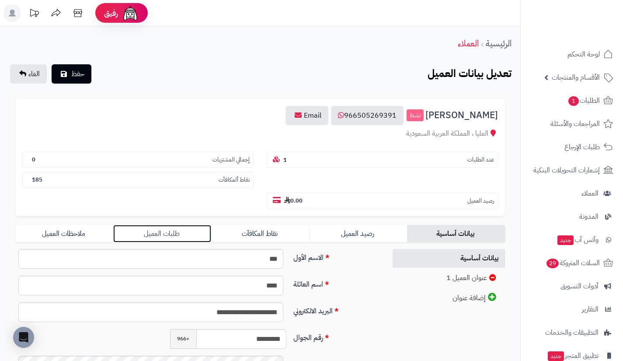
click at [184, 226] on link "طلبات العميل" at bounding box center [162, 233] width 98 height 17
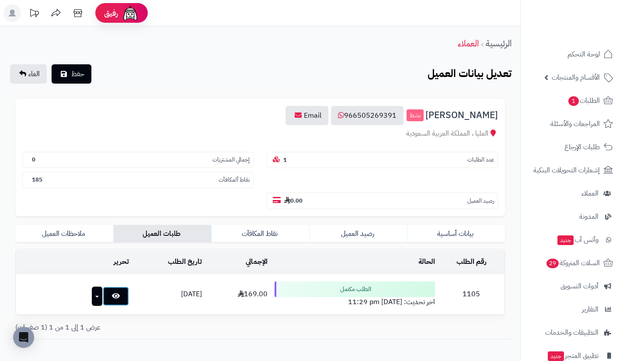
click at [105, 300] on link at bounding box center [116, 295] width 26 height 19
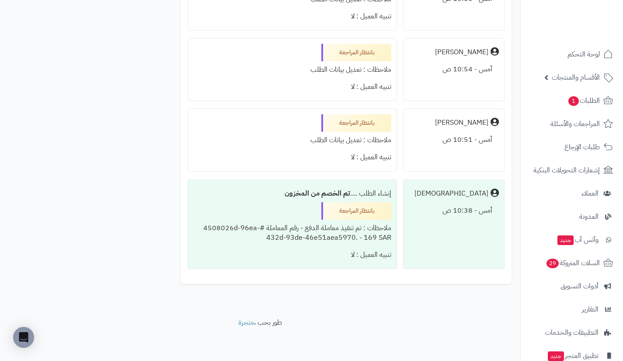
scroll to position [750, 0]
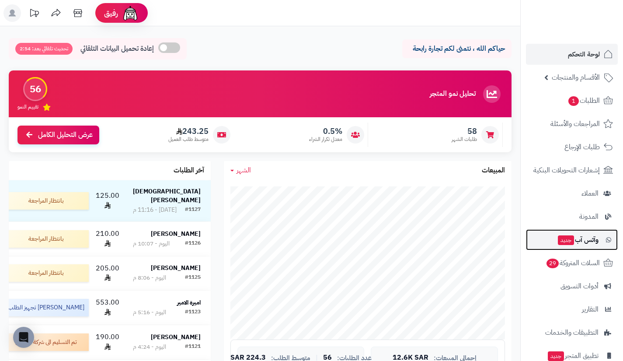
click at [571, 245] on span "وآتس آب جديد" at bounding box center [578, 239] width 42 height 12
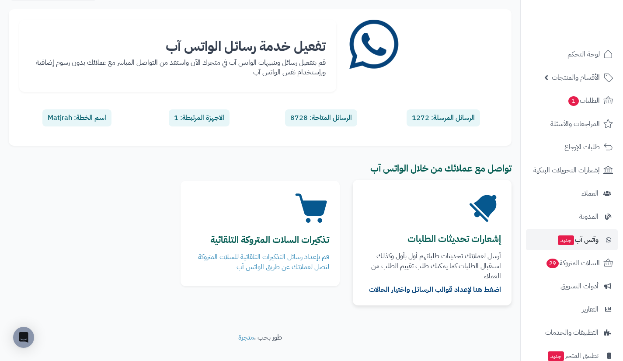
scroll to position [62, 0]
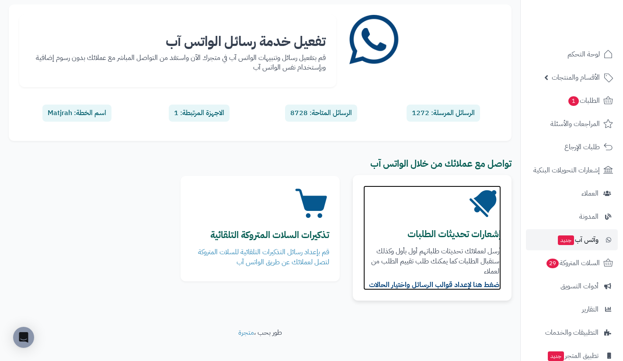
click at [434, 275] on p "أرسل لعملائك تحديثات طلباتهم أول بأول وكذلك استقبال الطلبات كما يمكنك طلب تقييم…" at bounding box center [432, 261] width 138 height 30
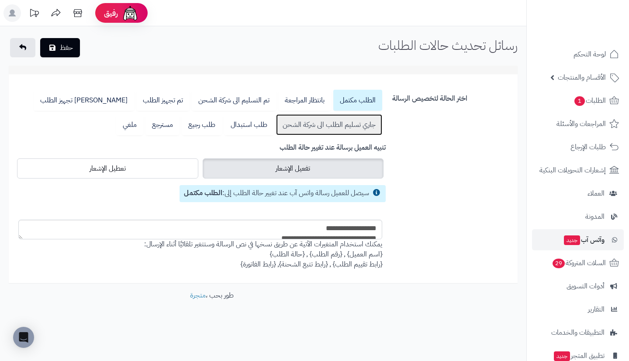
click at [297, 120] on link "جاري تسليم الطلب الى شركة الشحن" at bounding box center [329, 124] width 106 height 21
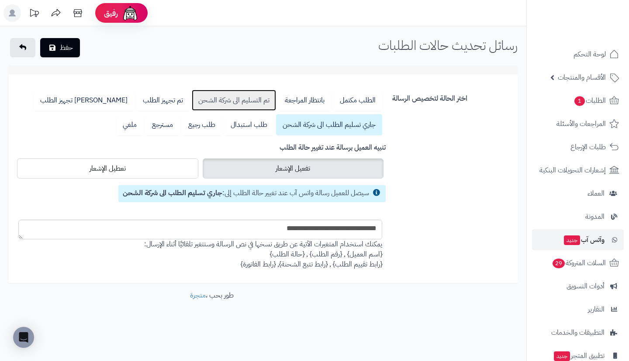
click at [237, 101] on link "تم التسليم الى شركة الشحن" at bounding box center [234, 100] width 84 height 21
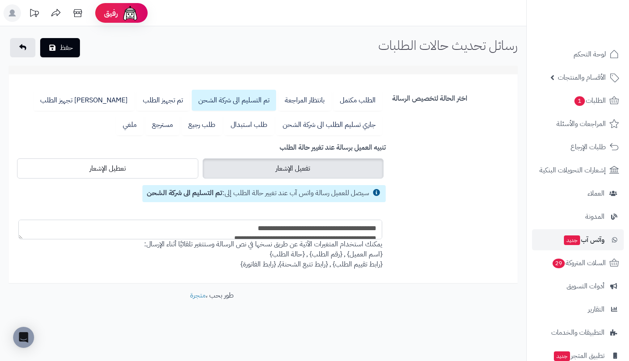
click at [294, 226] on textarea "**********" at bounding box center [200, 229] width 364 height 20
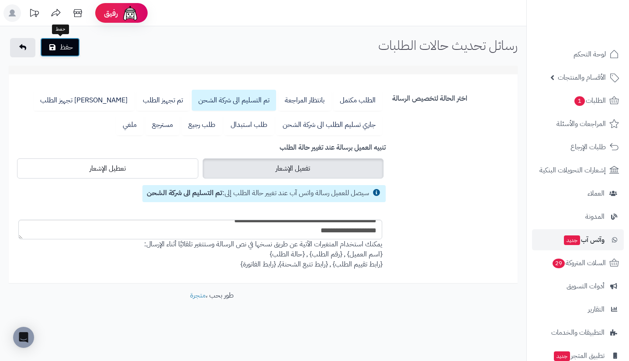
click at [76, 51] on button "حفظ" at bounding box center [60, 47] width 40 height 19
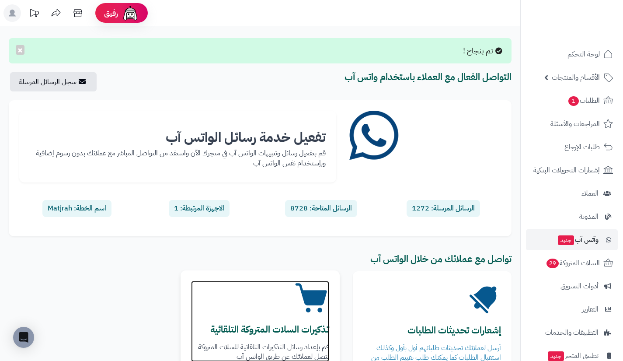
click at [294, 319] on article "تذكيرات السلات المتروكة التلقائية [GEOGRAPHIC_DATA] بإعداد رسائل التذكيرات التل…" at bounding box center [260, 321] width 138 height 81
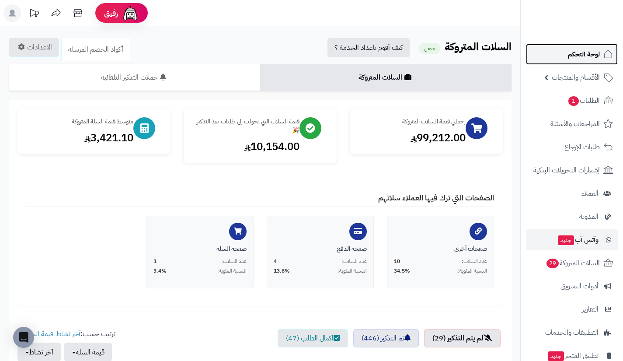
click at [584, 52] on span "لوحة التحكم" at bounding box center [584, 54] width 32 height 12
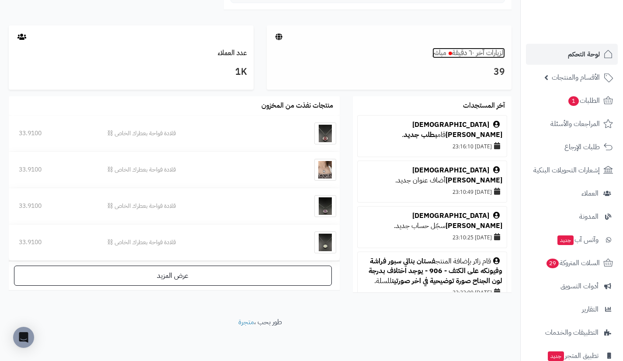
click at [485, 53] on link "الزيارات آخر ٦٠ دقيقة مباشر" at bounding box center [468, 53] width 73 height 10
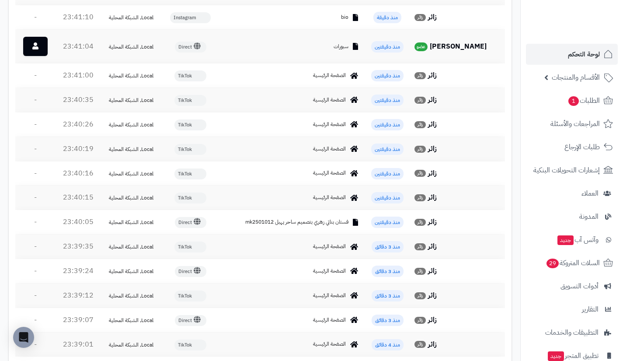
scroll to position [770, 0]
click at [40, 45] on link at bounding box center [35, 46] width 24 height 19
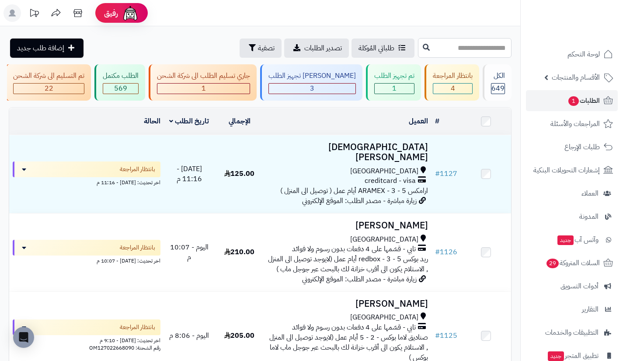
click at [433, 51] on input "text" at bounding box center [465, 48] width 94 height 20
type input "****"
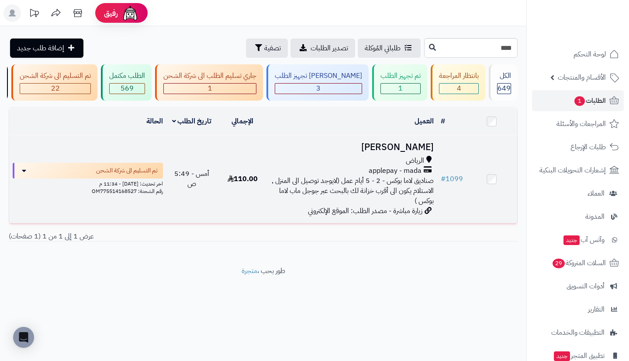
click at [371, 205] on div "الرياض applepay - mada صناديق لاما بوكس - 2 - 5 أيام عمل (لايوجد توصيل الى المن…" at bounding box center [352, 181] width 162 height 50
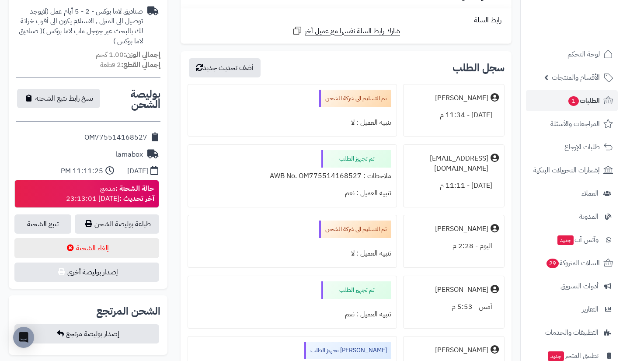
scroll to position [313, 0]
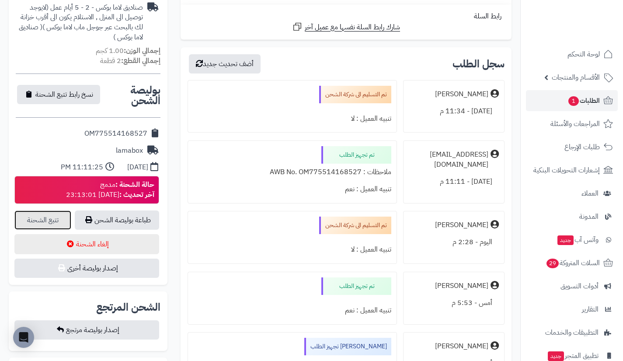
click at [45, 217] on link "تتبع الشحنة" at bounding box center [42, 219] width 57 height 19
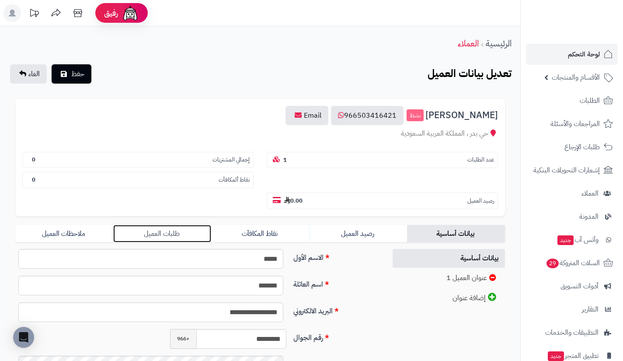
click at [191, 236] on link "طلبات العميل" at bounding box center [162, 233] width 98 height 17
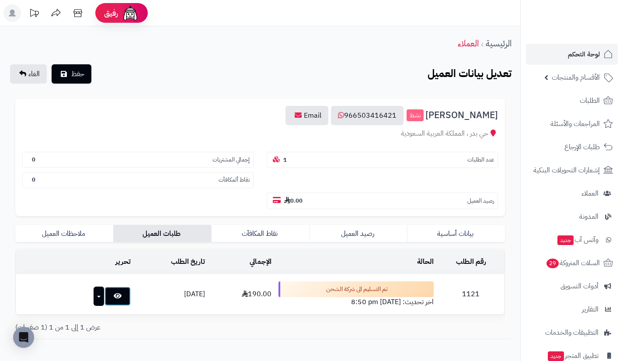
click at [112, 296] on link at bounding box center [117, 295] width 26 height 19
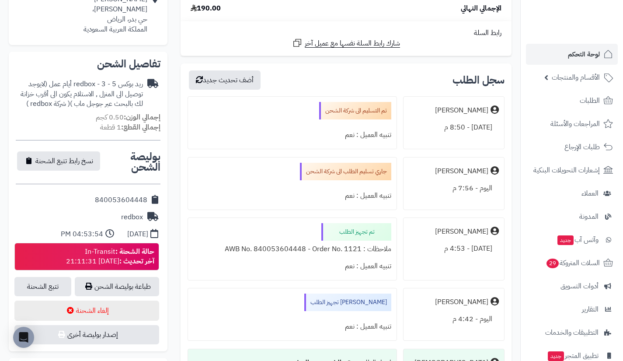
scroll to position [227, 0]
click at [61, 283] on link "تتبع الشحنة" at bounding box center [42, 285] width 57 height 19
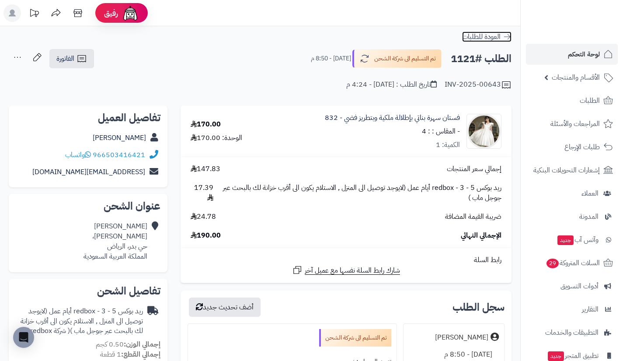
click at [501, 36] on link "العودة للطلبات" at bounding box center [486, 36] width 49 height 10
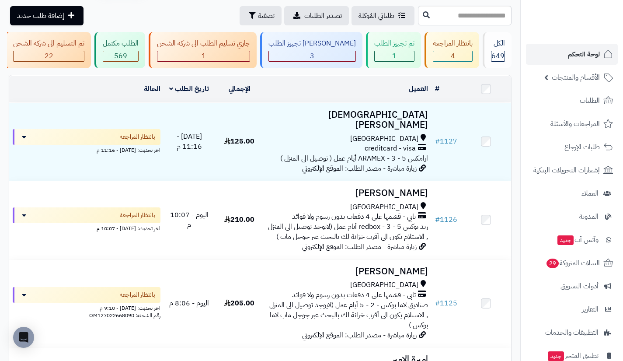
scroll to position [43, 0]
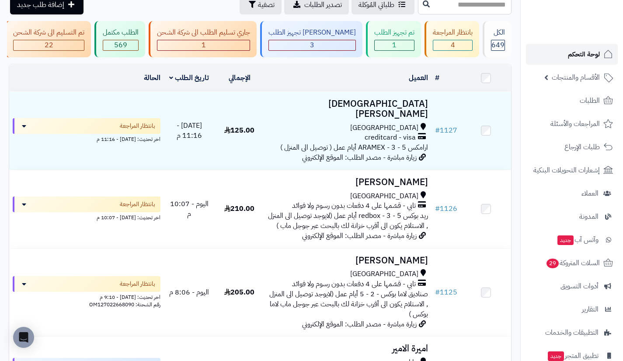
click at [583, 52] on span "لوحة التحكم" at bounding box center [584, 54] width 32 height 12
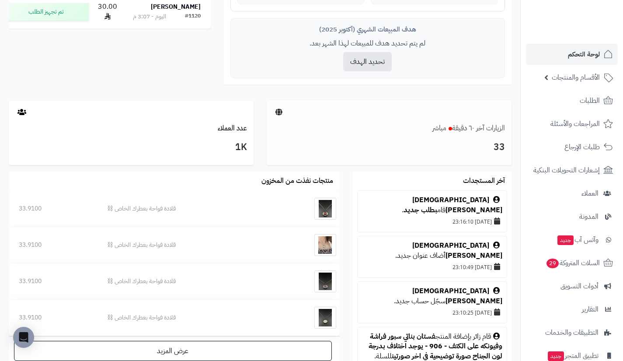
scroll to position [366, 0]
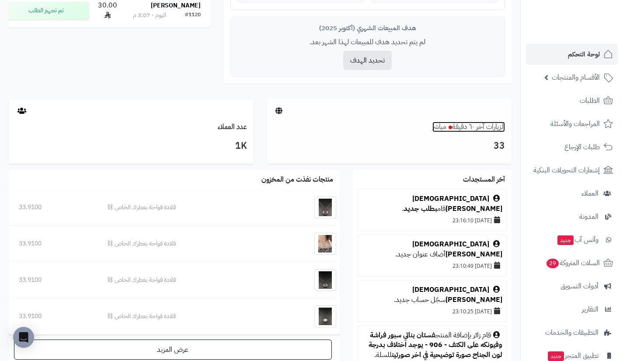
click at [471, 123] on link "الزيارات آخر ٦٠ دقيقة مباشر" at bounding box center [468, 126] width 73 height 10
